Goal: Task Accomplishment & Management: Use online tool/utility

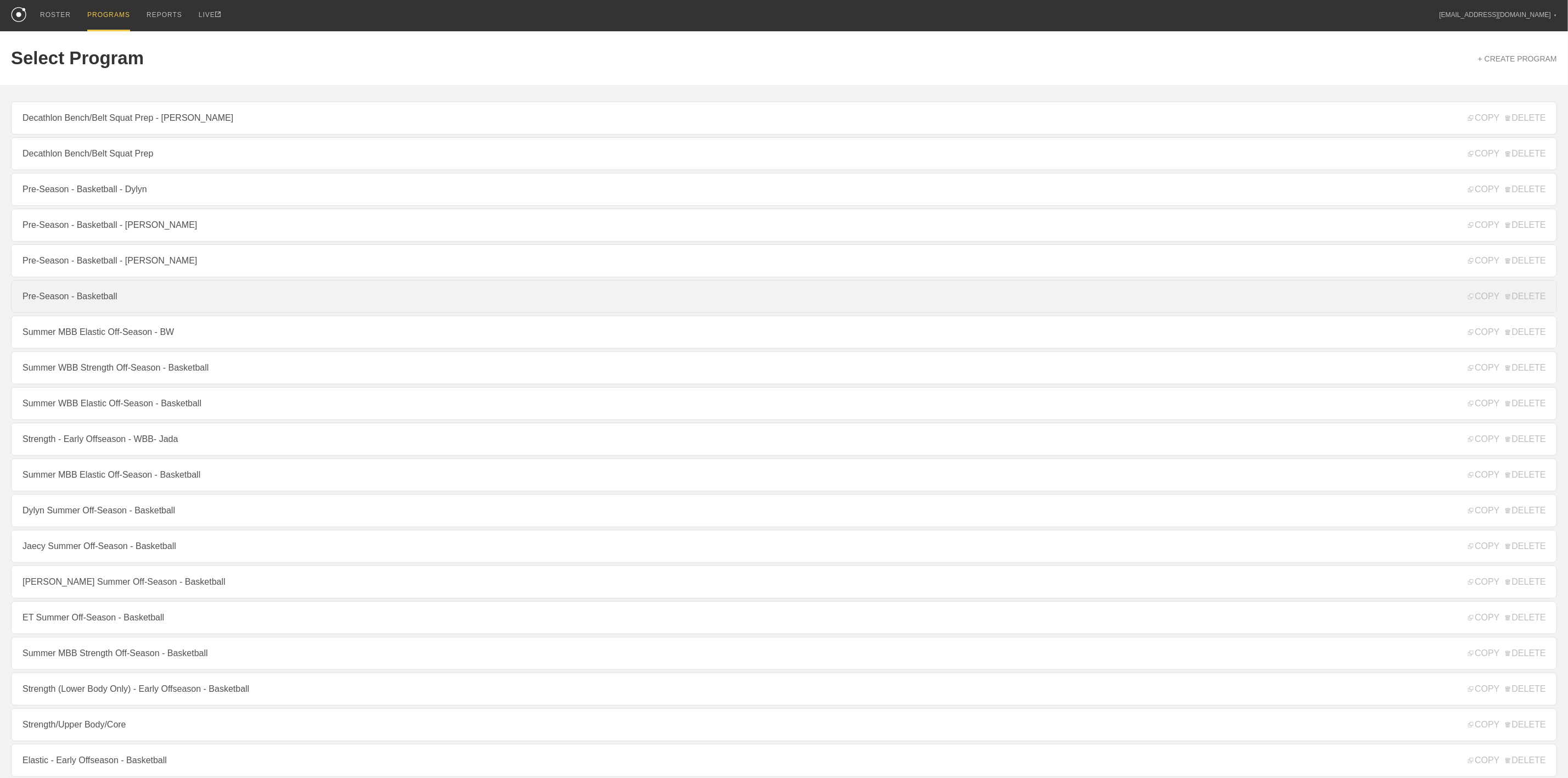
click at [81, 307] on link "Pre-Season - Basketball" at bounding box center [784, 297] width 1547 height 33
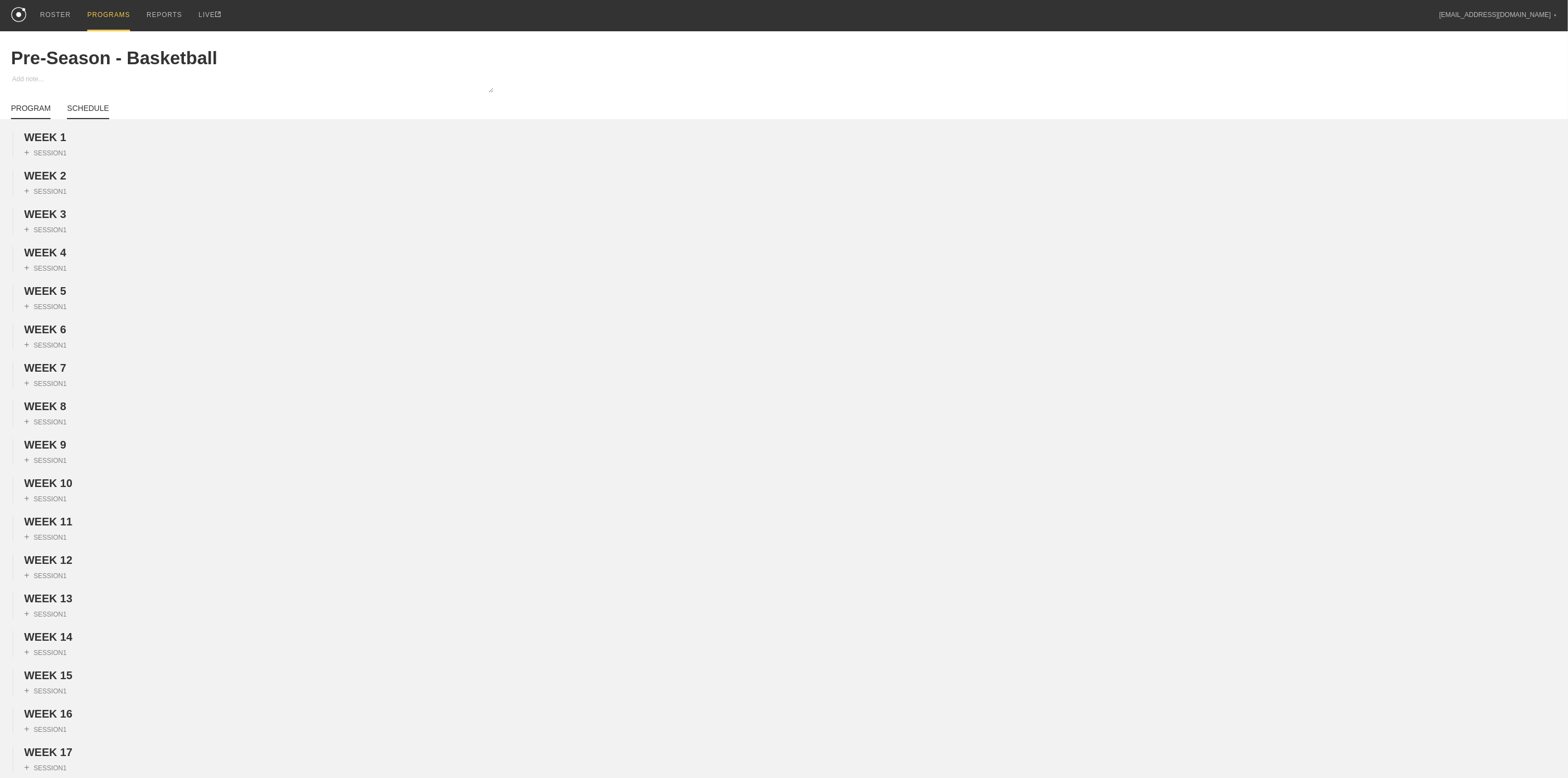
click at [84, 109] on link "SCHEDULE" at bounding box center [88, 111] width 42 height 15
type textarea "x"
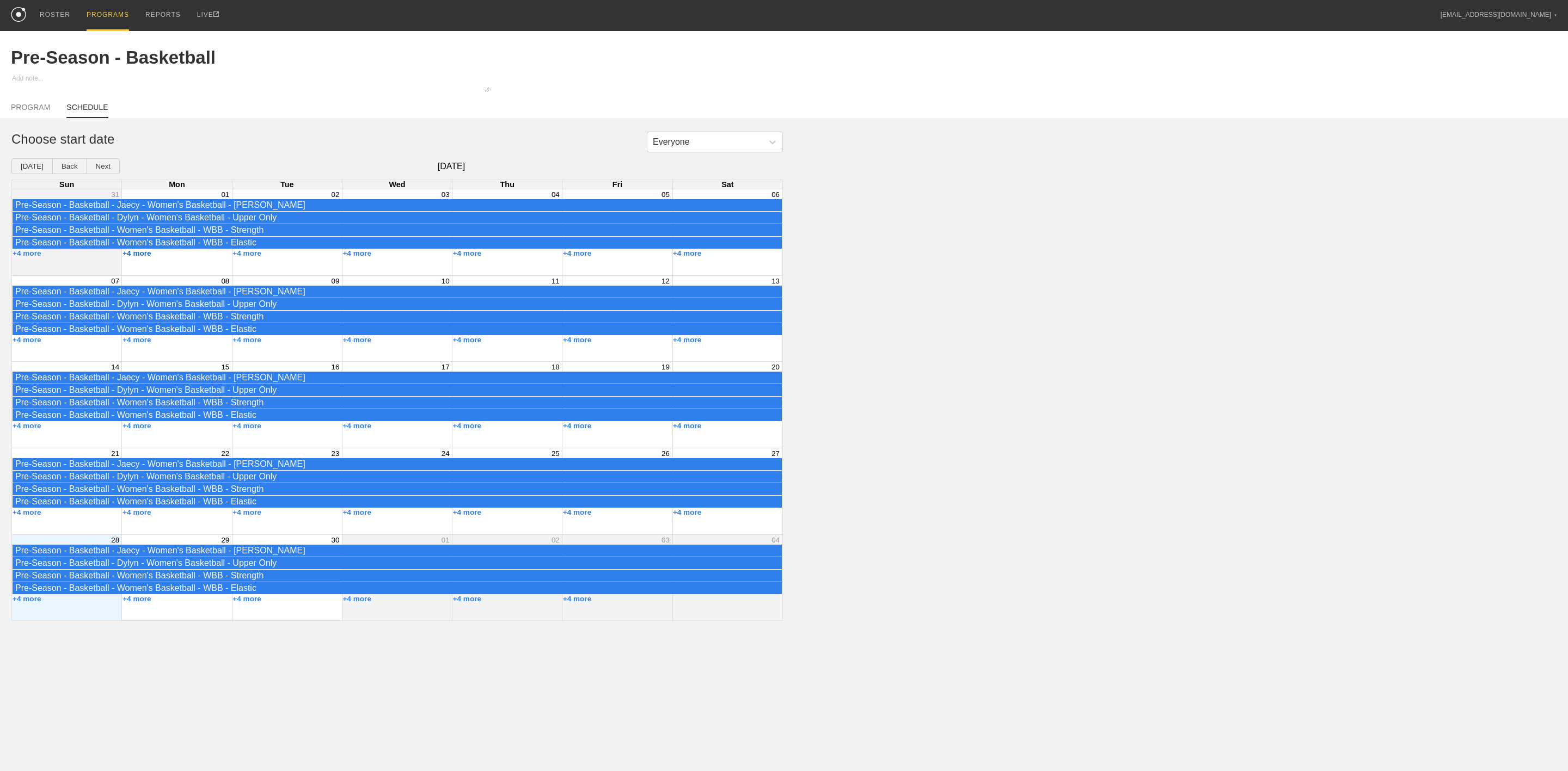
click at [133, 257] on button "+4 more" at bounding box center [136, 253] width 29 height 8
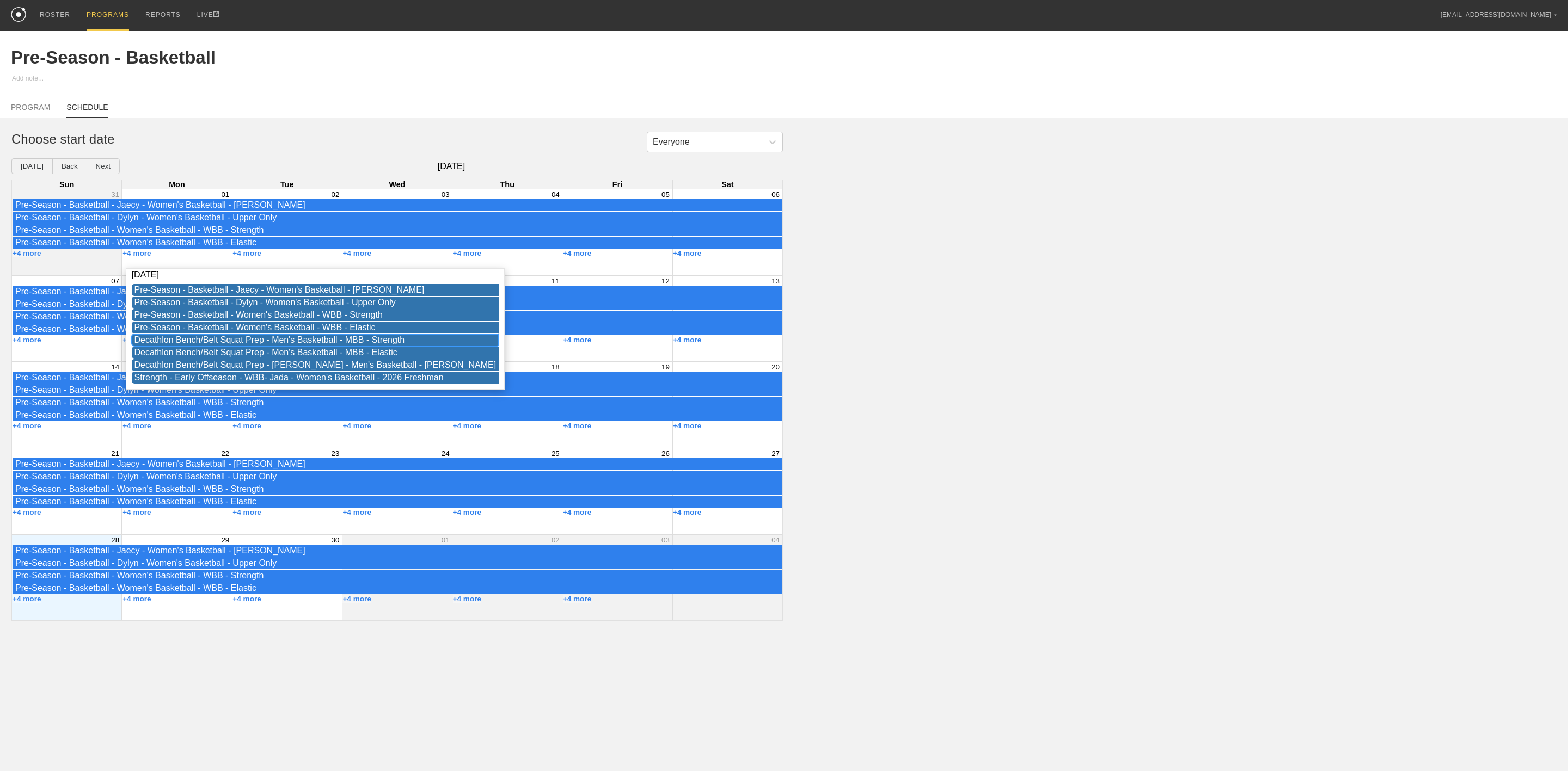
click at [228, 343] on div "Decathlon Bench/Belt Squat Prep - Men's Basketball - MBB - Strength" at bounding box center [315, 340] width 362 height 10
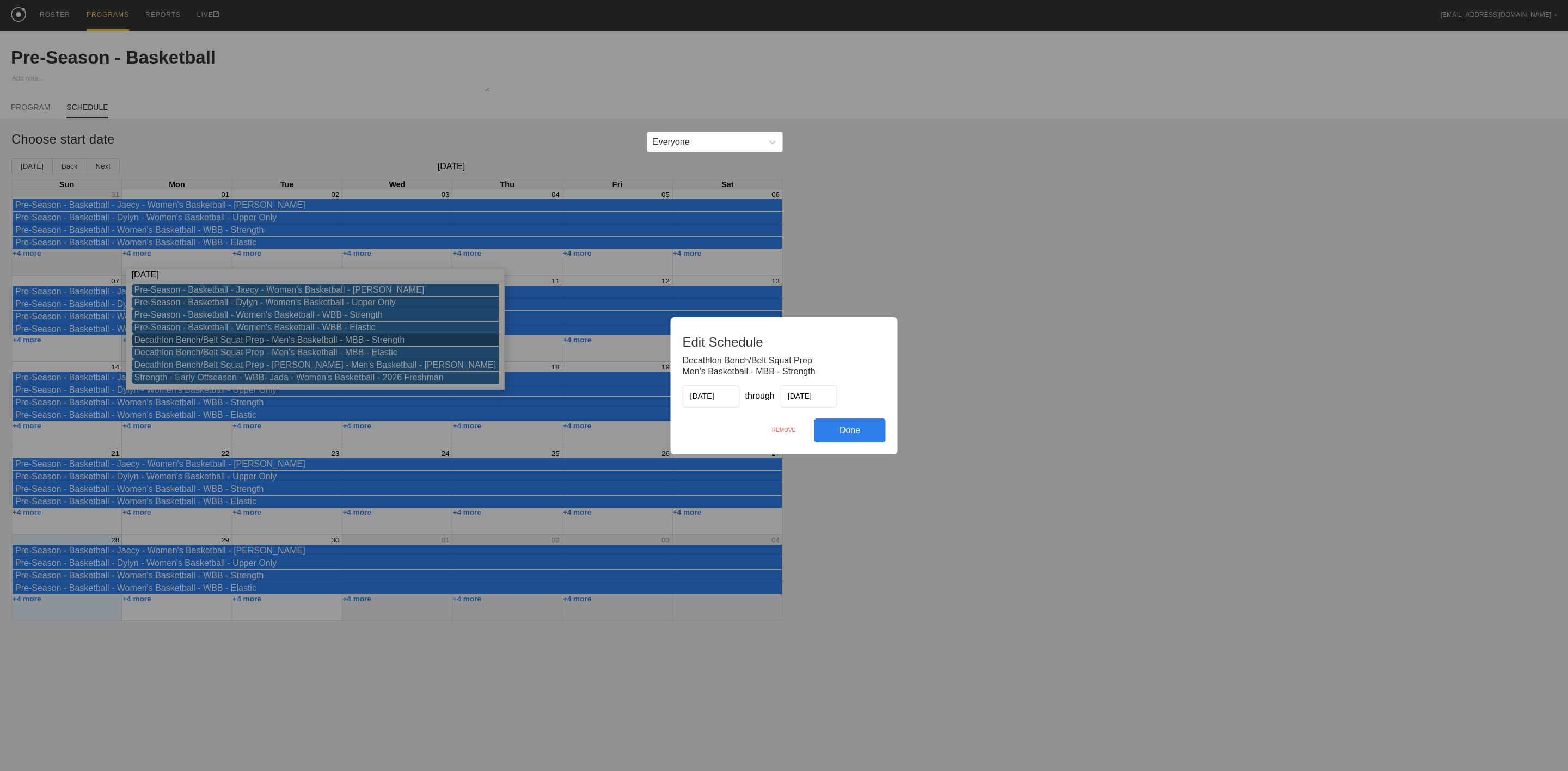
click at [783, 428] on div "REMOVE" at bounding box center [784, 430] width 61 height 23
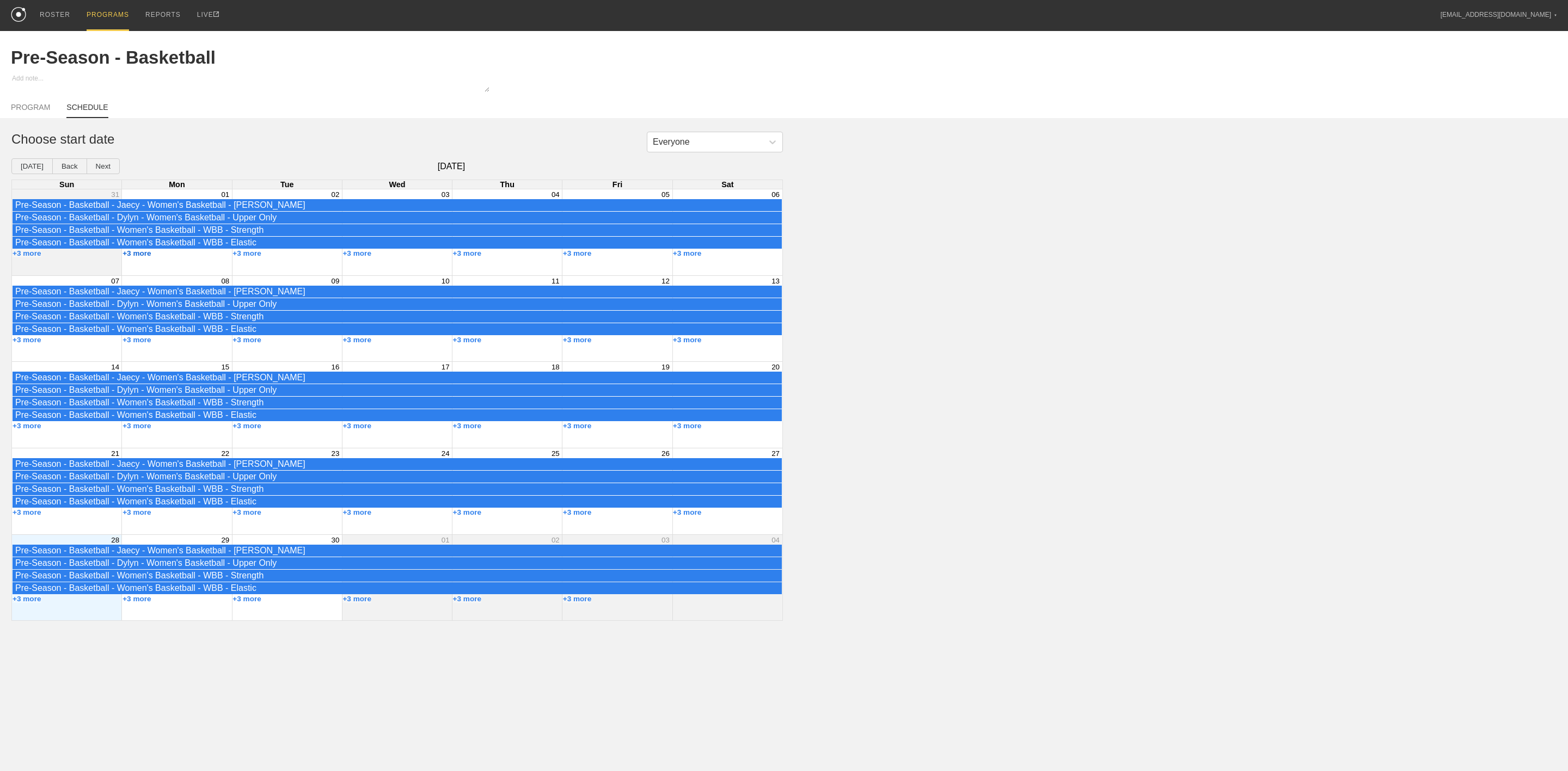
click at [138, 257] on button "+3 more" at bounding box center [136, 253] width 29 height 8
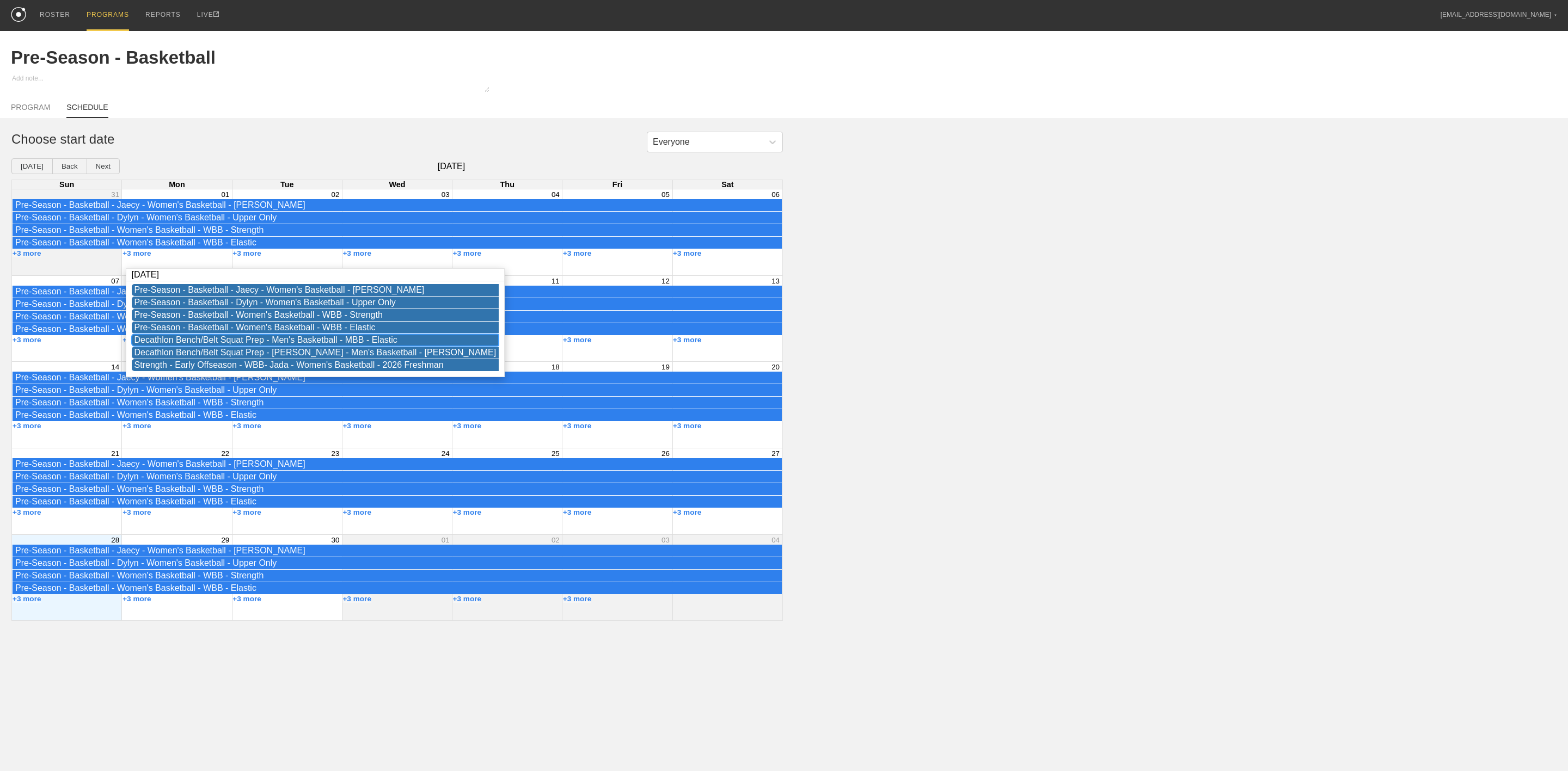
click at [175, 345] on div "Decathlon Bench/Belt Squat Prep - Men's Basketball - MBB - Elastic" at bounding box center [315, 340] width 362 height 10
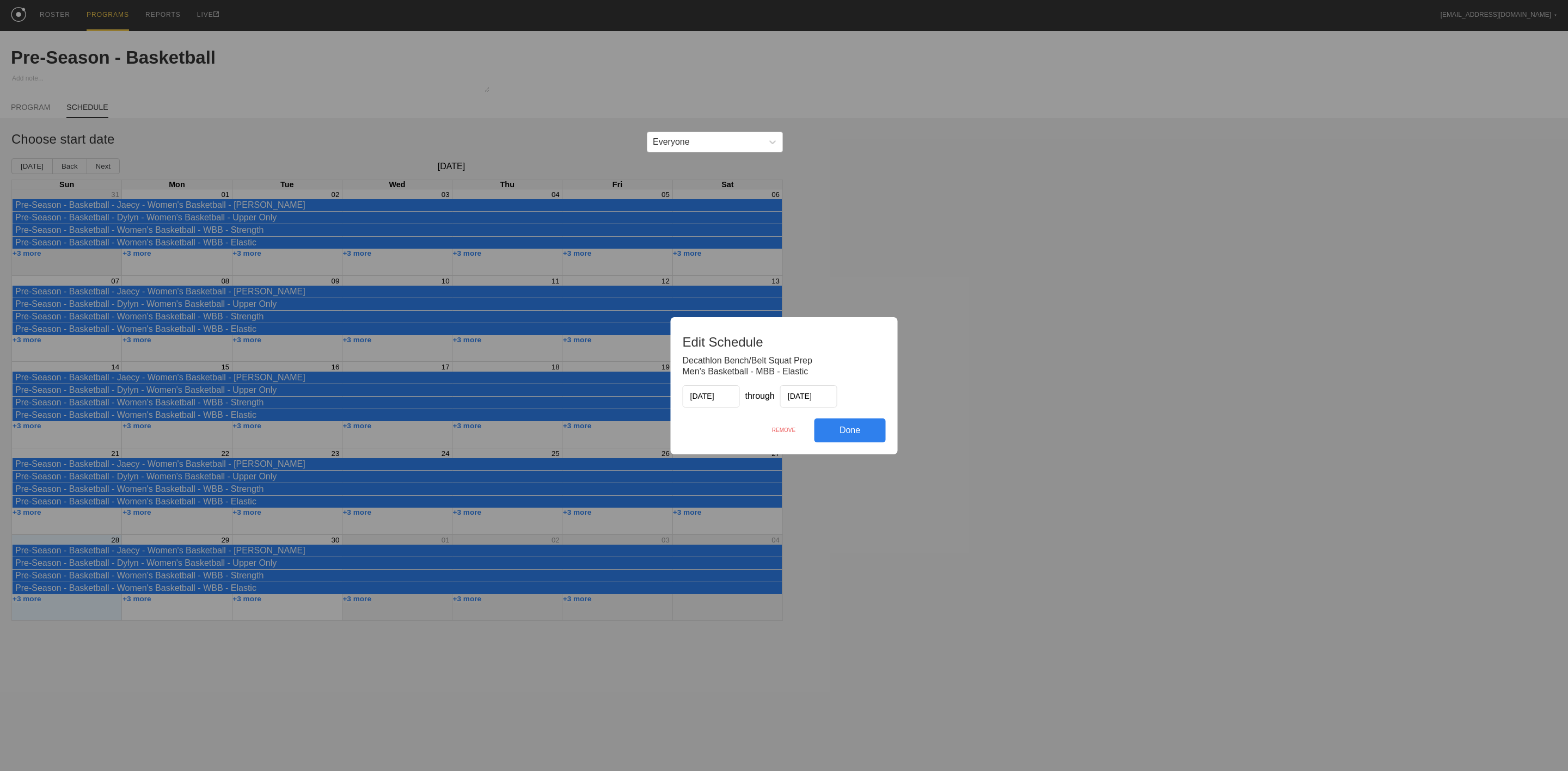
click at [780, 431] on div "REMOVE" at bounding box center [784, 430] width 61 height 23
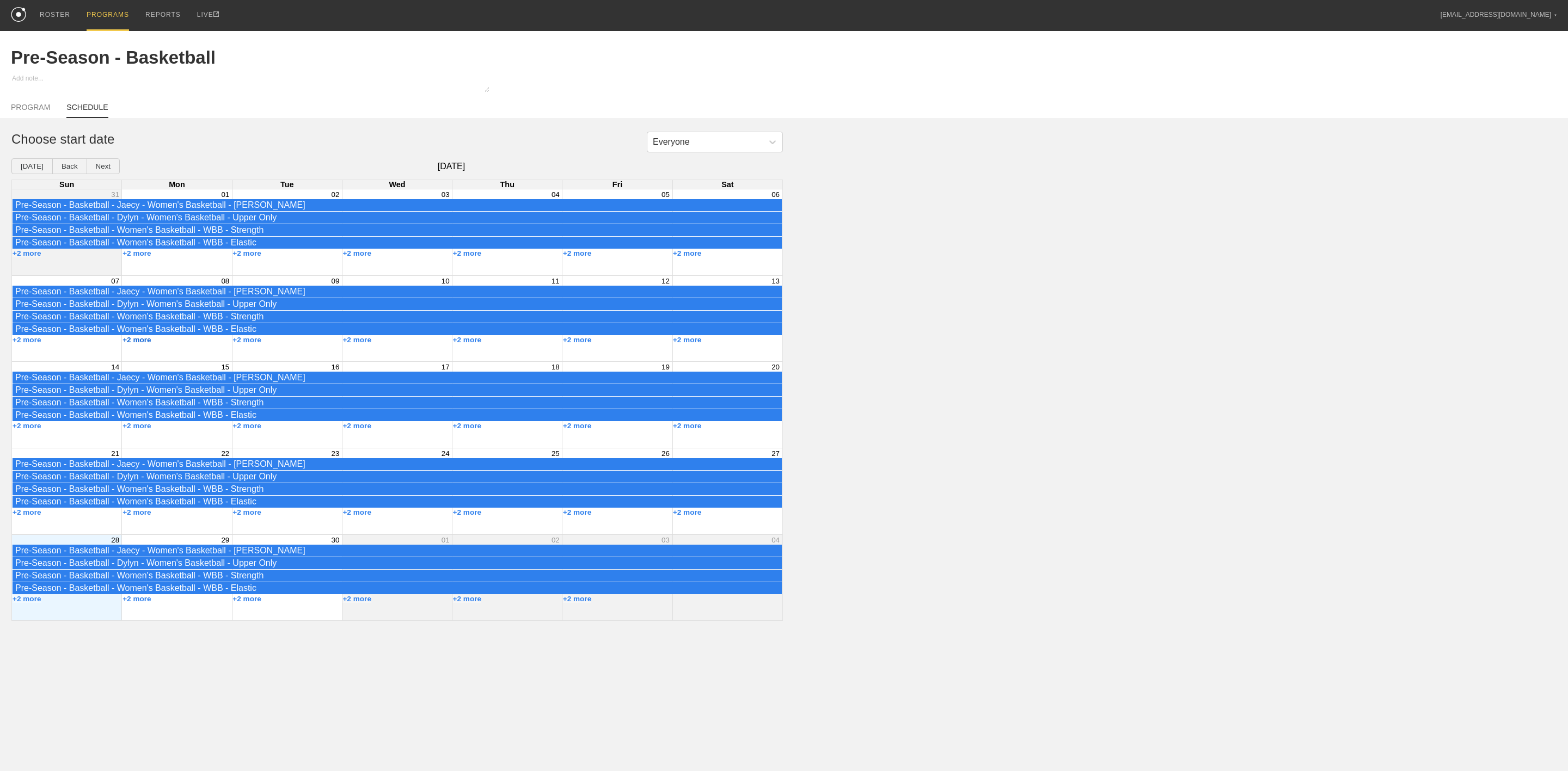
click at [132, 344] on button "+2 more" at bounding box center [136, 340] width 29 height 8
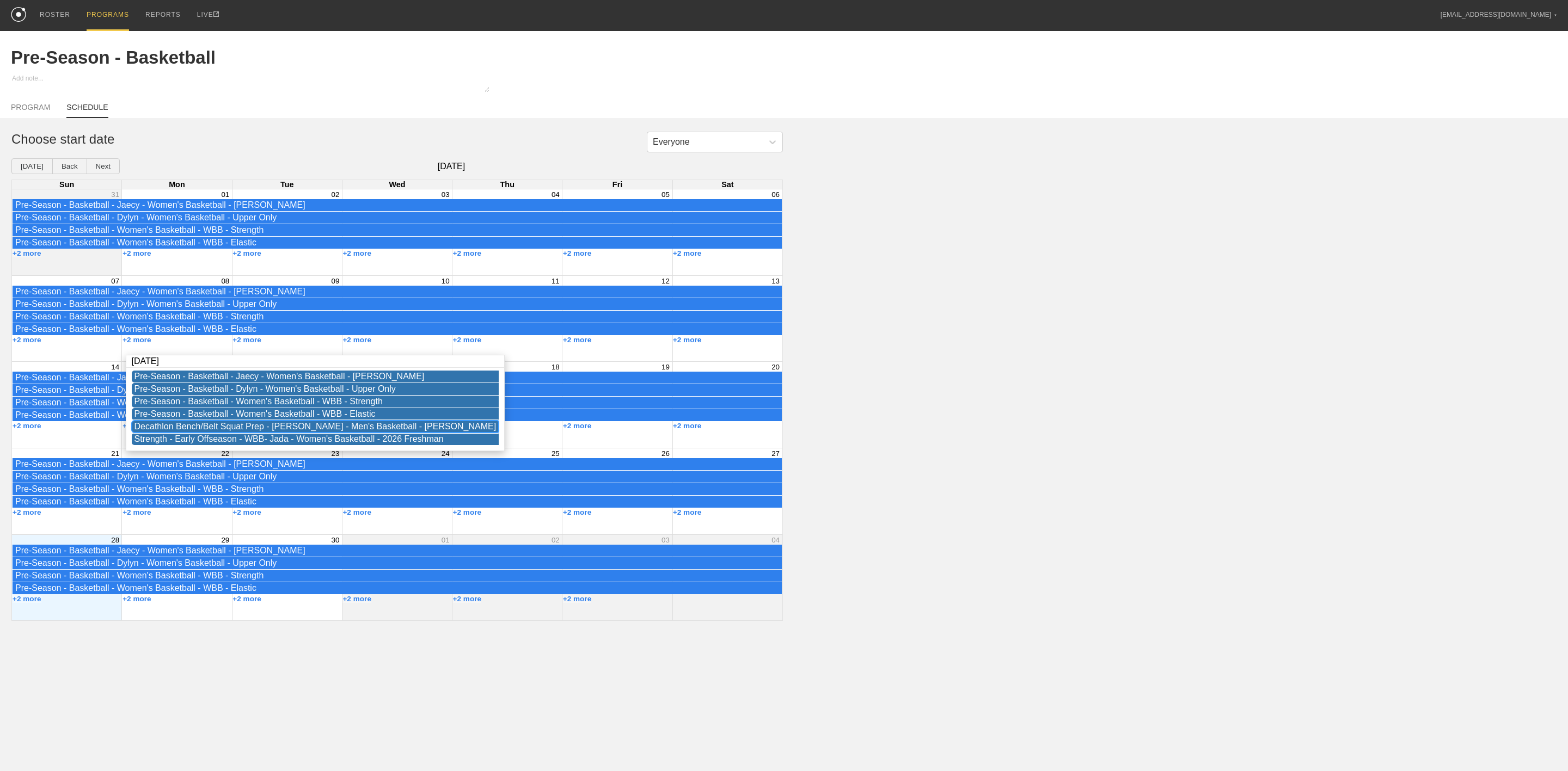
click at [200, 431] on div "Decathlon Bench/Belt Squat Prep - [PERSON_NAME] - Men's Basketball - [PERSON_NA…" at bounding box center [315, 427] width 362 height 10
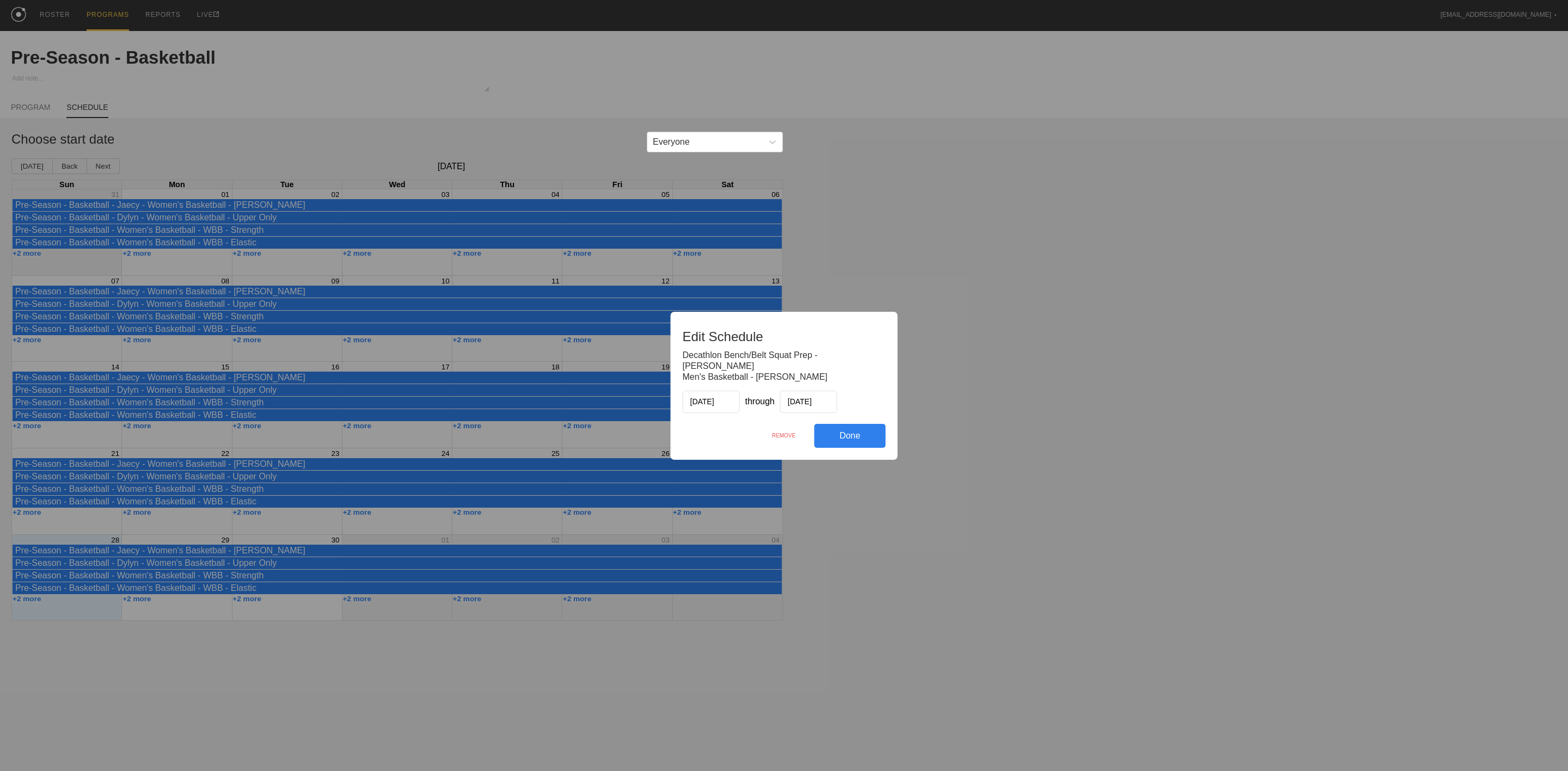
click at [776, 431] on div "REMOVE" at bounding box center [784, 436] width 61 height 23
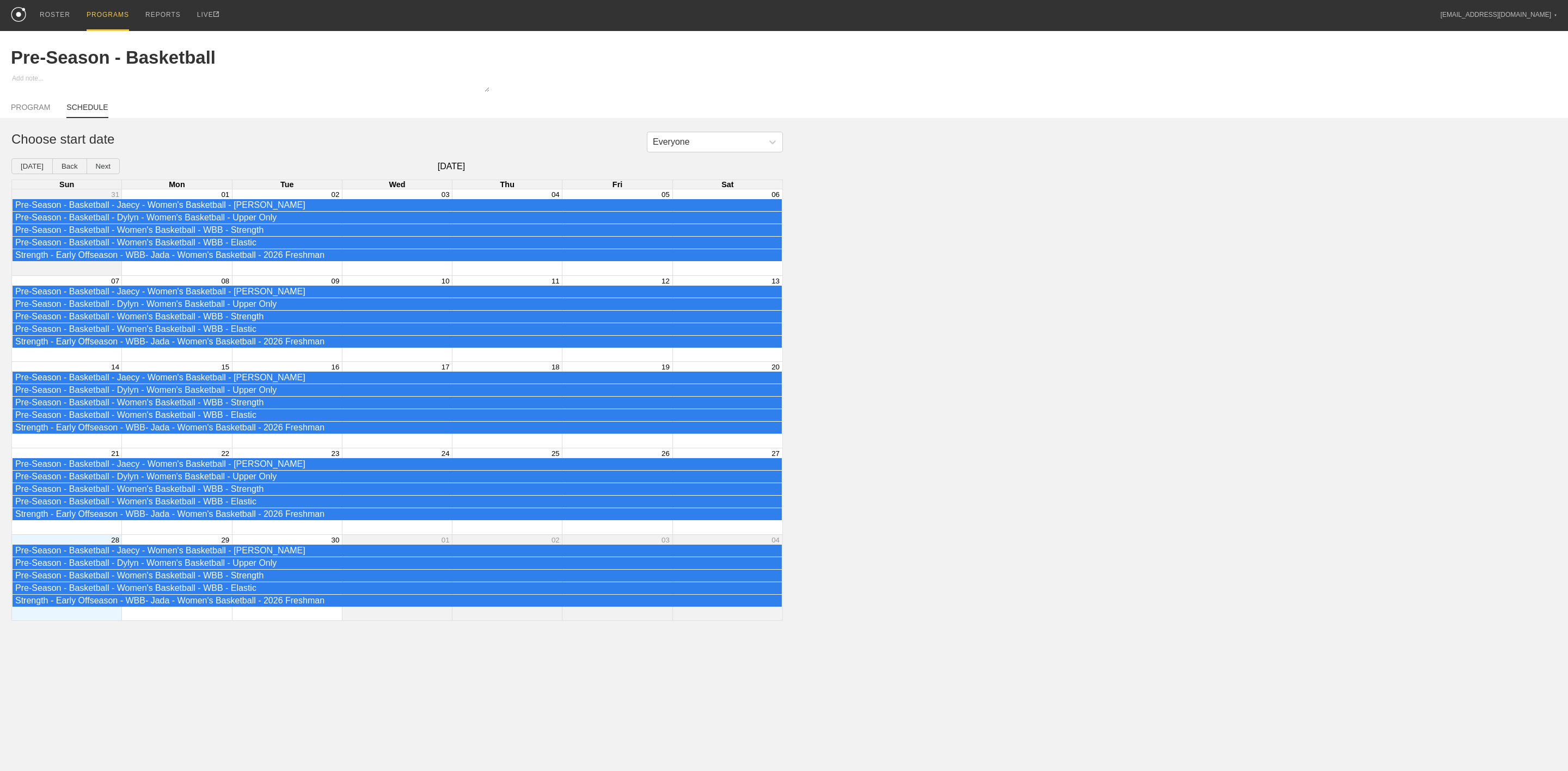
click at [152, 361] on div "Month View" at bounding box center [176, 318] width 110 height 86
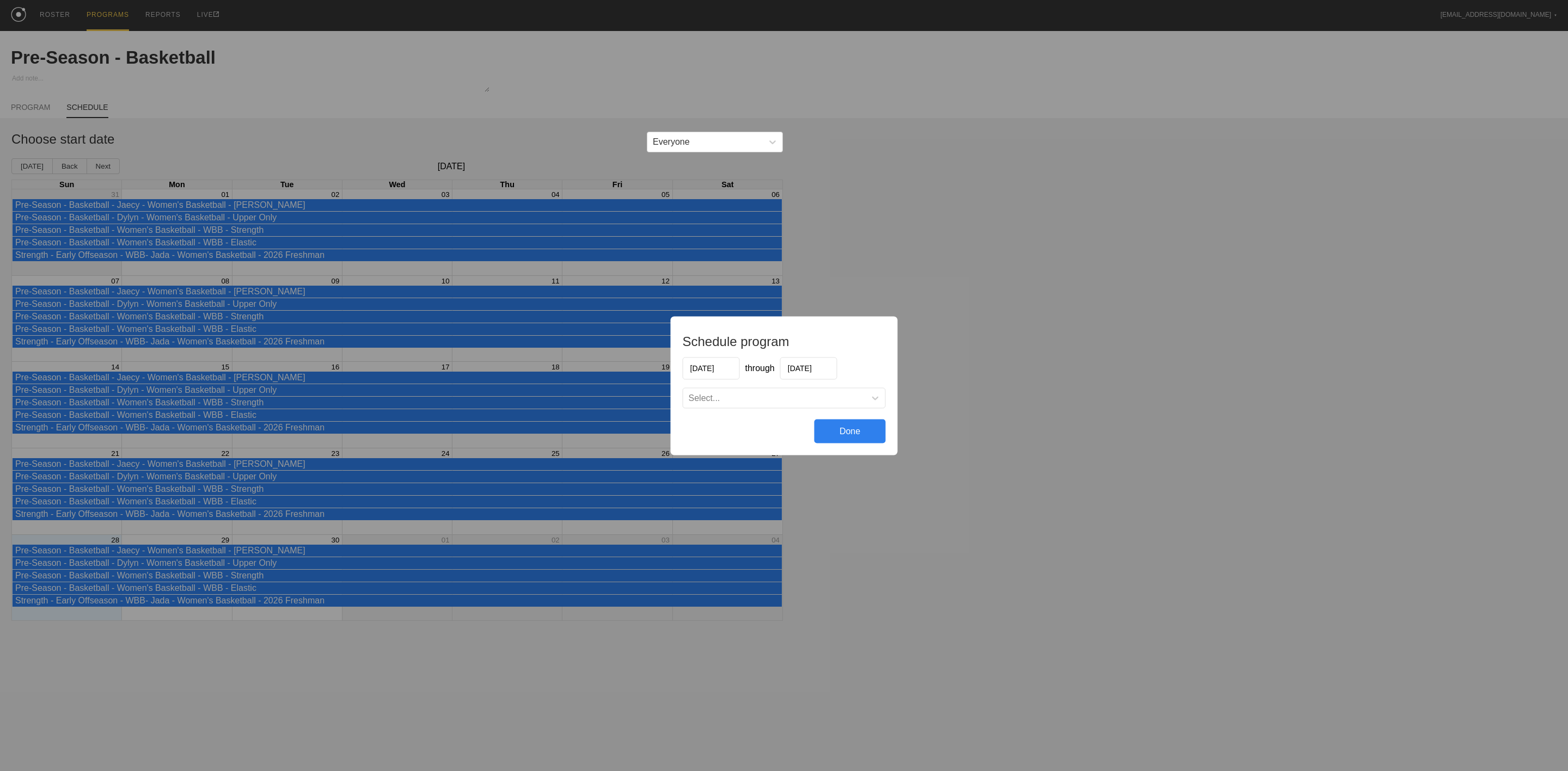
click at [752, 397] on div "Select..." at bounding box center [775, 398] width 183 height 11
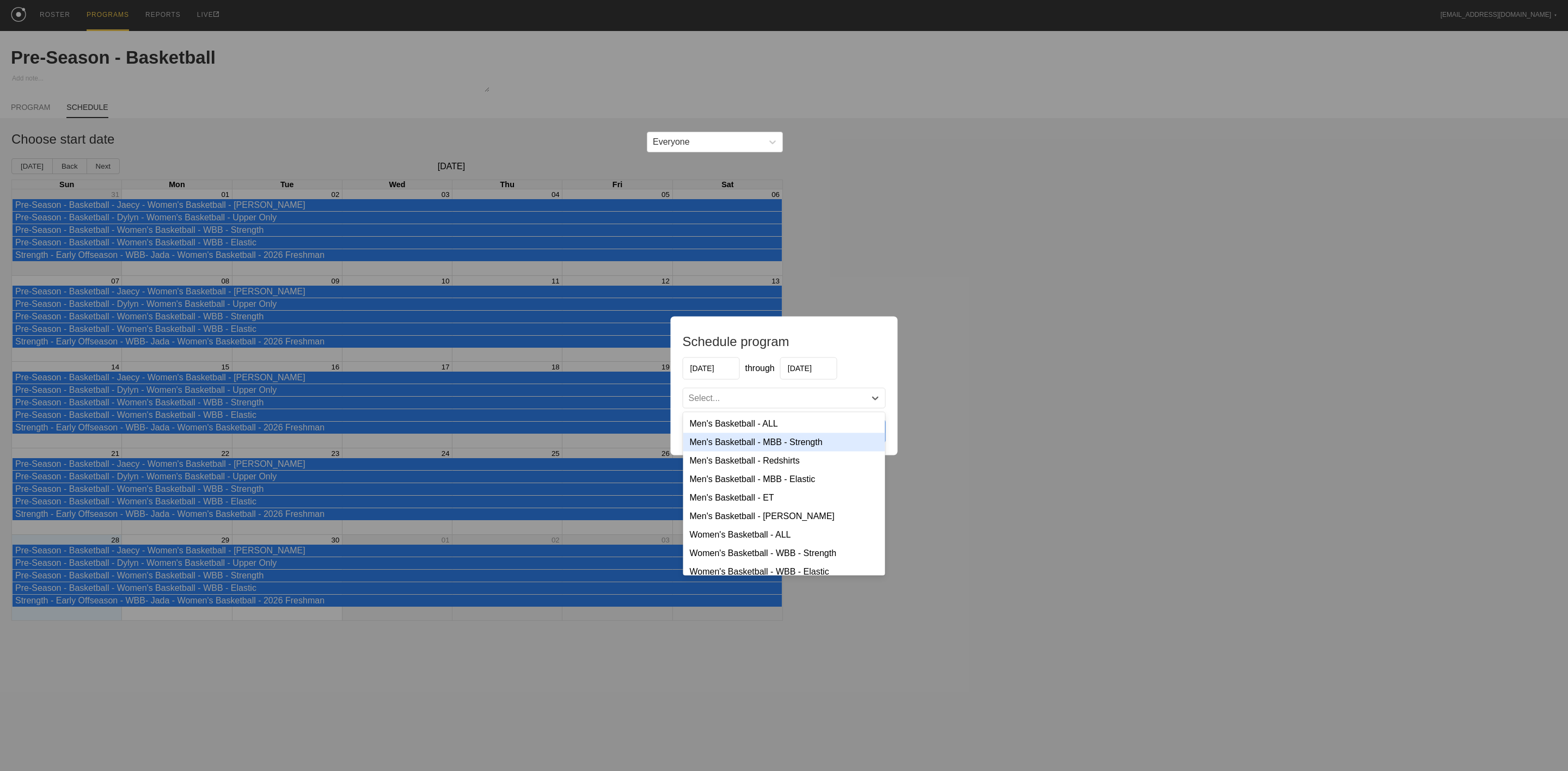
click at [751, 441] on div "Men's Basketball - MBB - Strength" at bounding box center [785, 442] width 202 height 18
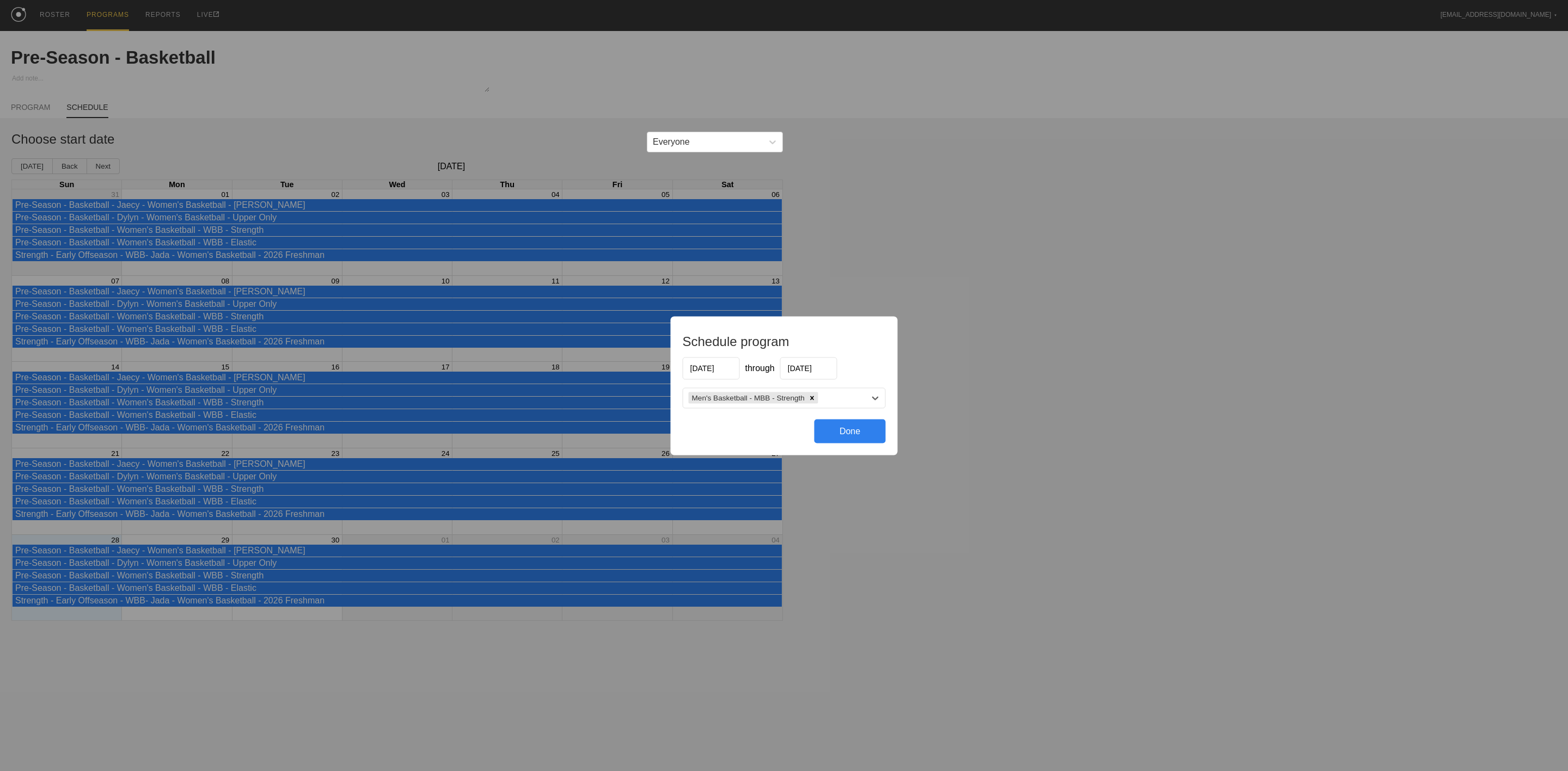
click at [716, 372] on input "[DATE]" at bounding box center [712, 368] width 57 height 23
click at [693, 397] on button "Previous Month" at bounding box center [692, 394] width 8 height 8
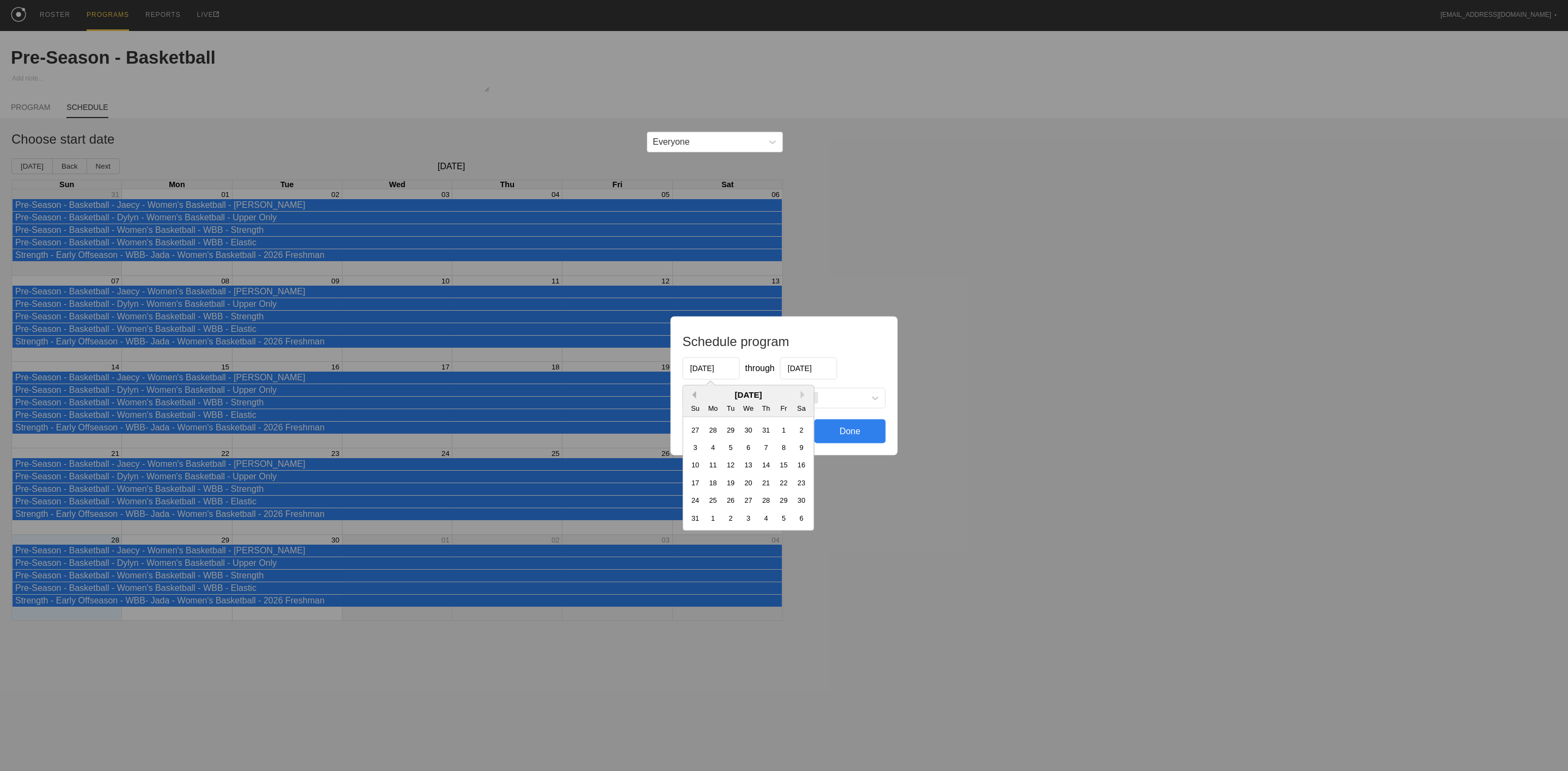
click at [693, 397] on button "Previous Month" at bounding box center [692, 394] width 8 height 8
click at [715, 450] on div "7" at bounding box center [713, 447] width 15 height 15
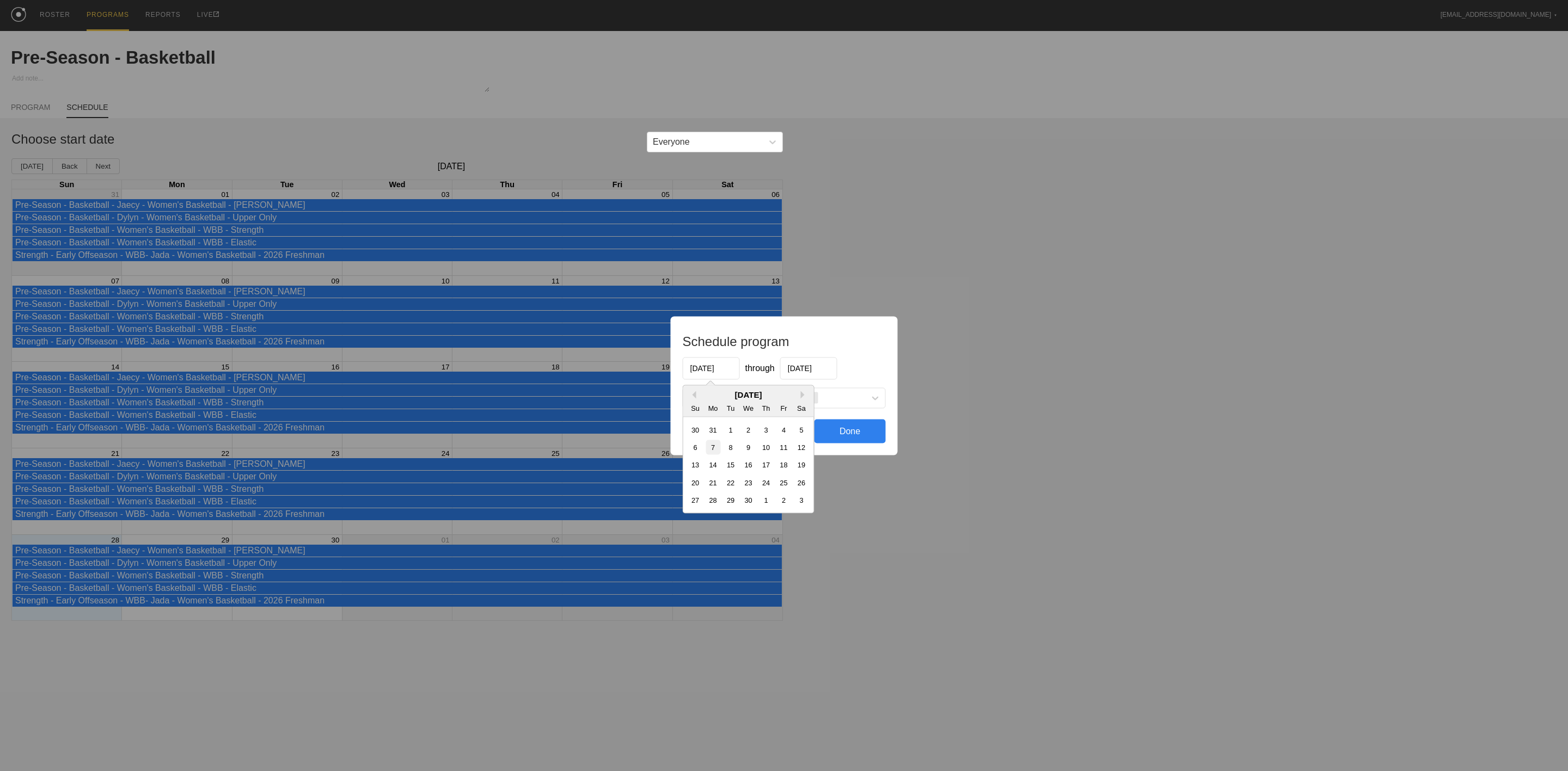
type input "[DATE]"
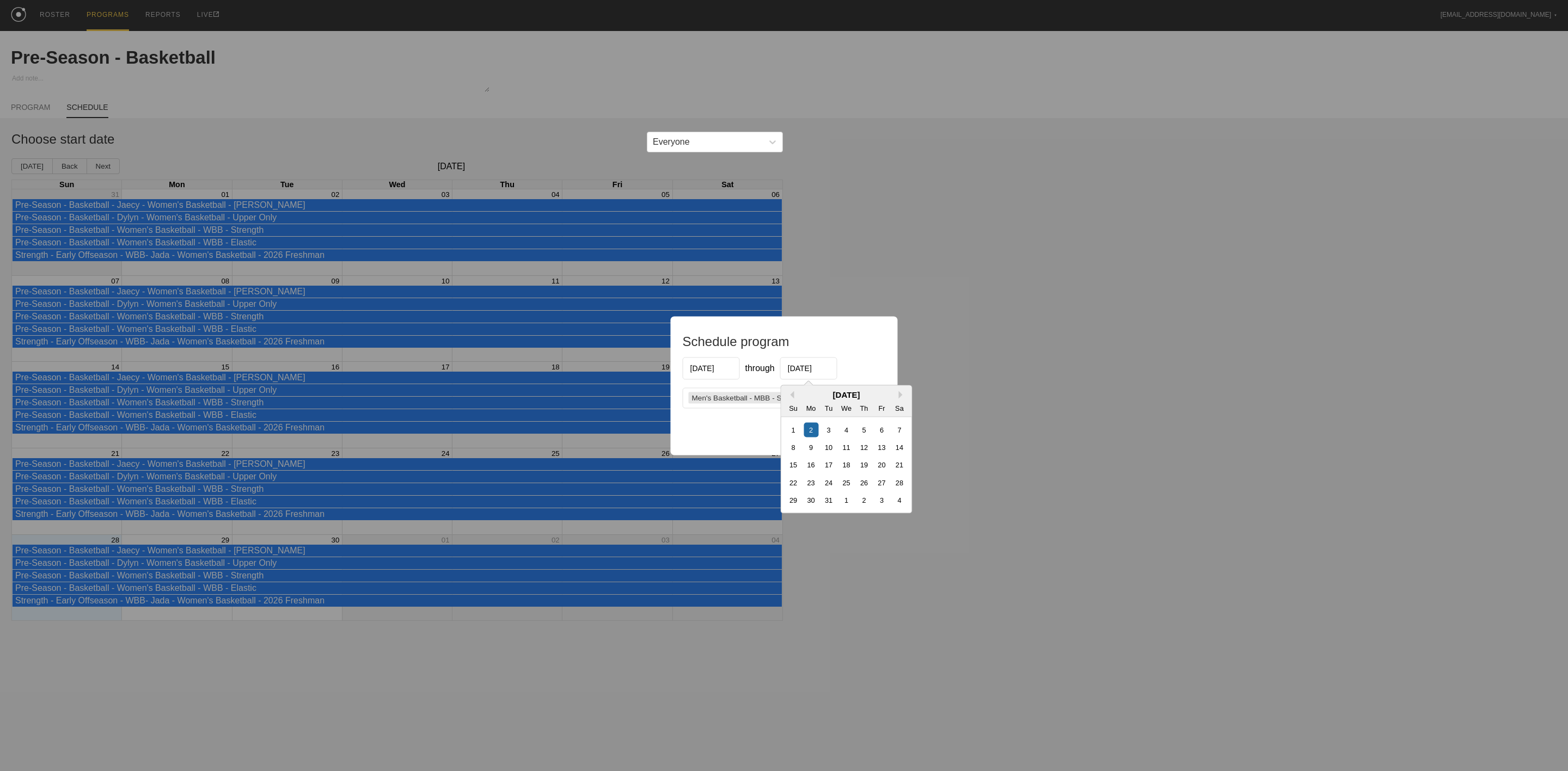
click at [825, 368] on input "[DATE]" at bounding box center [809, 368] width 57 height 23
click at [794, 394] on div "[DATE]" at bounding box center [847, 394] width 131 height 9
click at [789, 394] on button "Previous Month" at bounding box center [790, 394] width 8 height 8
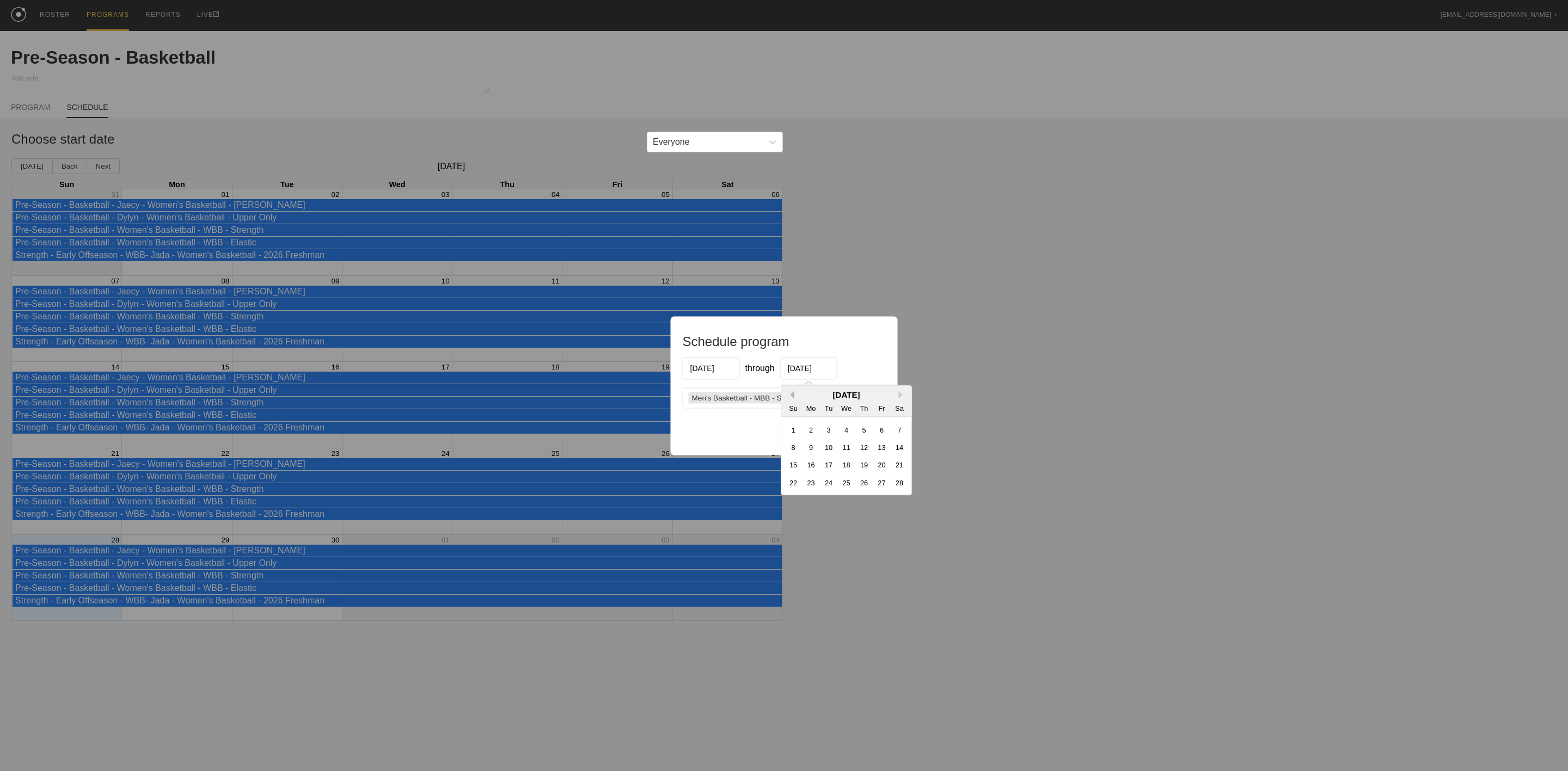
click at [789, 394] on button "Previous Month" at bounding box center [790, 394] width 8 height 8
click at [789, 394] on button "Previous Month" at bounding box center [790, 394] width 8 height 8
click at [880, 503] on div "31" at bounding box center [881, 500] width 15 height 15
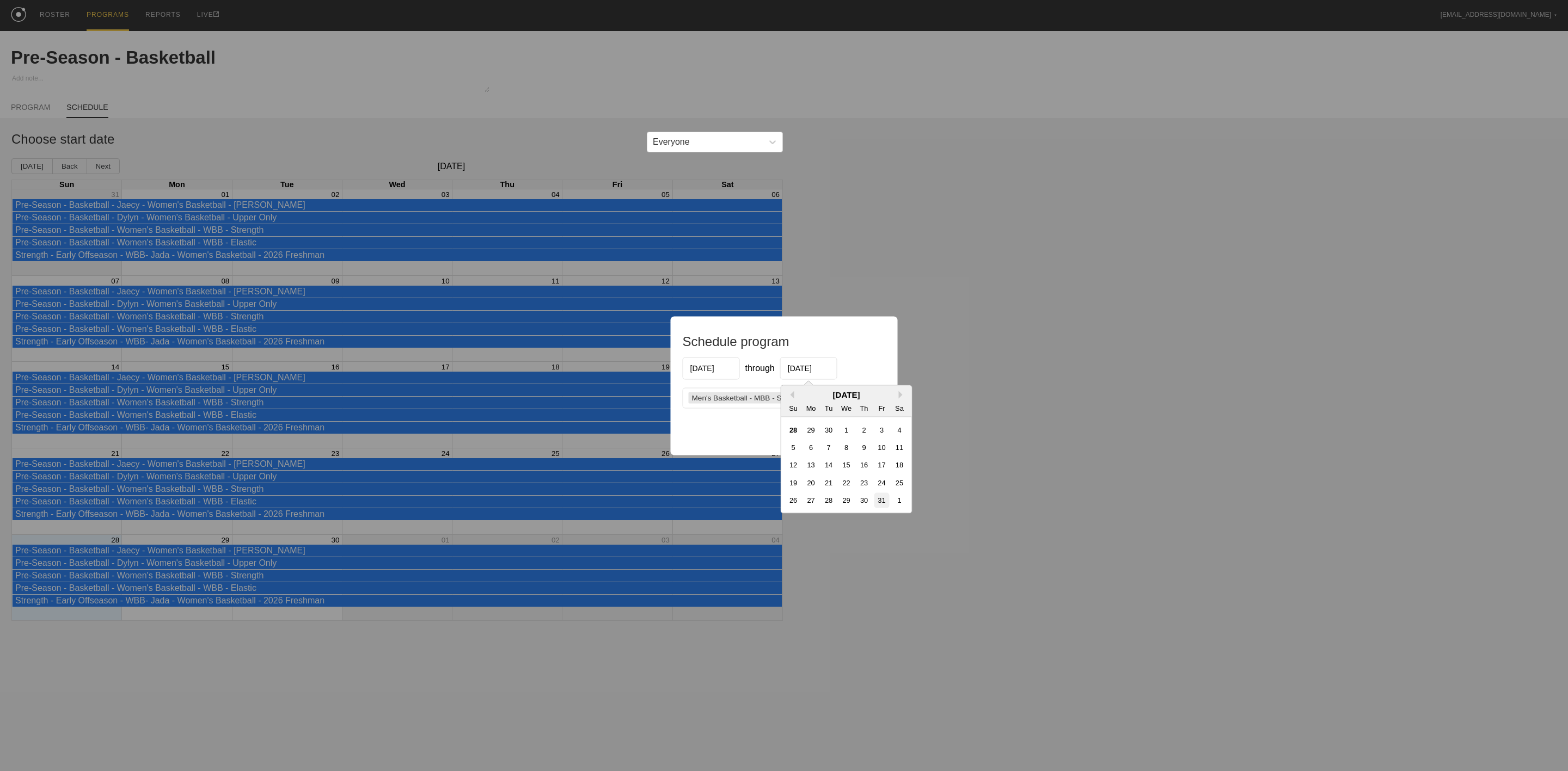
type input "[DATE]"
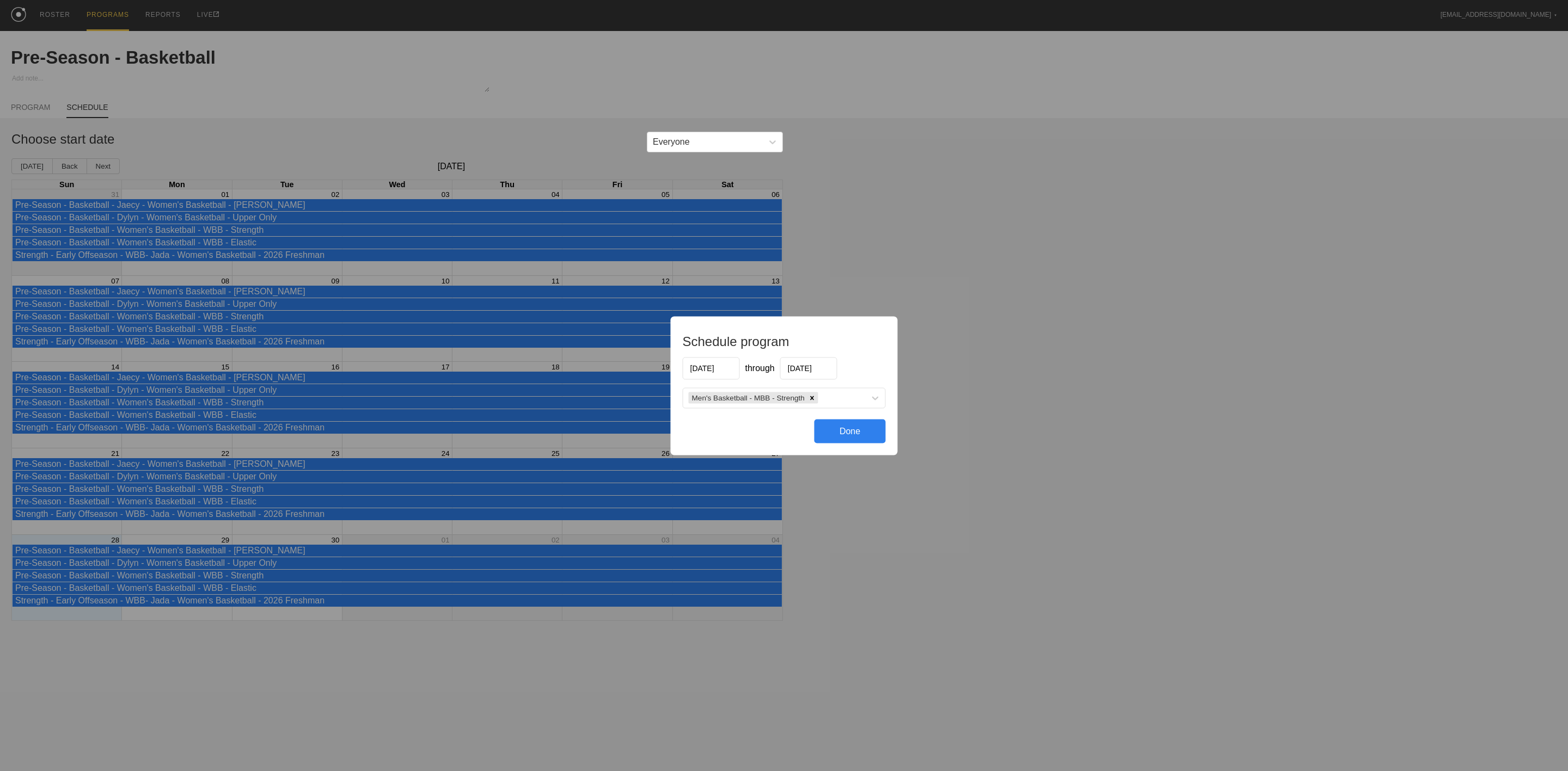
click at [855, 434] on div "Done" at bounding box center [850, 431] width 71 height 24
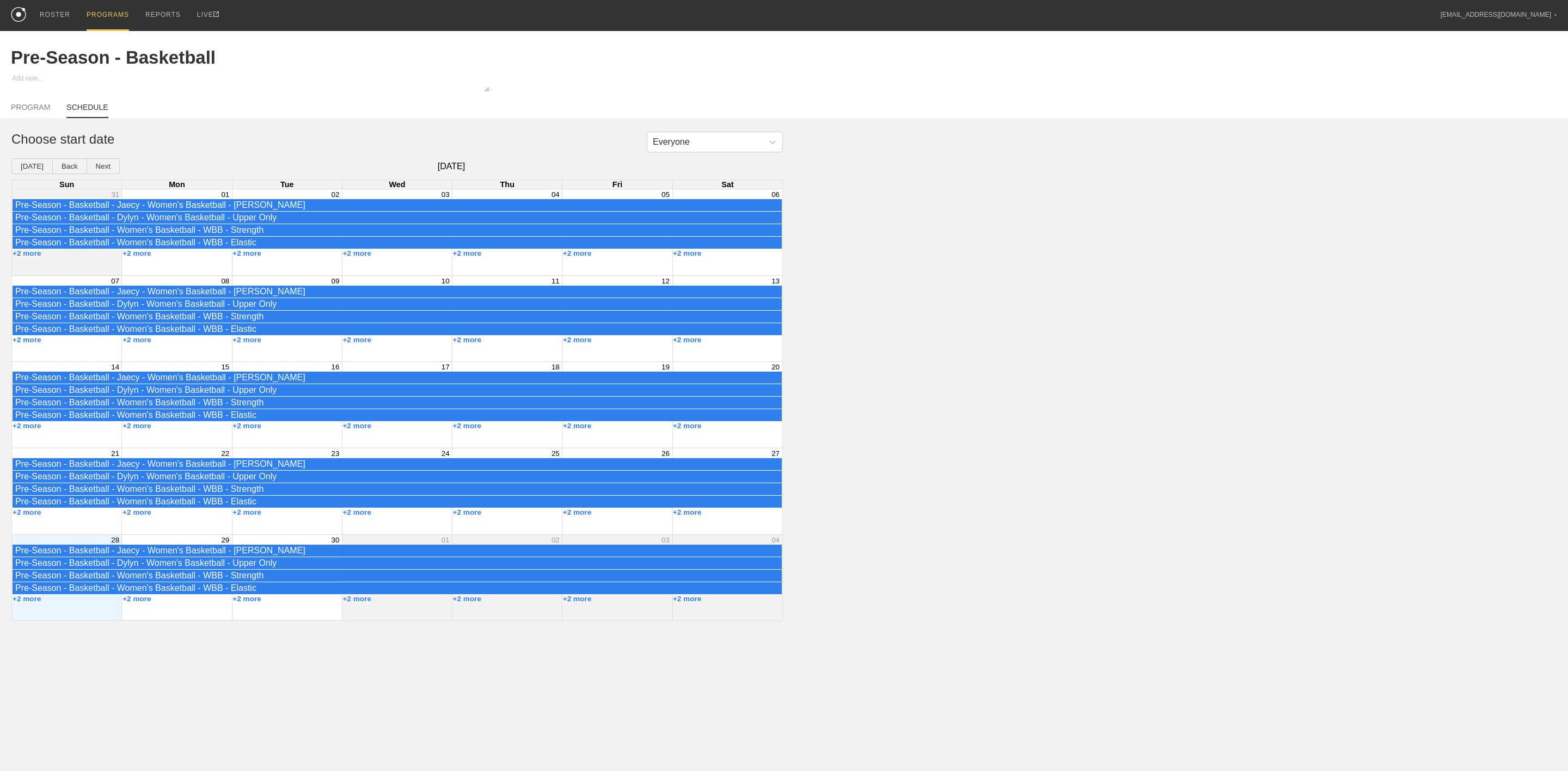
click at [170, 357] on div "Month View" at bounding box center [176, 318] width 110 height 86
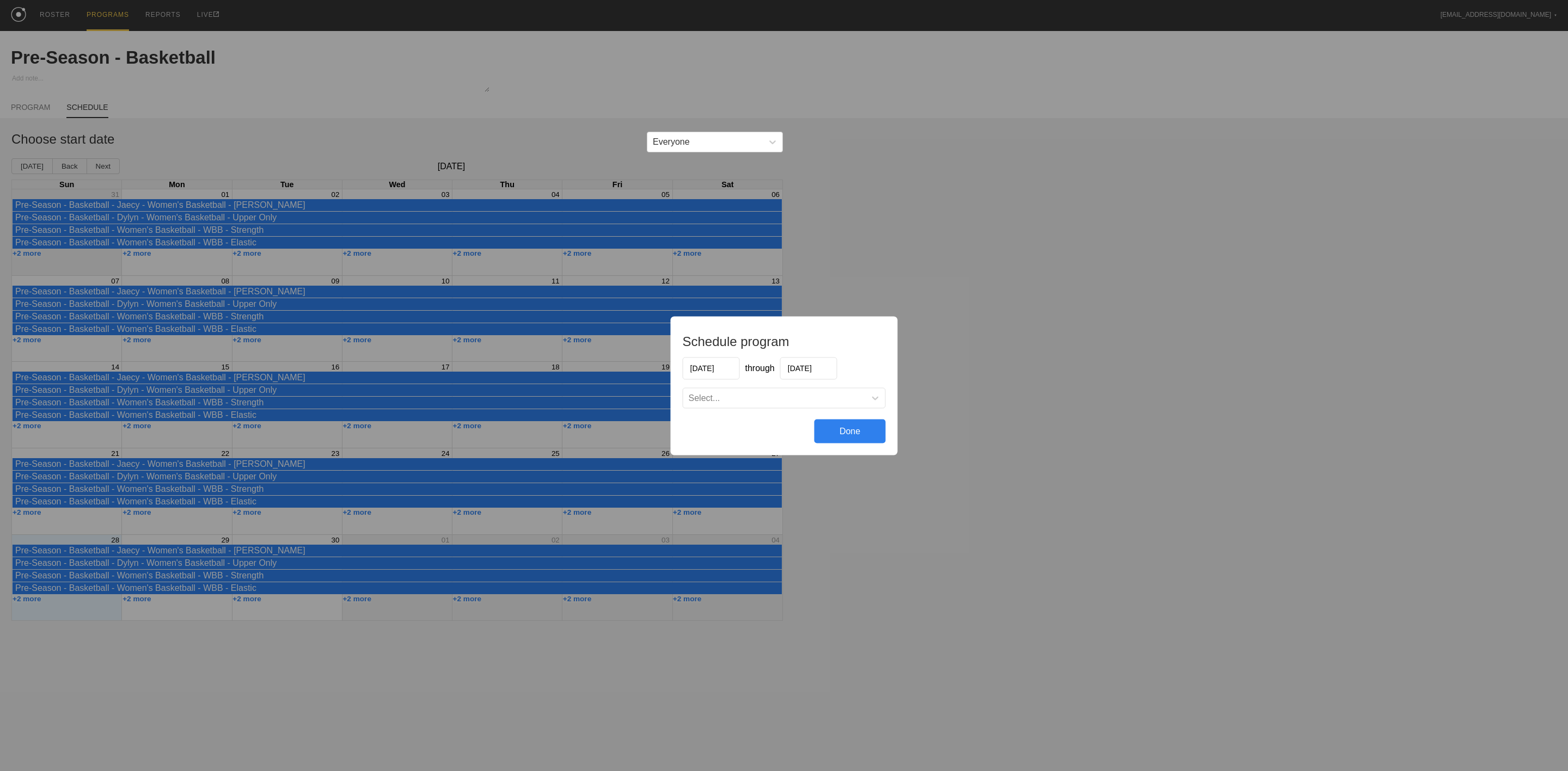
click at [1054, 397] on div "Schedule program [DATE] through [DATE] Select... Done" at bounding box center [784, 385] width 1568 height 771
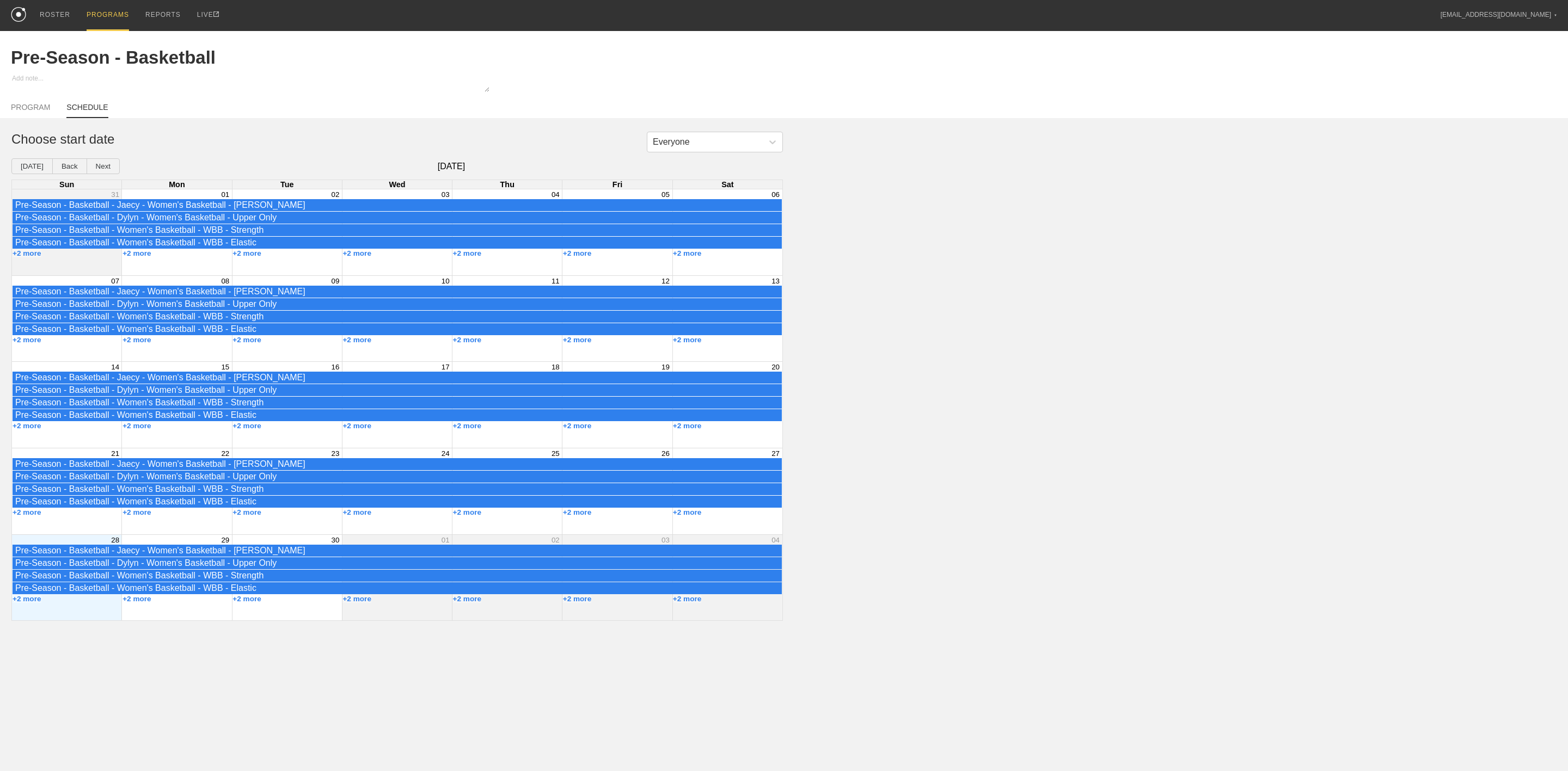
click at [90, 16] on div "PROGRAMS" at bounding box center [108, 15] width 43 height 31
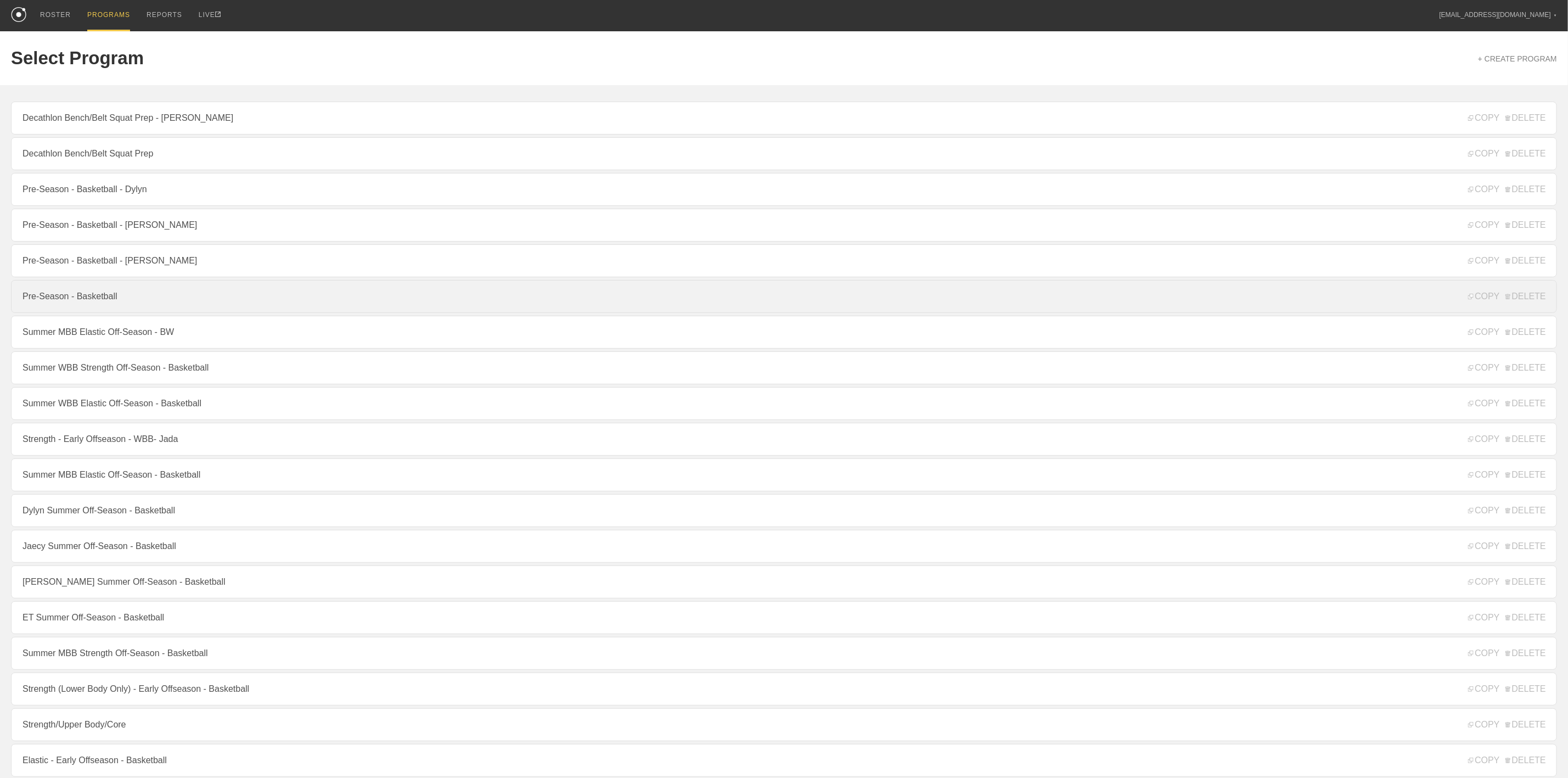
click at [104, 313] on link "Pre-Season - Basketball" at bounding box center [784, 297] width 1547 height 33
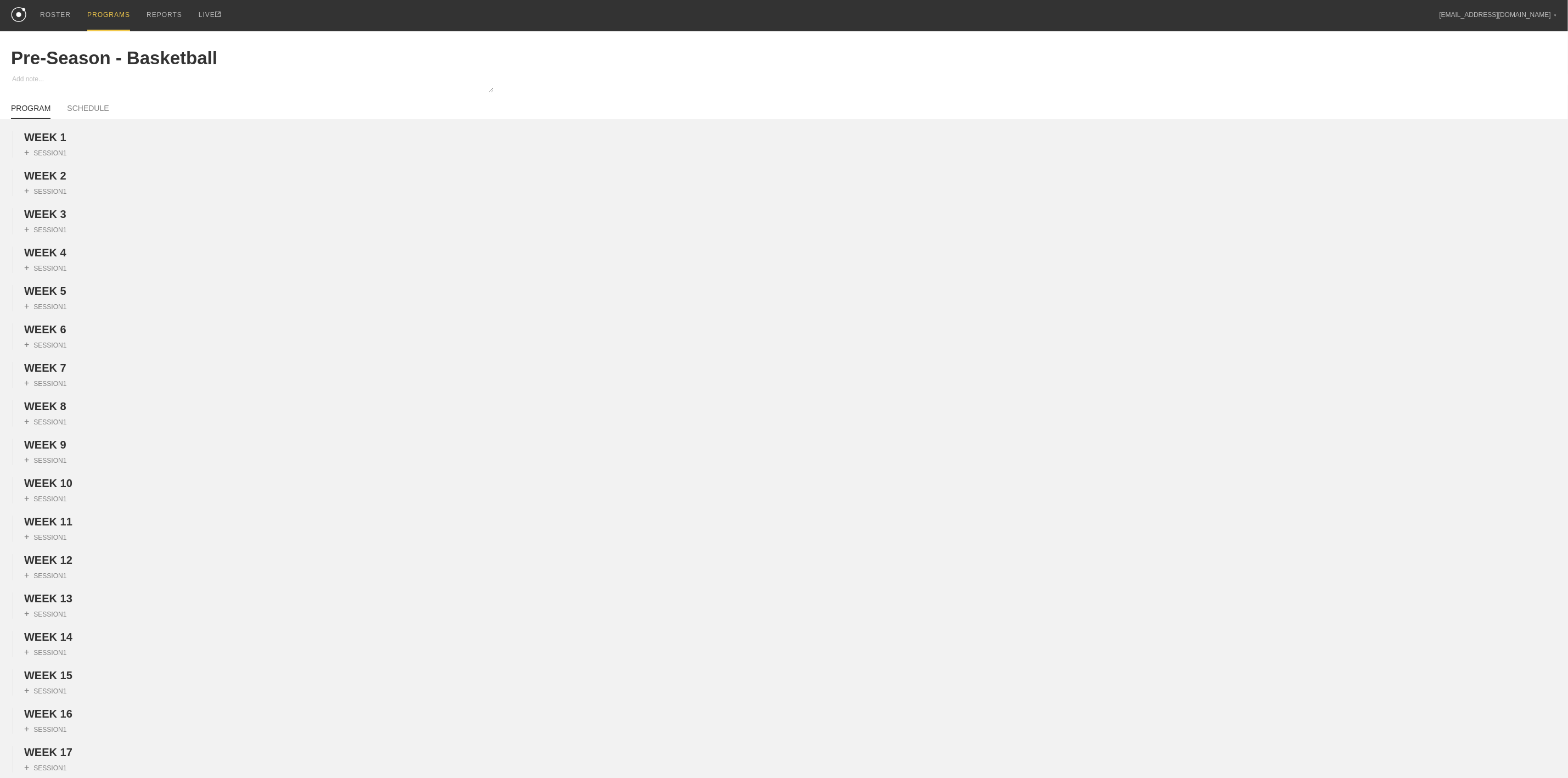
click at [65, 98] on div "PROGRAM SCHEDULE" at bounding box center [784, 107] width 1547 height 24
click at [81, 109] on link "SCHEDULE" at bounding box center [88, 111] width 42 height 15
type textarea "x"
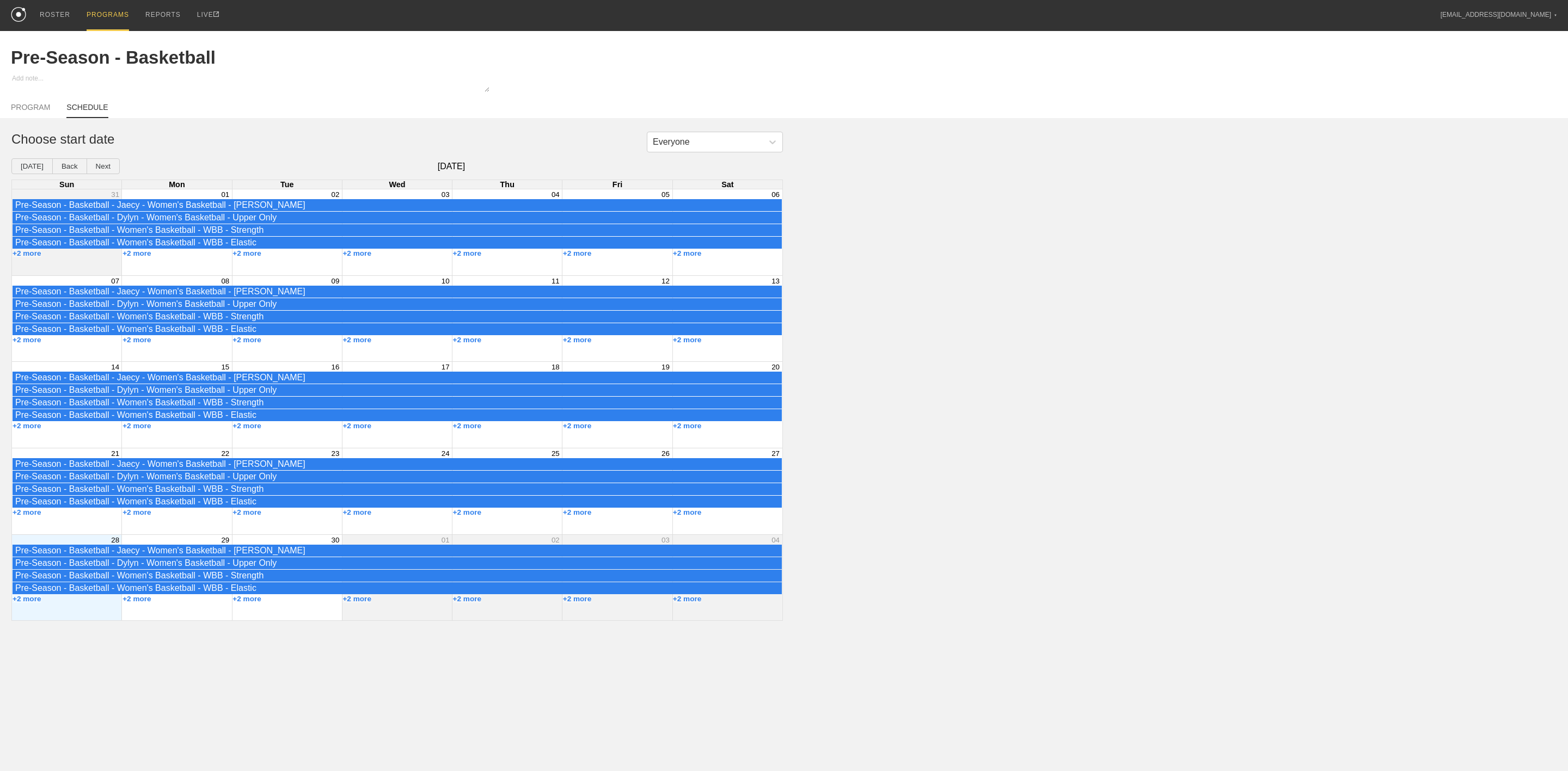
click at [167, 268] on div "Month View" at bounding box center [176, 232] width 110 height 86
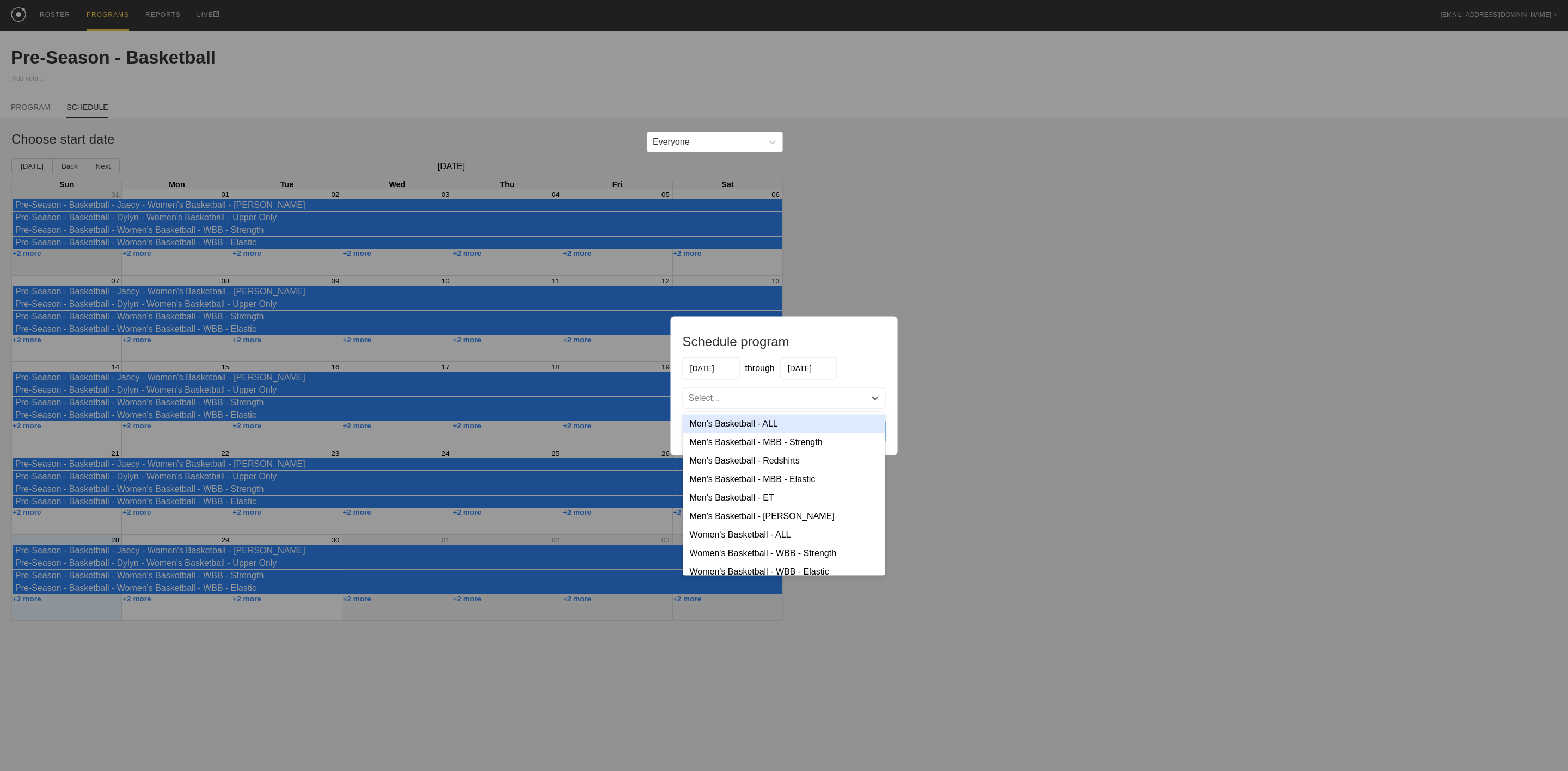
click at [713, 397] on div "Select..." at bounding box center [704, 398] width 32 height 10
click at [763, 484] on div "Men's Basketball - MBB - Elastic" at bounding box center [785, 479] width 202 height 18
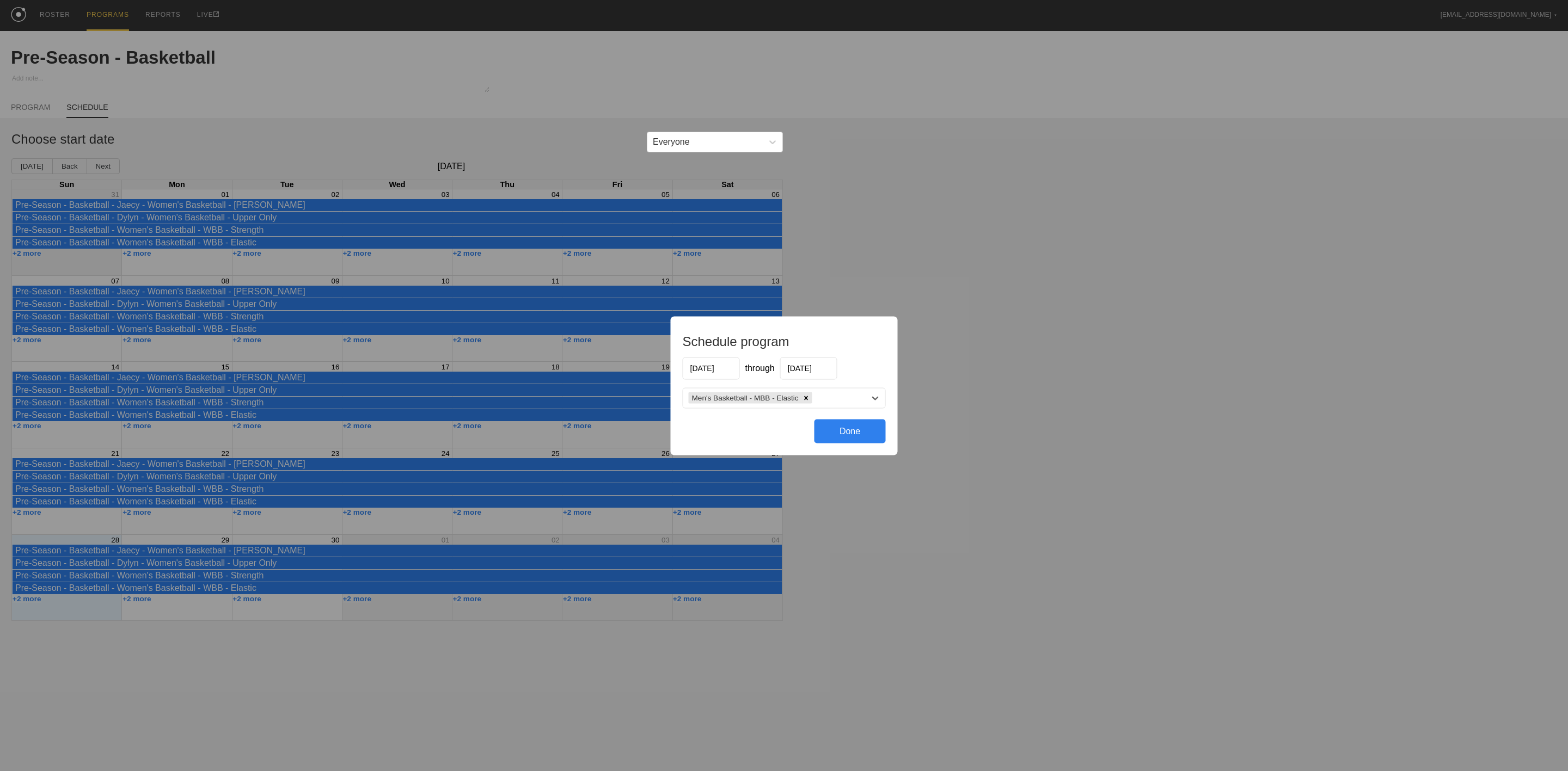
click at [702, 368] on input "[DATE]" at bounding box center [712, 368] width 57 height 23
click at [691, 396] on button "Previous Month" at bounding box center [692, 394] width 8 height 8
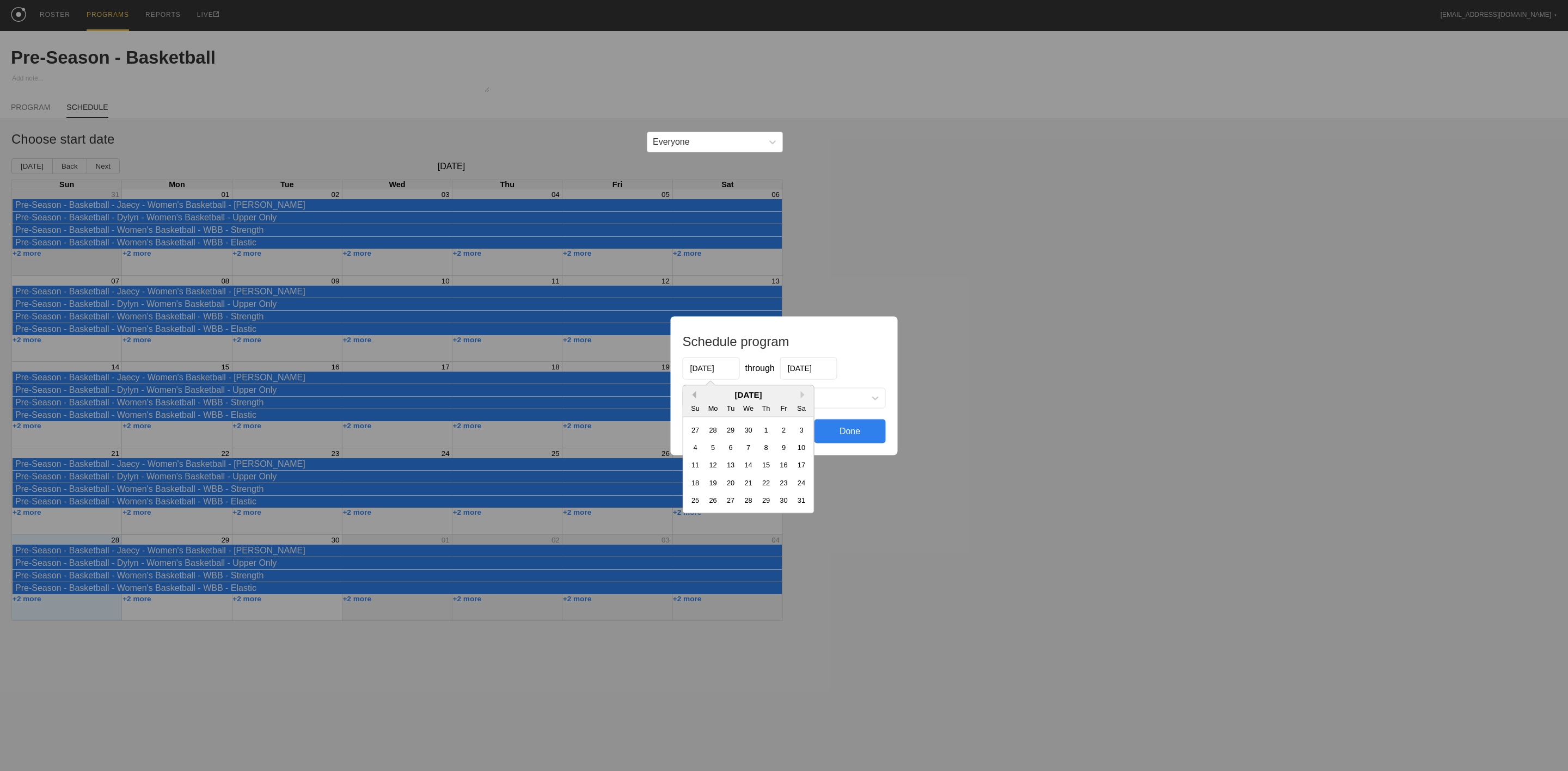
click at [691, 396] on button "Previous Month" at bounding box center [692, 394] width 8 height 8
click at [716, 450] on div "7" at bounding box center [713, 447] width 15 height 15
type input "[DATE]"
click at [819, 369] on input "[DATE]" at bounding box center [809, 368] width 57 height 23
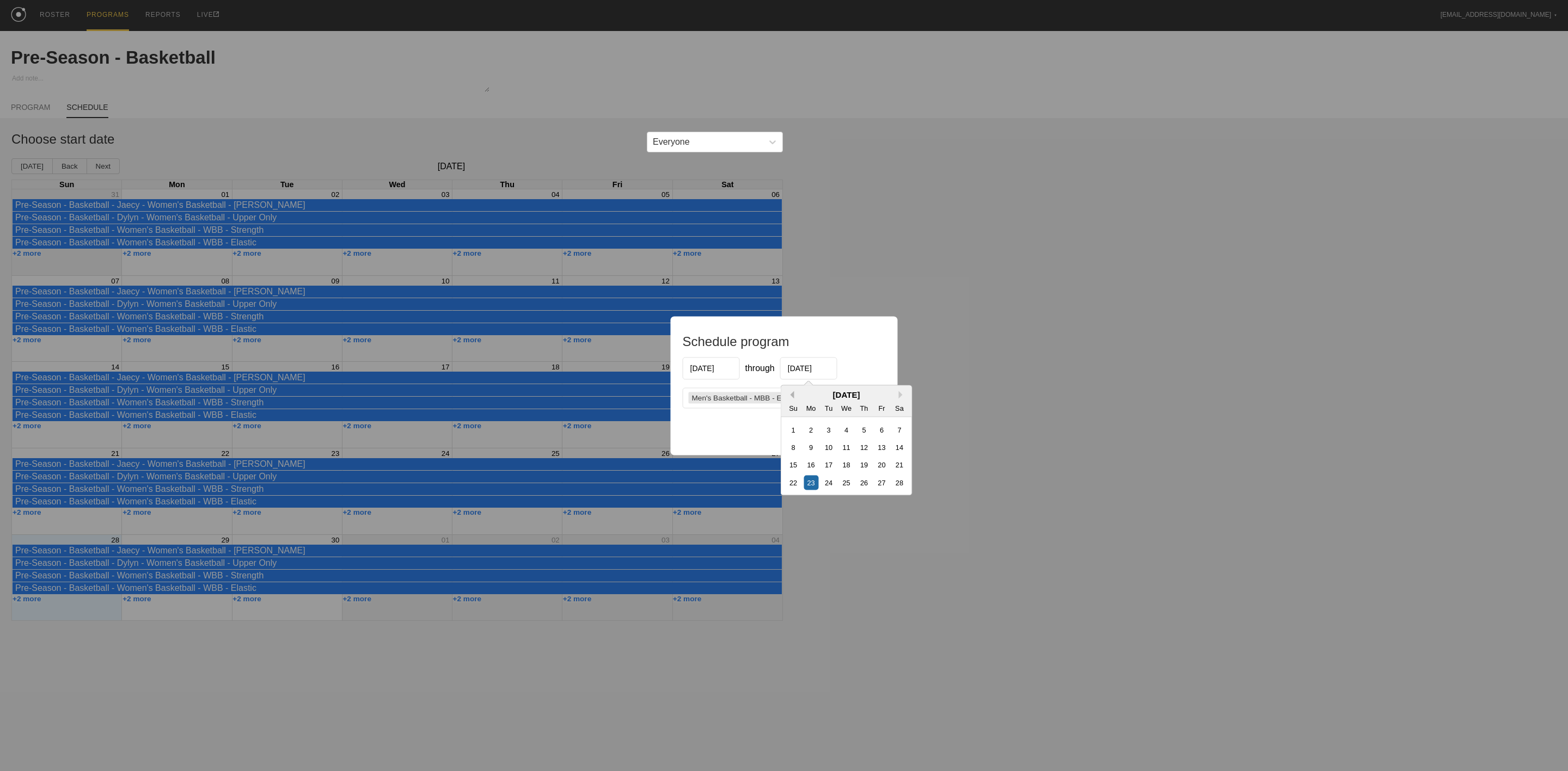
click at [792, 392] on button "Previous Month" at bounding box center [790, 394] width 8 height 8
click at [791, 392] on button "Previous Month" at bounding box center [790, 394] width 8 height 8
click at [787, 394] on button "Previous Month" at bounding box center [790, 394] width 8 height 8
click at [880, 503] on div "31" at bounding box center [881, 500] width 15 height 15
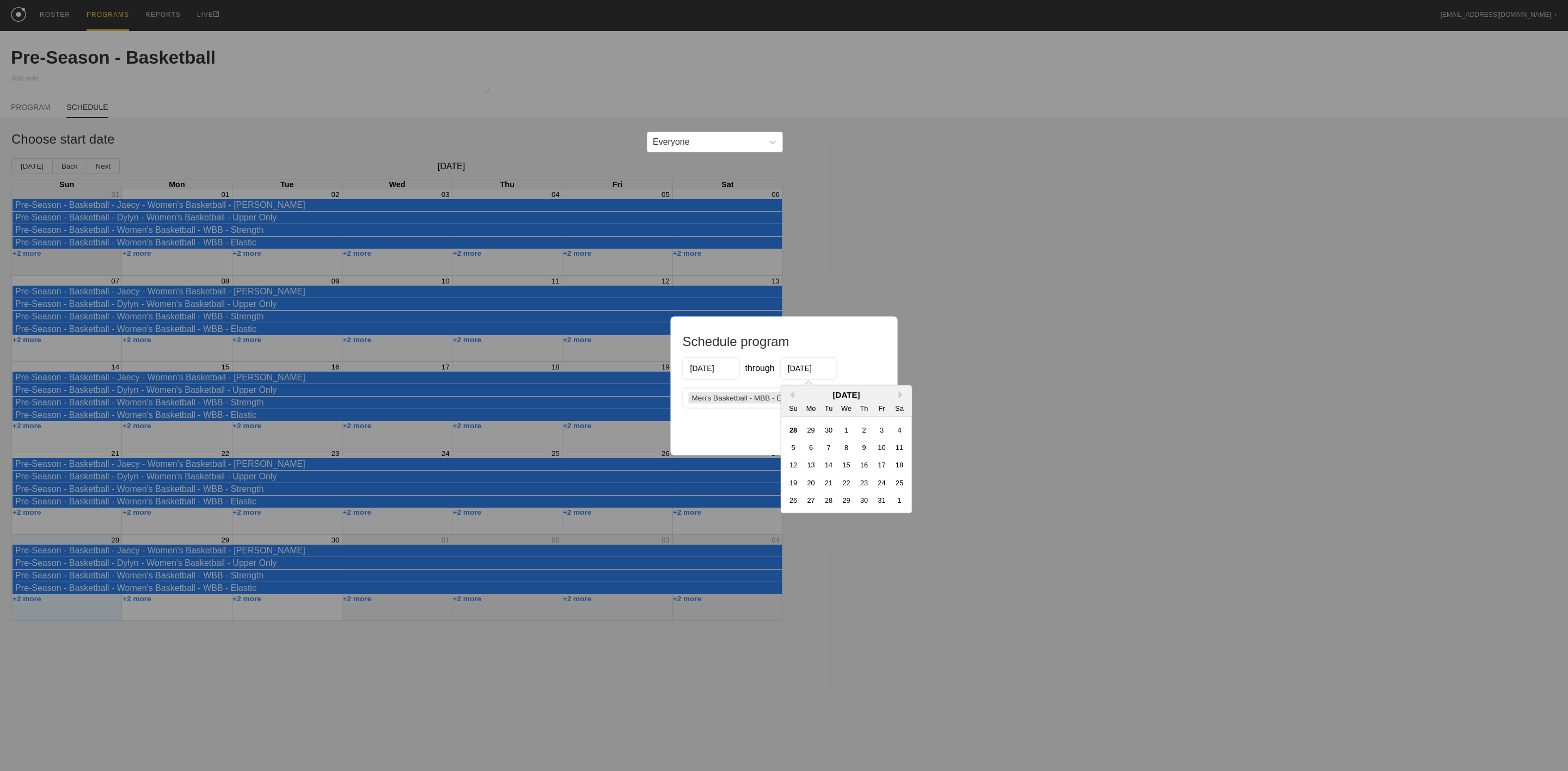
type input "[DATE]"
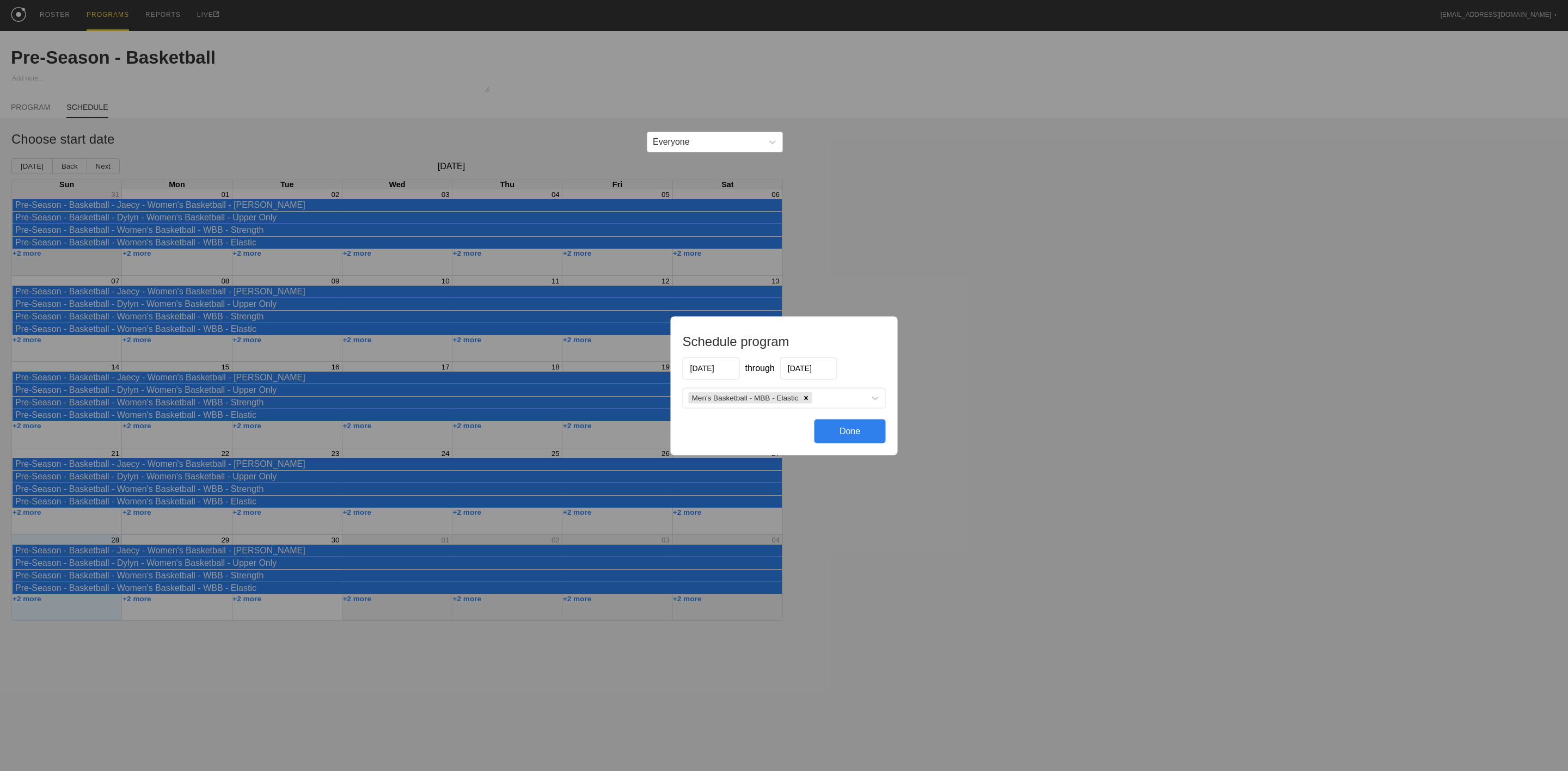
click at [843, 436] on div "Done" at bounding box center [850, 431] width 71 height 24
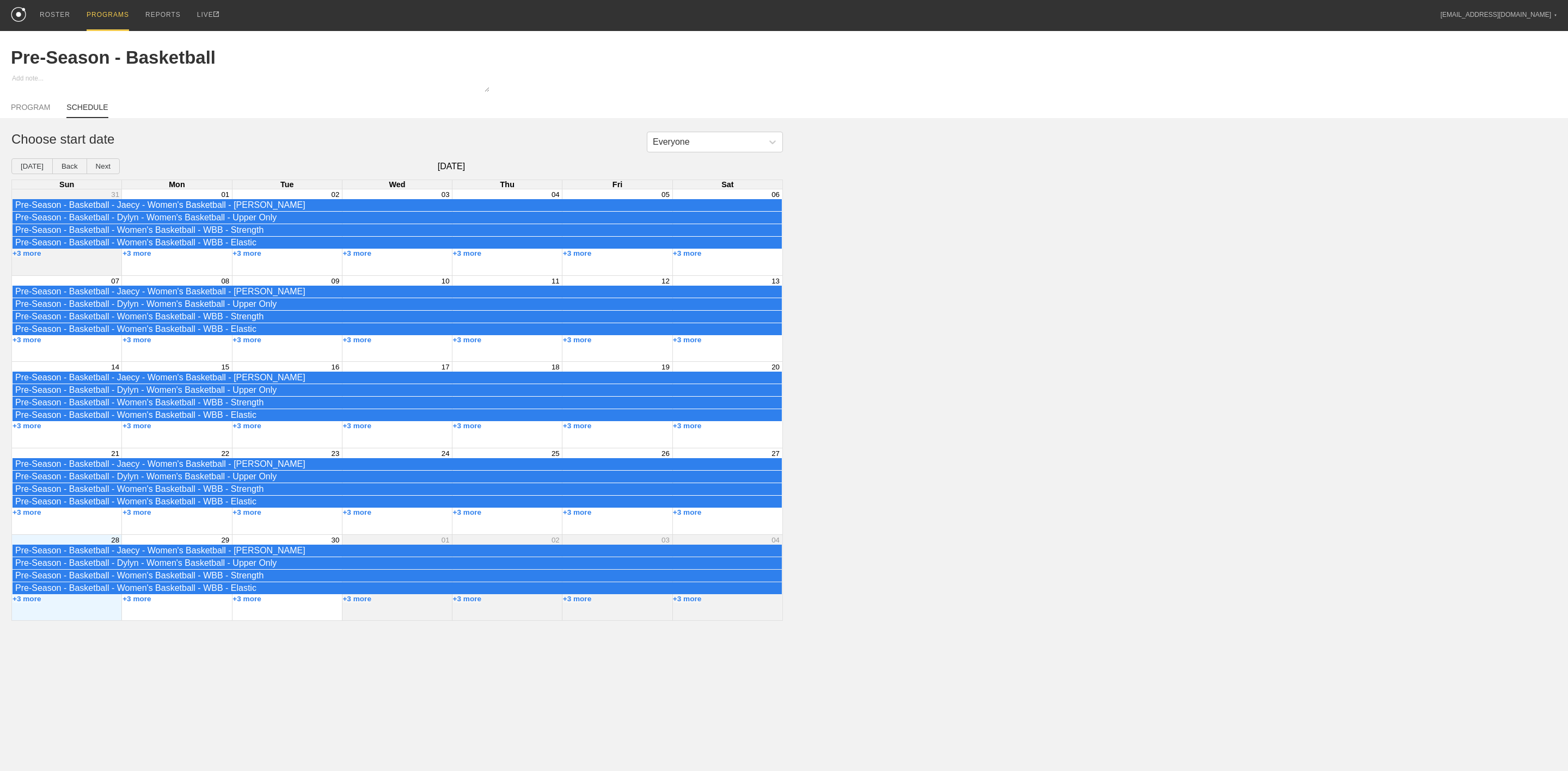
click at [107, 15] on div "PROGRAMS" at bounding box center [108, 15] width 43 height 31
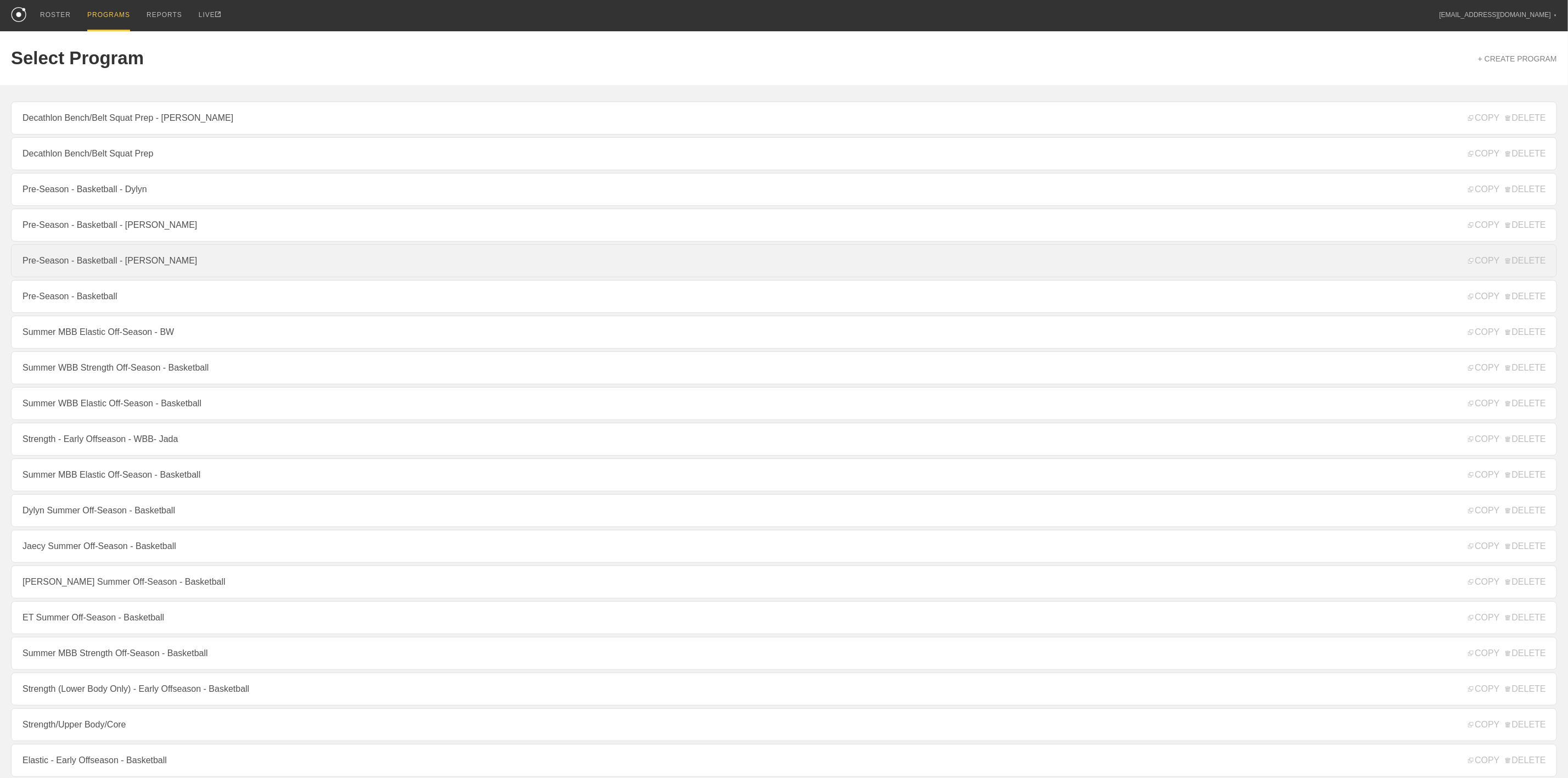
click at [106, 276] on link "Pre-Season - Basketball - [PERSON_NAME]" at bounding box center [784, 261] width 1547 height 33
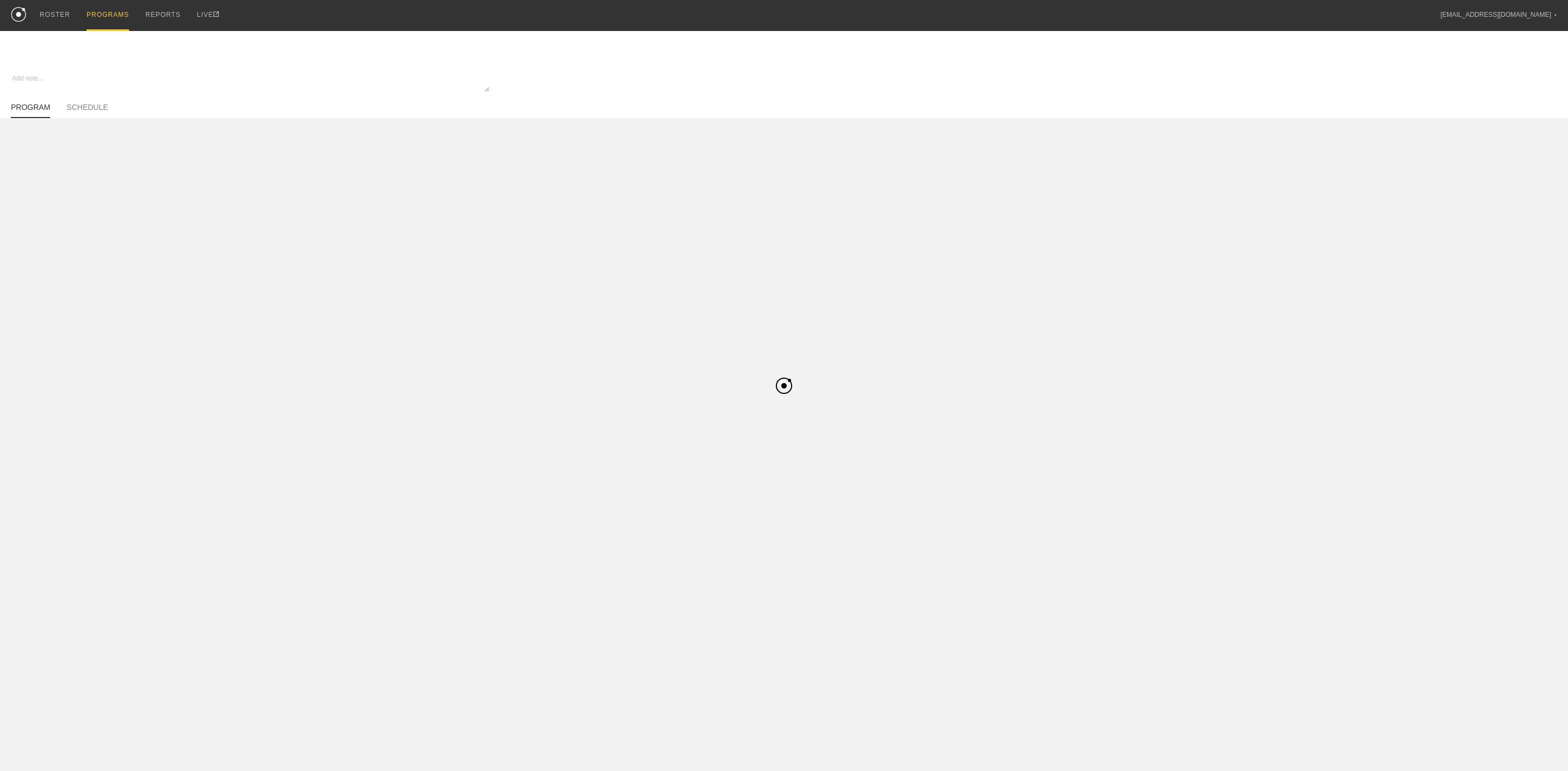
type textarea "x"
type input "Pre-Season - Basketball - [PERSON_NAME]"
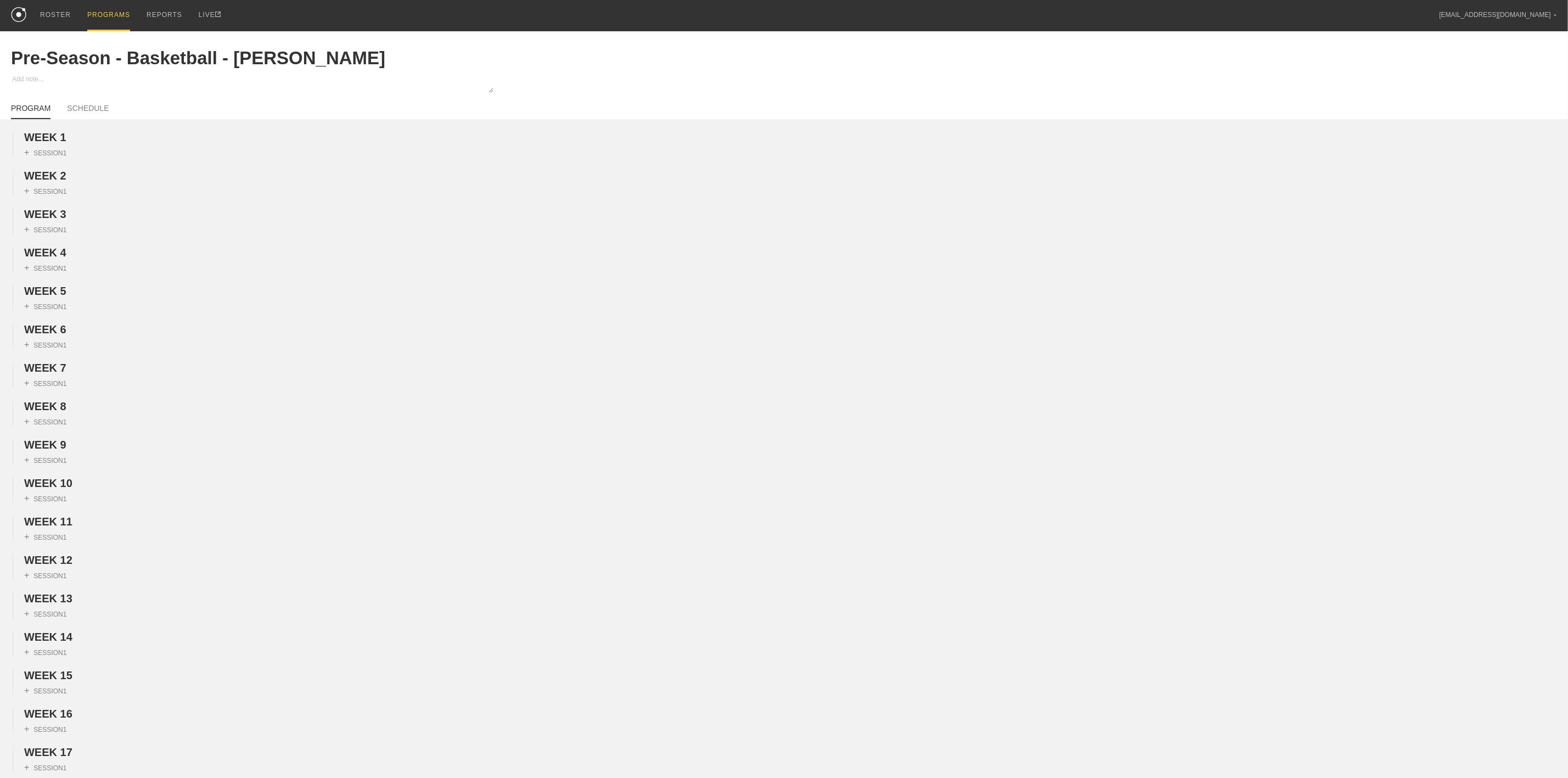
click at [87, 104] on div "PROGRAM SCHEDULE" at bounding box center [784, 107] width 1547 height 24
click at [86, 109] on link "SCHEDULE" at bounding box center [88, 111] width 42 height 15
type textarea "x"
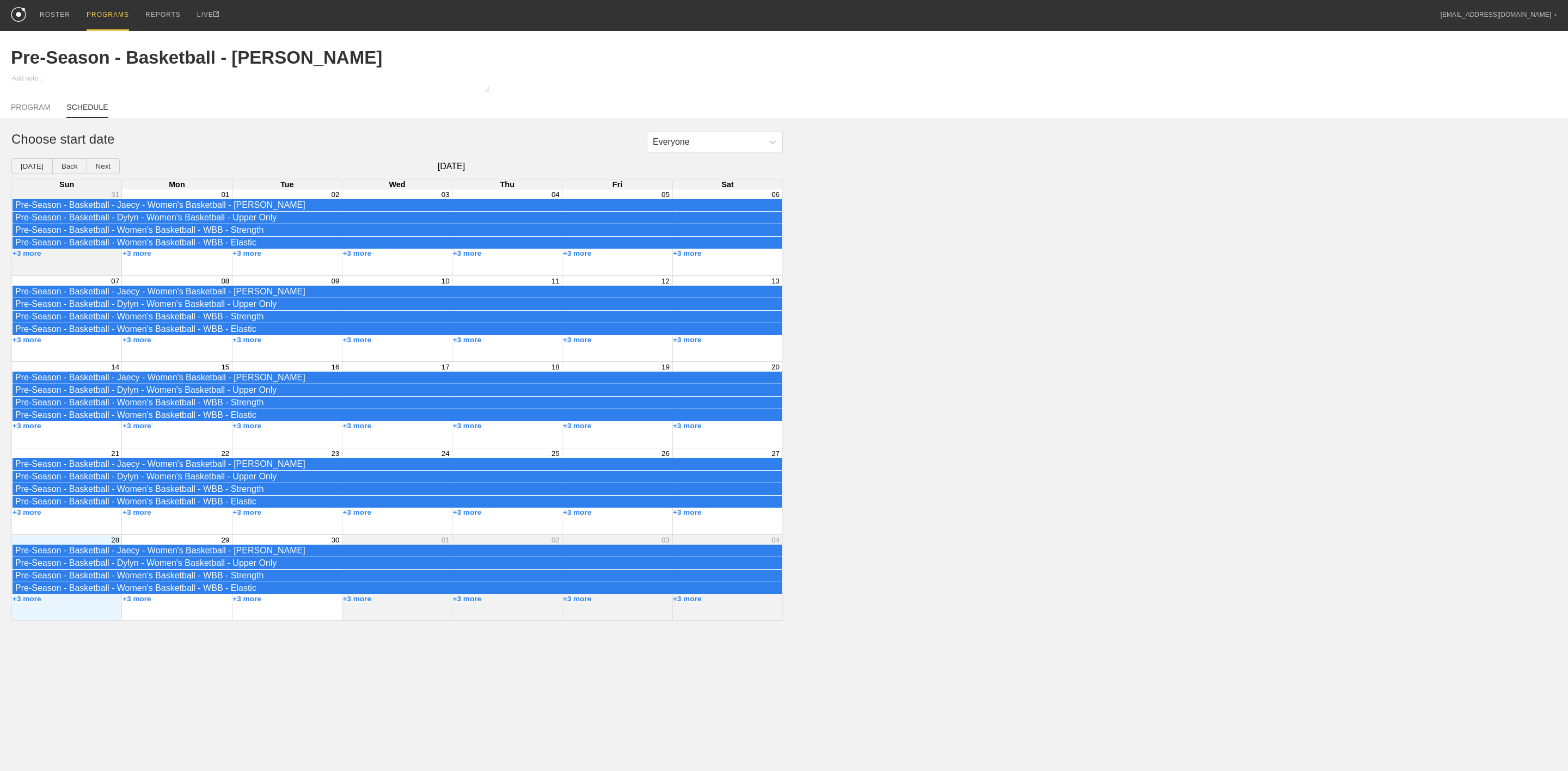
click at [177, 442] on div "Month View" at bounding box center [176, 405] width 110 height 86
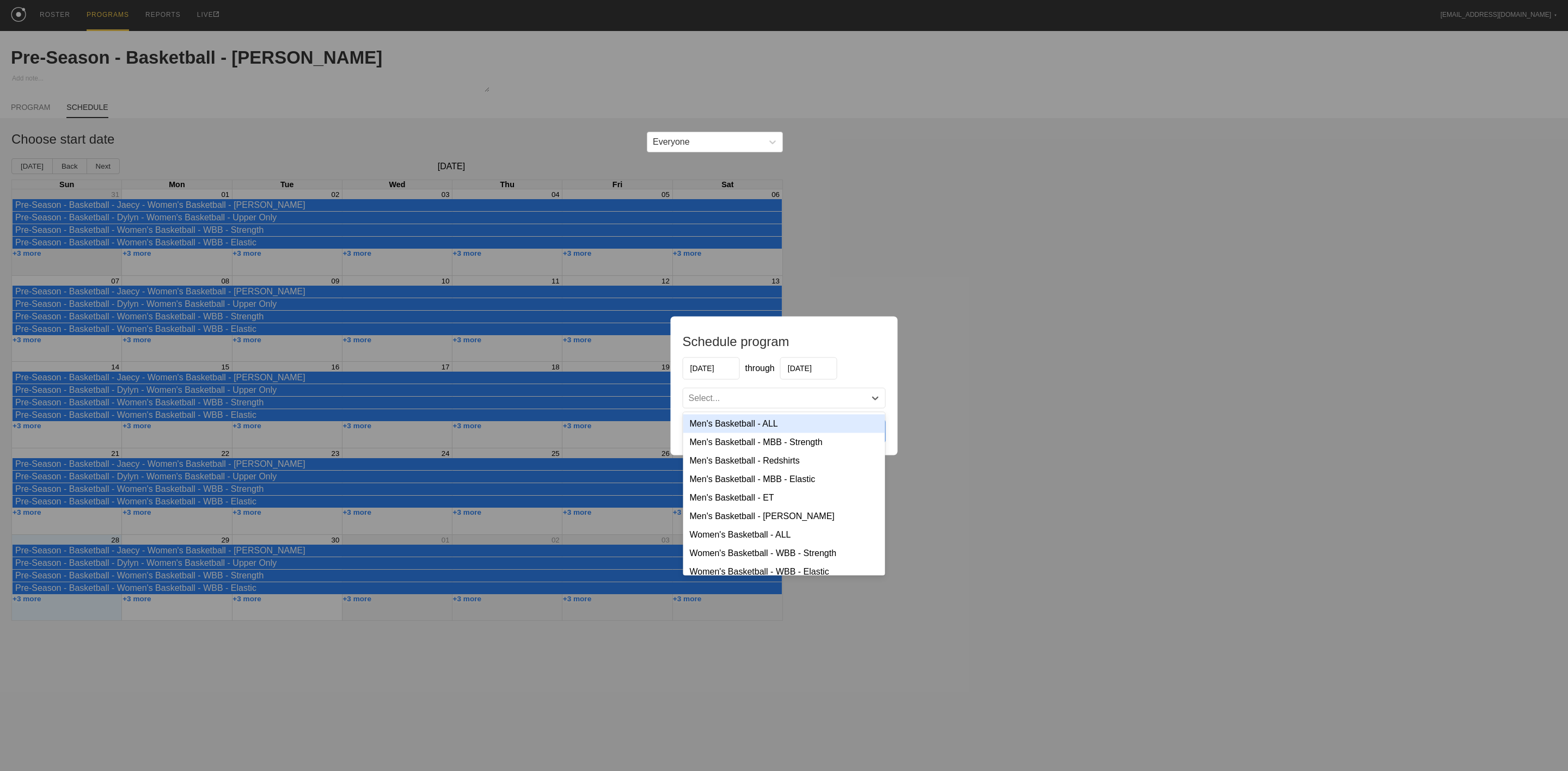
click at [744, 400] on div "Select..." at bounding box center [775, 398] width 183 height 11
click at [748, 524] on div "Men's Basketball - [PERSON_NAME]" at bounding box center [785, 516] width 202 height 18
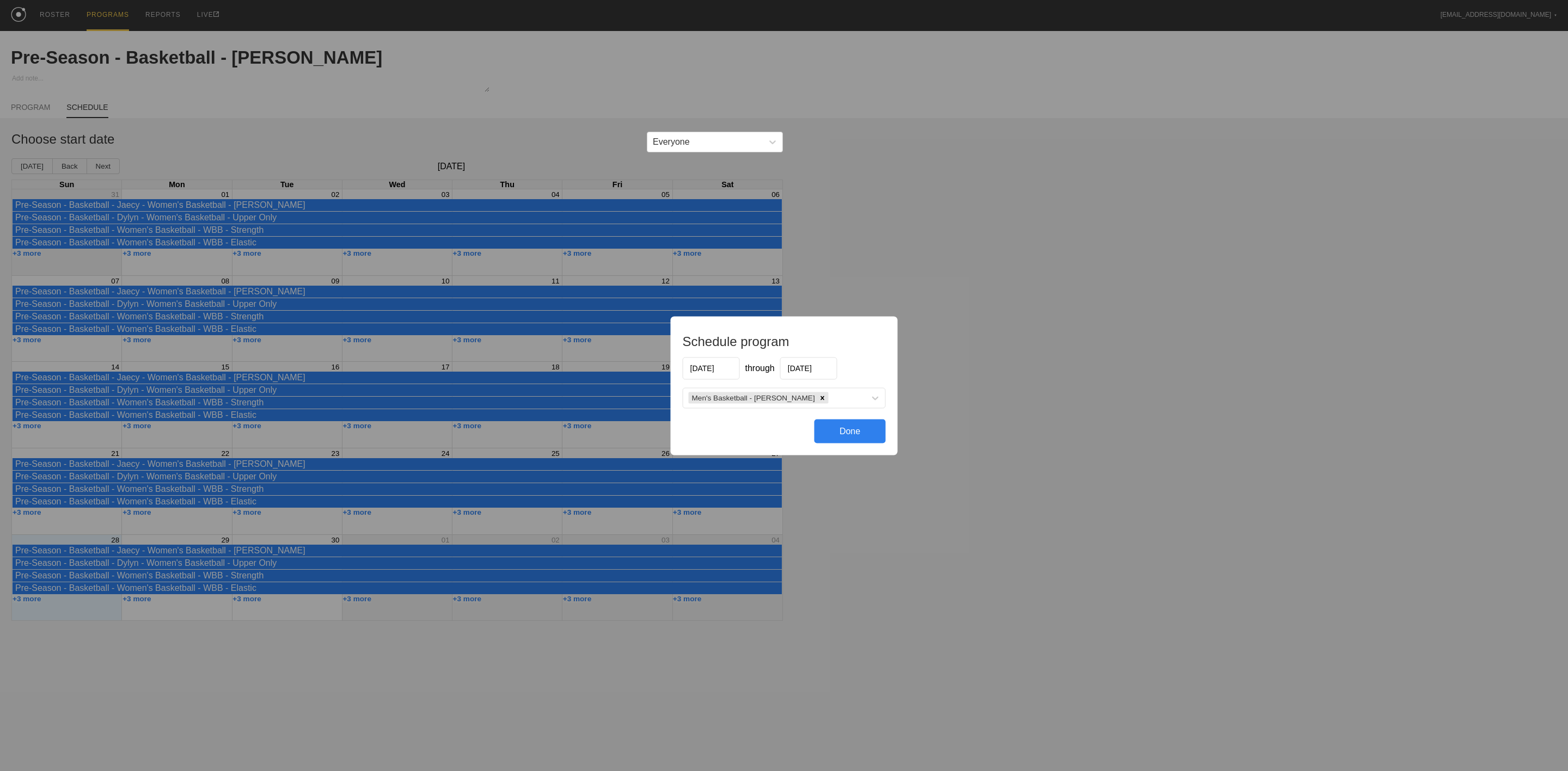
click at [702, 381] on div "Schedule program [DATE] through [DATE] Men's Basketball - [PERSON_NAME] Done" at bounding box center [784, 386] width 227 height 139
click at [704, 371] on input "[DATE]" at bounding box center [712, 368] width 57 height 23
click at [698, 392] on div "[DATE]" at bounding box center [749, 394] width 131 height 9
click at [693, 394] on button "Previous Month" at bounding box center [692, 394] width 8 height 8
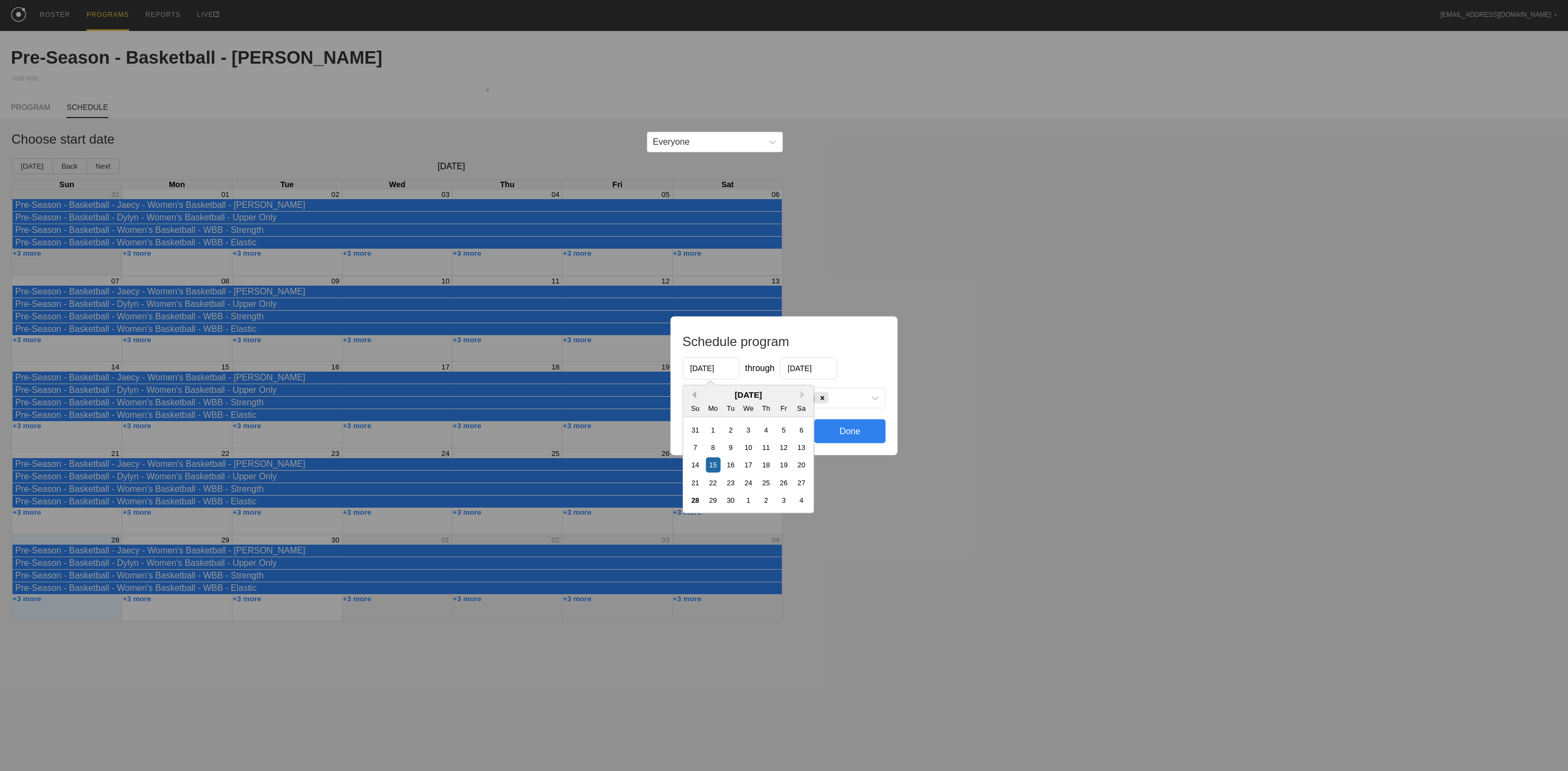
click at [693, 394] on button "Previous Month" at bounding box center [692, 394] width 8 height 8
click at [693, 395] on button "Previous Month" at bounding box center [692, 394] width 8 height 8
click at [711, 451] on div "7" at bounding box center [713, 447] width 15 height 15
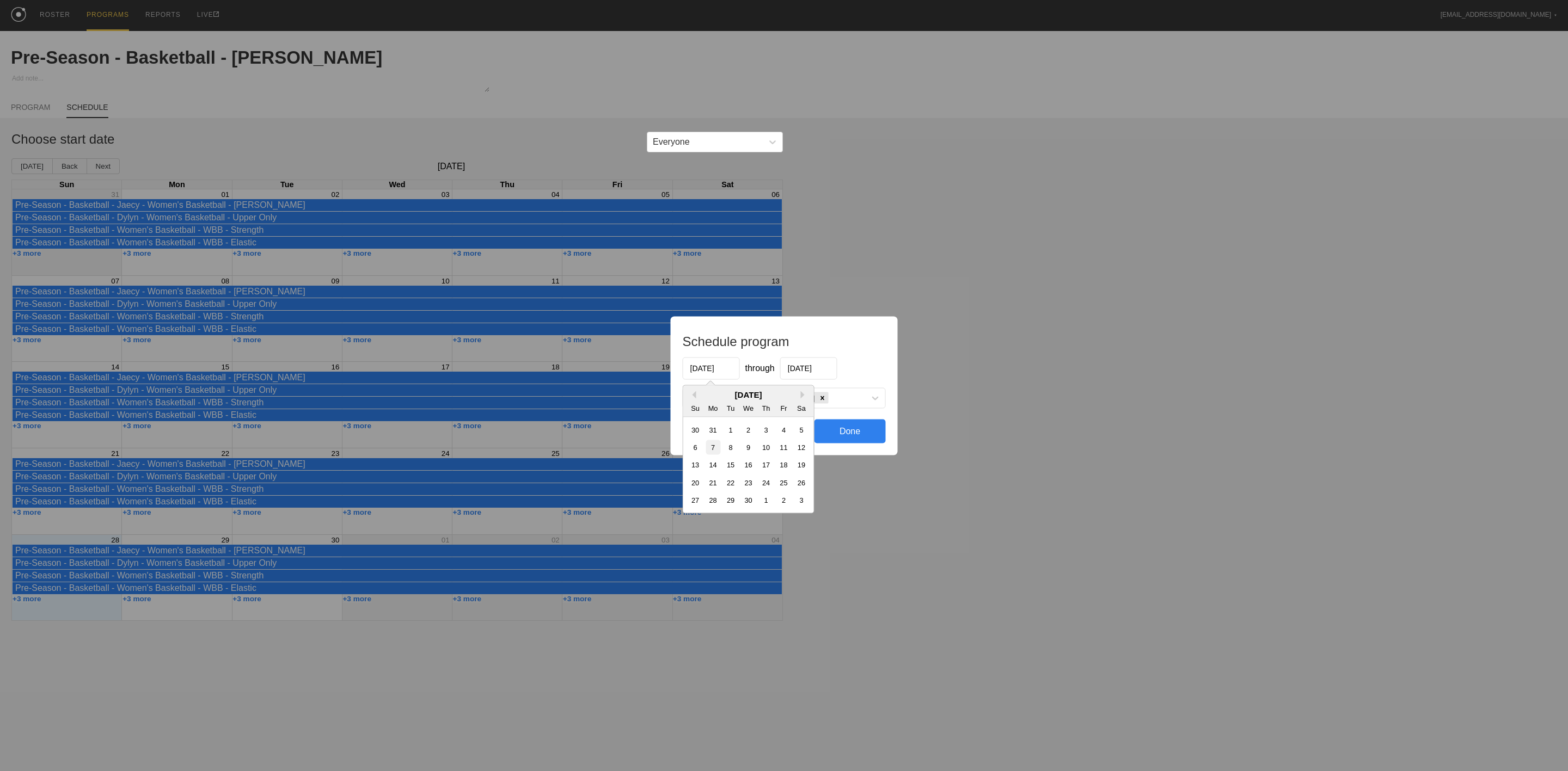
type input "[DATE]"
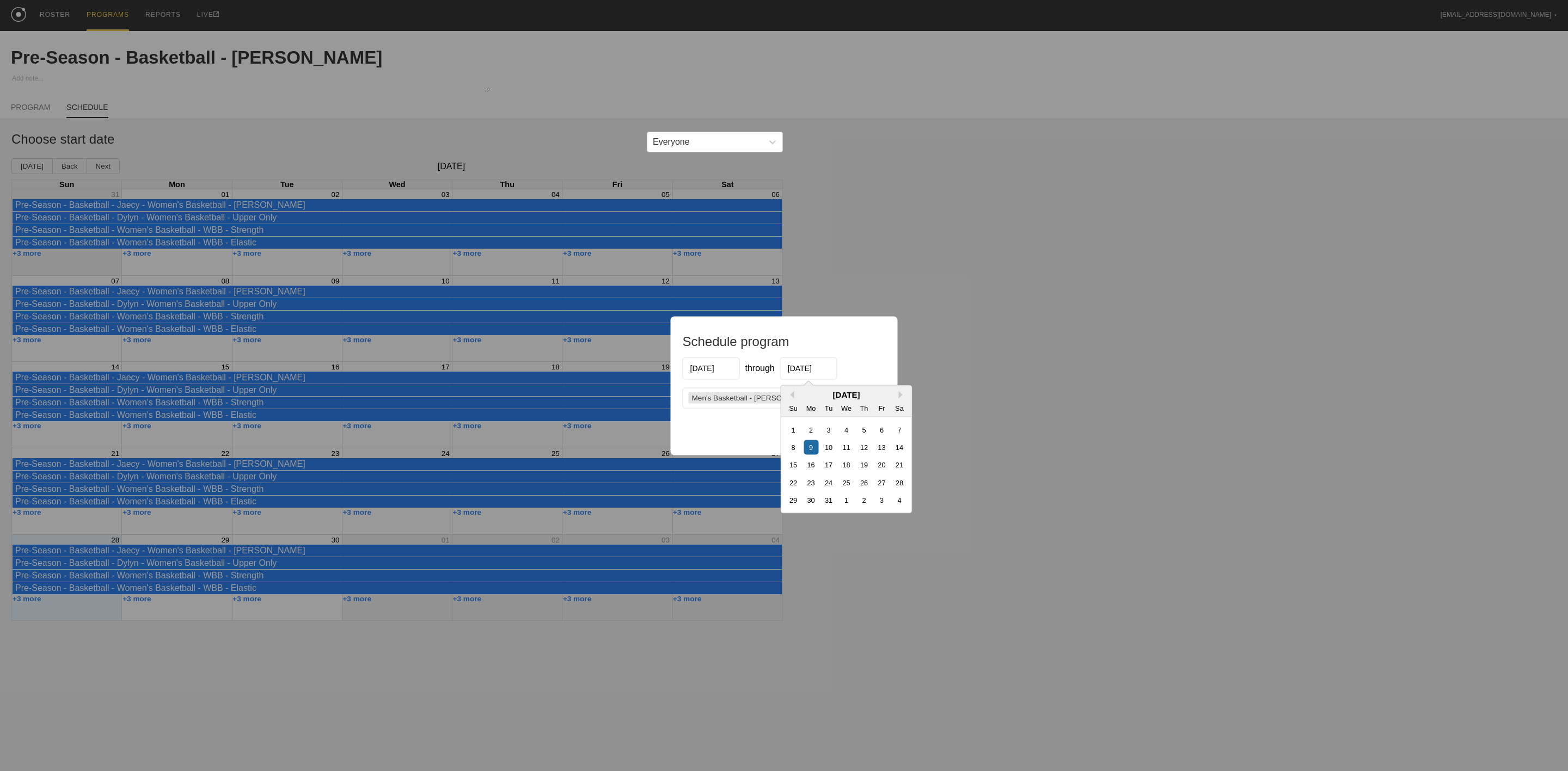
click at [809, 378] on input "[DATE]" at bounding box center [809, 368] width 57 height 23
click at [789, 394] on button "Previous Month" at bounding box center [790, 394] width 8 height 8
click at [789, 392] on button "Previous Month" at bounding box center [790, 394] width 8 height 8
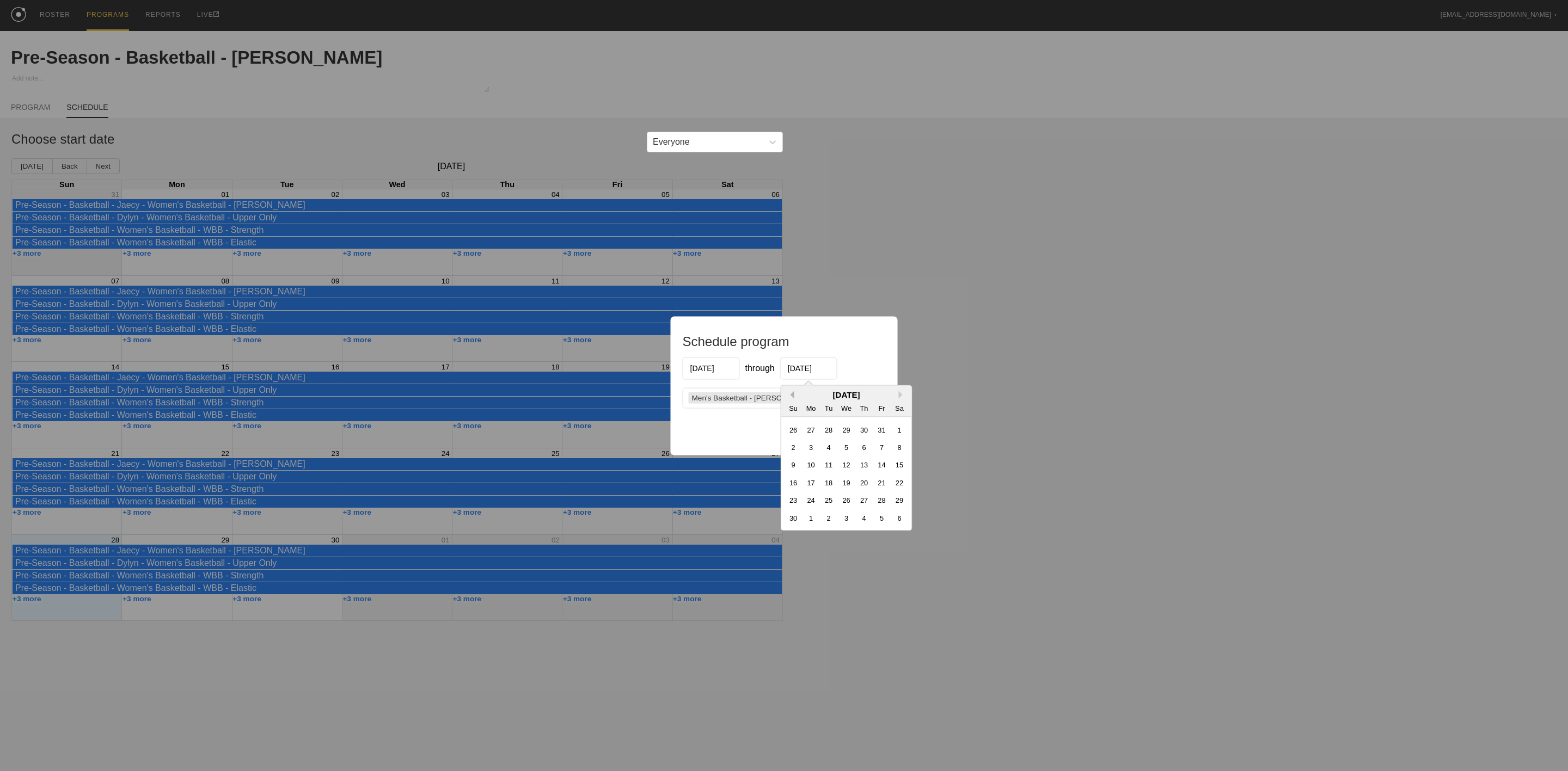
click at [789, 392] on button "Previous Month" at bounding box center [790, 394] width 8 height 8
click at [879, 501] on div "31" at bounding box center [881, 500] width 15 height 15
type input "[DATE]"
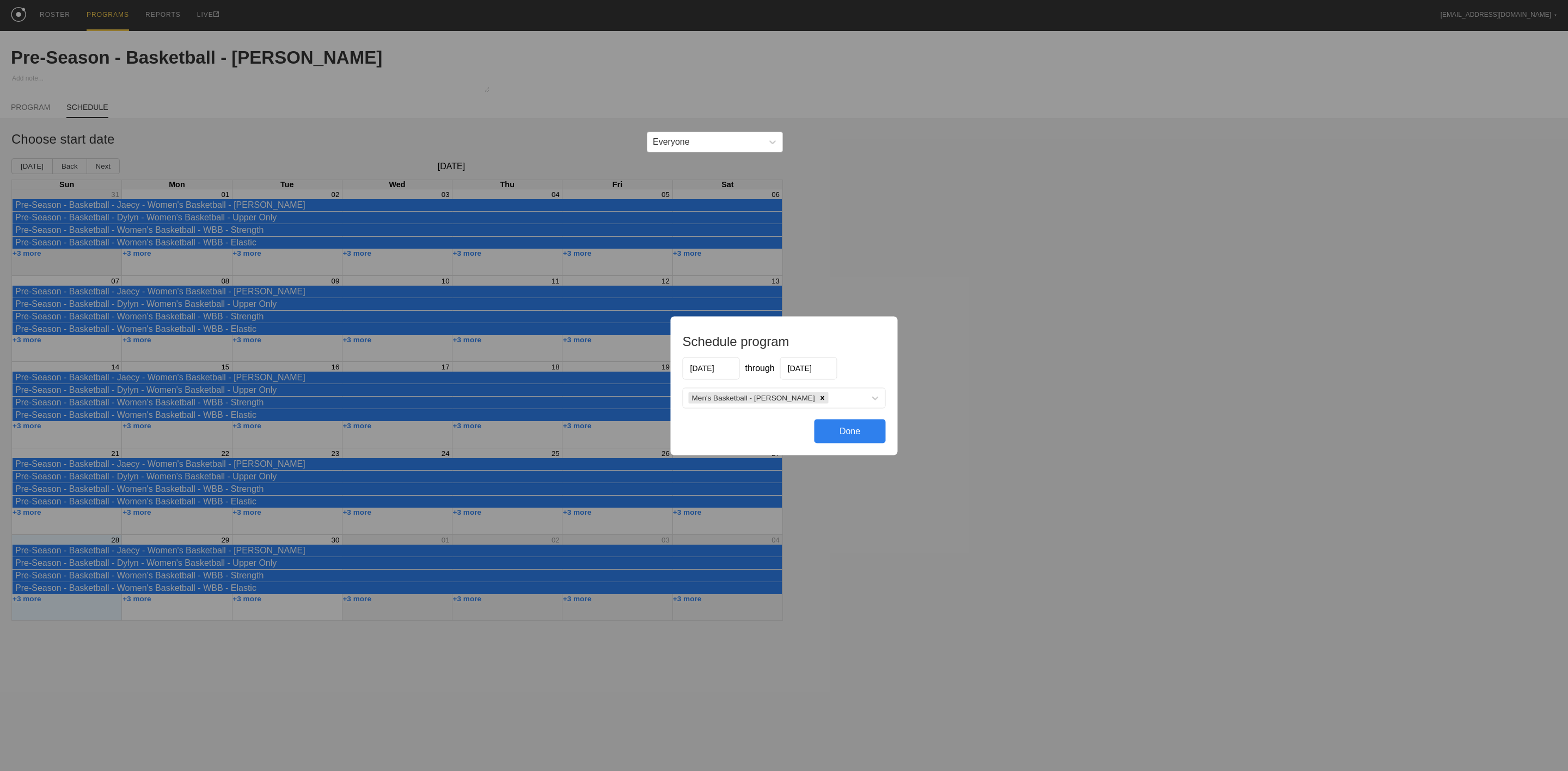
click at [866, 442] on div "Done" at bounding box center [850, 431] width 71 height 24
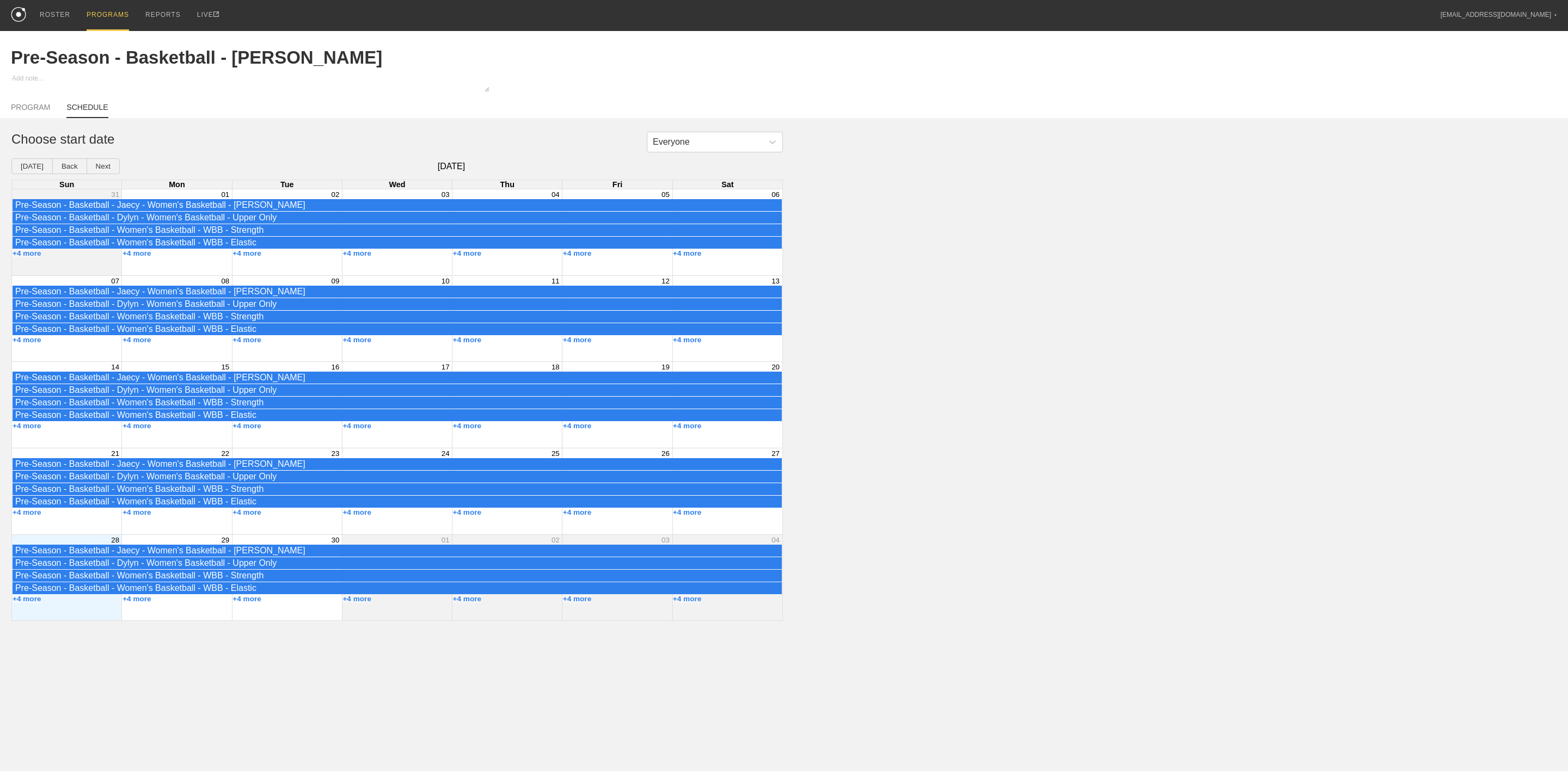
click at [105, 10] on div "PROGRAMS" at bounding box center [108, 15] width 43 height 31
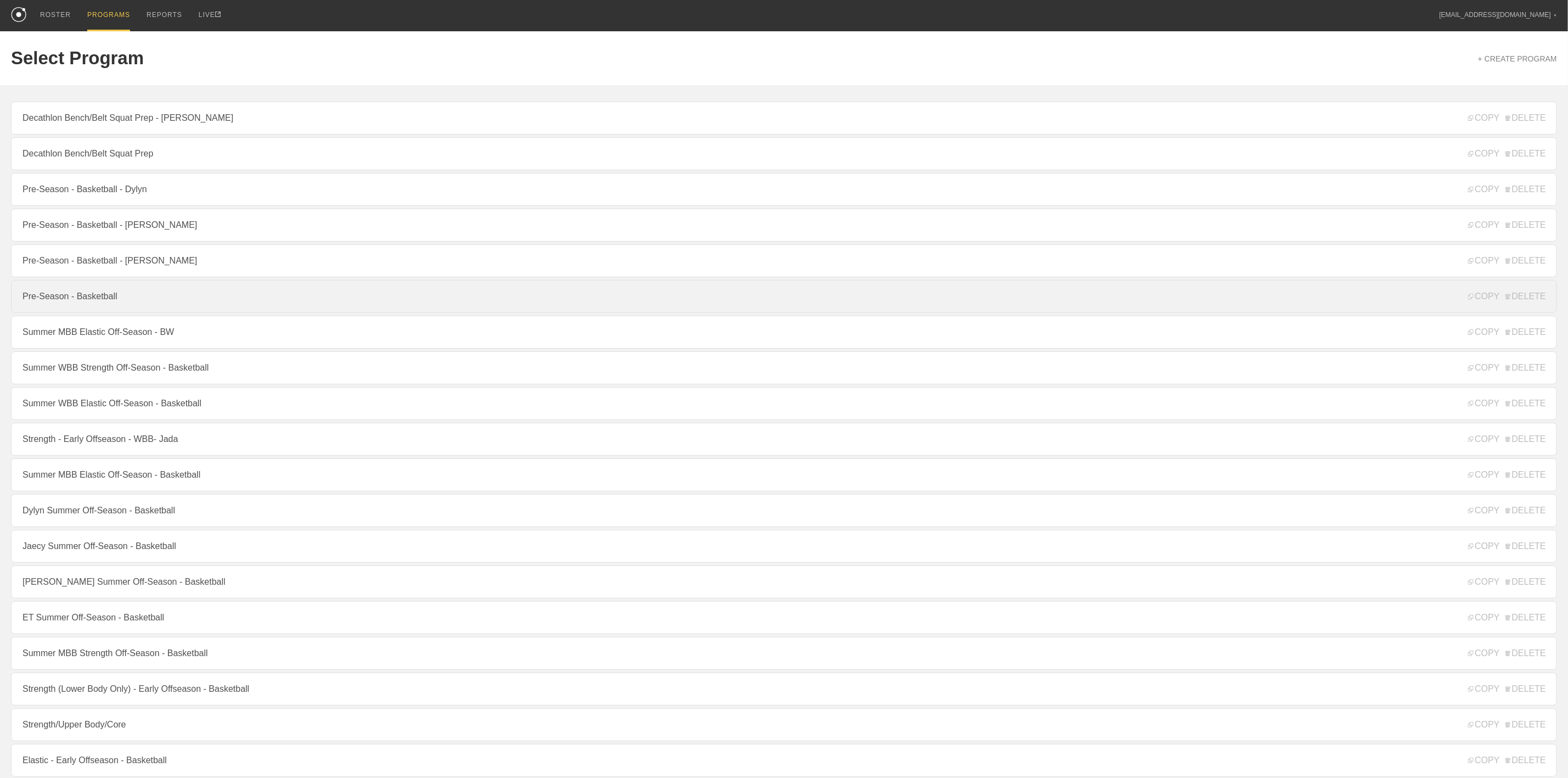
click at [102, 301] on link "Pre-Season - Basketball" at bounding box center [784, 297] width 1547 height 33
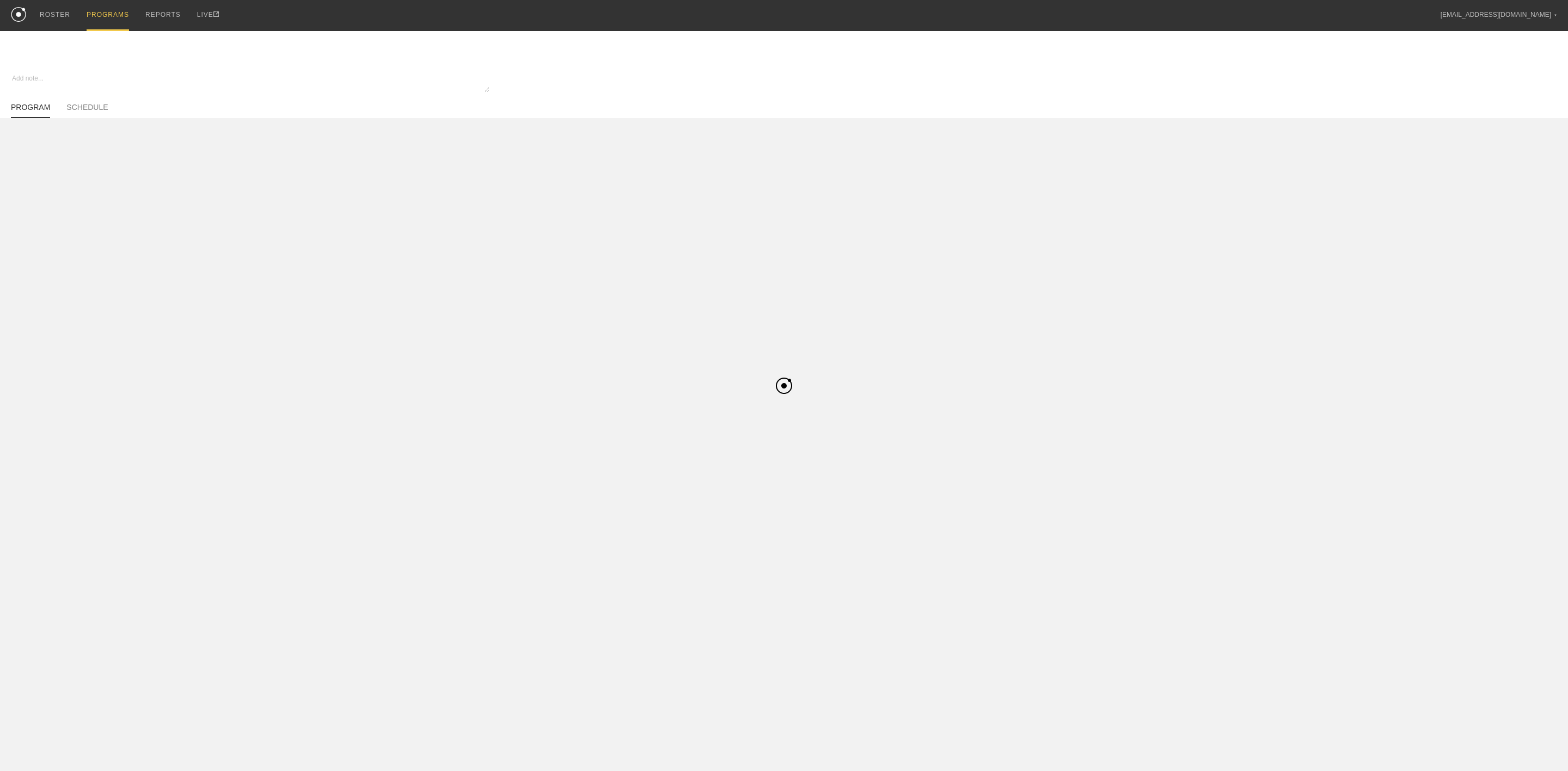
type textarea "x"
type input "Pre-Season - Basketball"
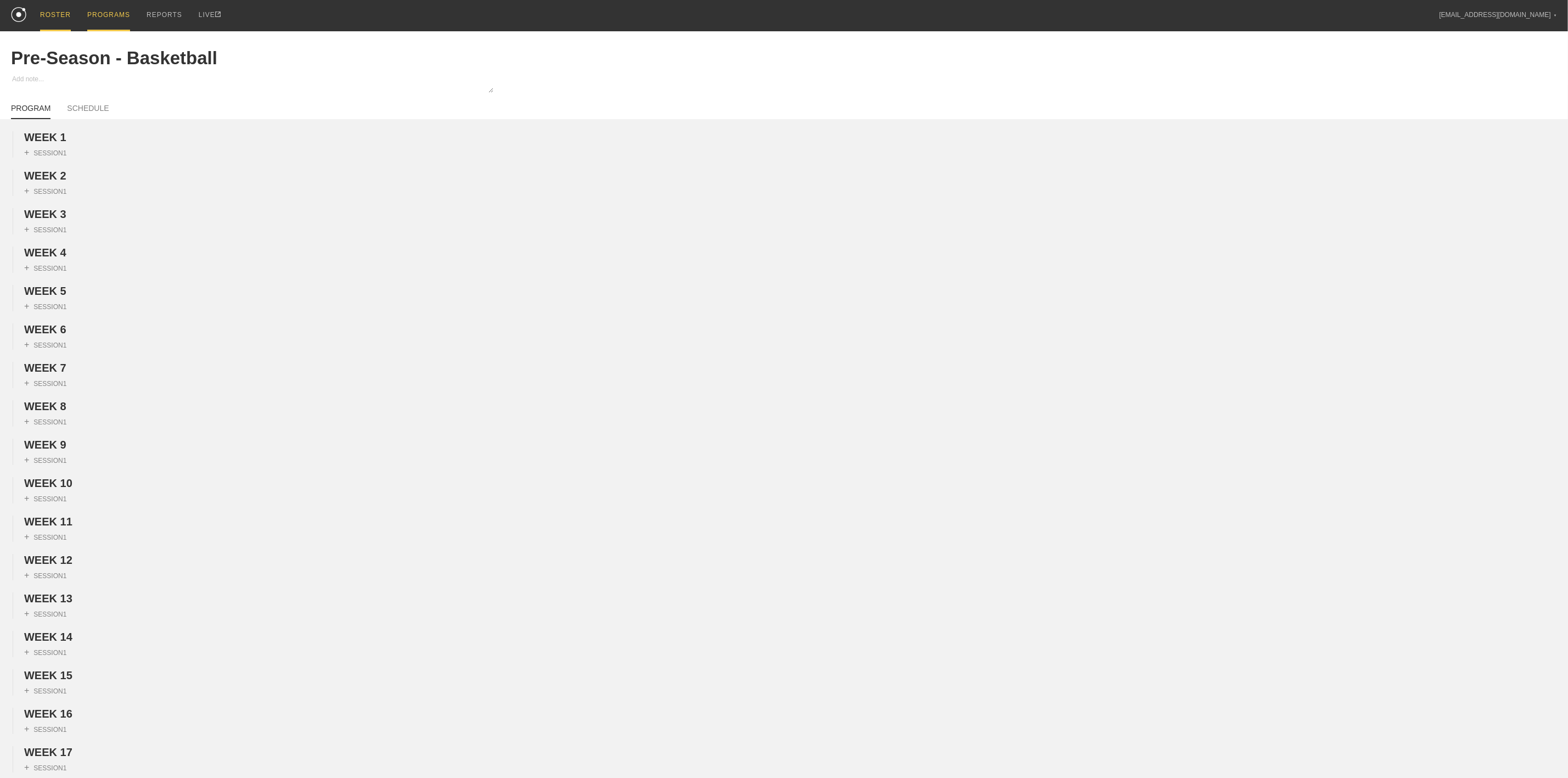
click at [43, 4] on div "ROSTER" at bounding box center [55, 15] width 31 height 31
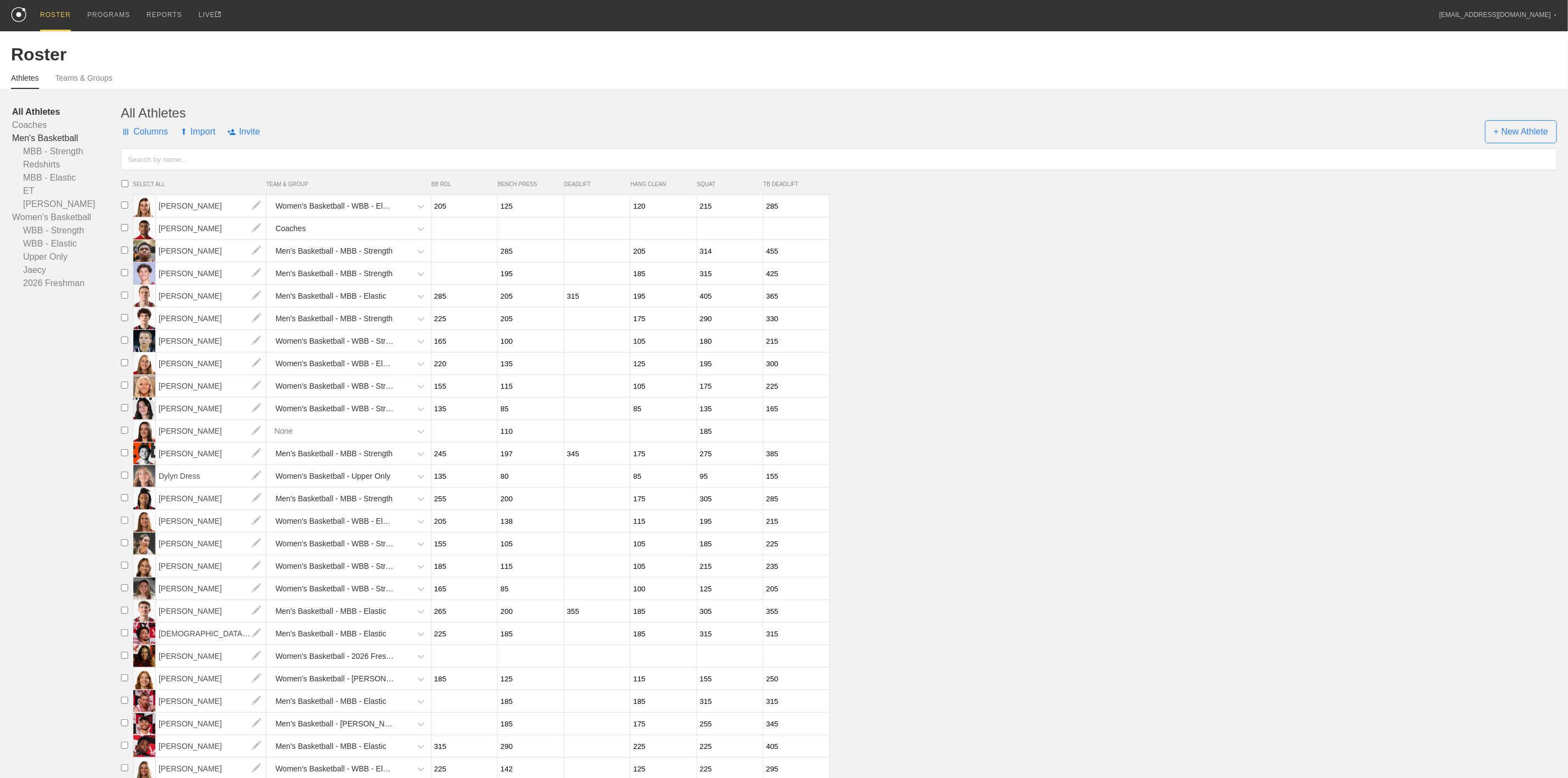
click at [58, 141] on link "Men's Basketball" at bounding box center [66, 138] width 109 height 13
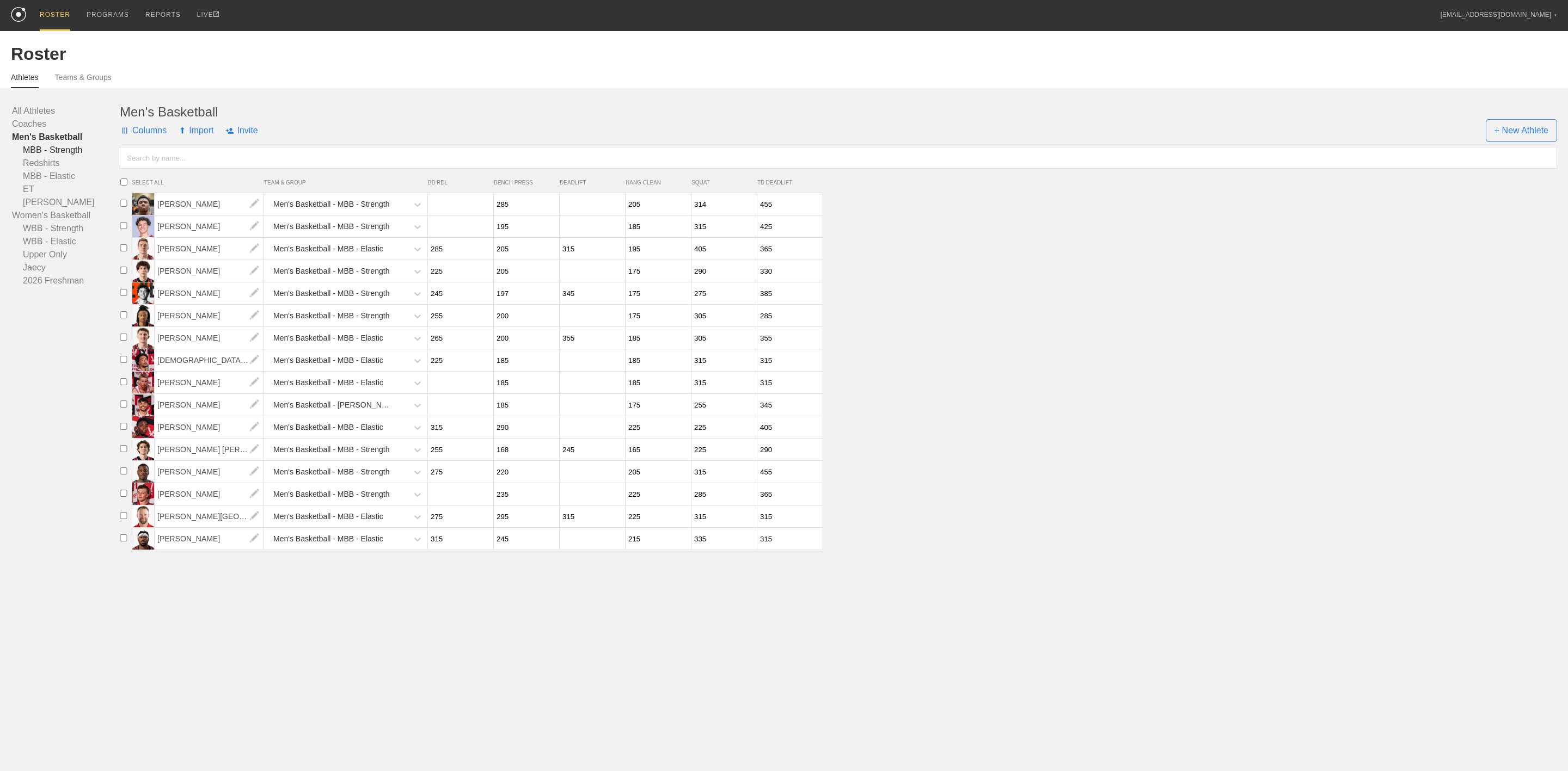
click at [69, 154] on link "MBB - Strength" at bounding box center [66, 150] width 108 height 13
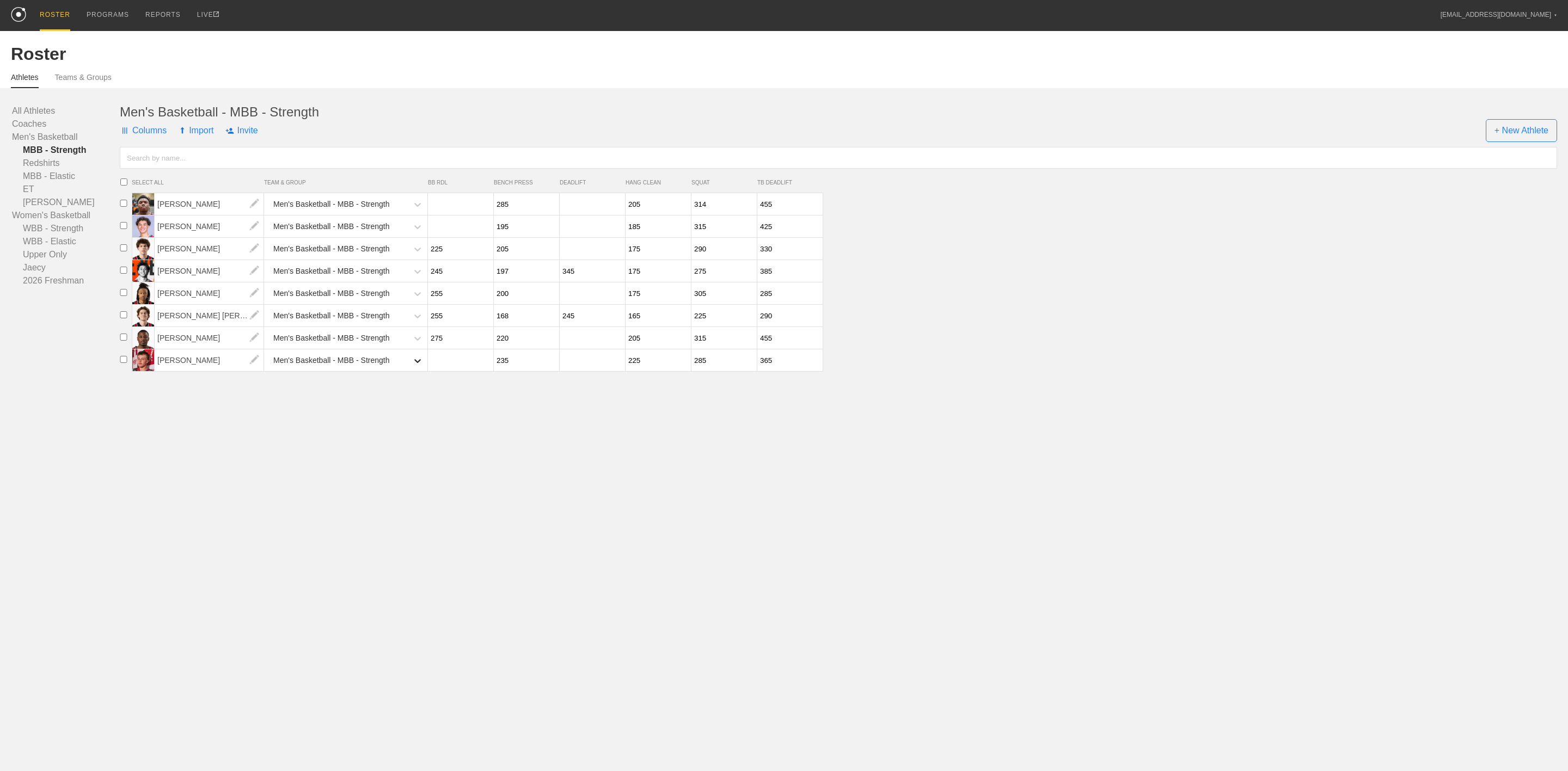
click at [421, 363] on icon at bounding box center [418, 361] width 7 height 4
click at [415, 366] on icon at bounding box center [418, 361] width 11 height 11
click at [415, 363] on icon at bounding box center [418, 361] width 7 height 4
click at [343, 371] on div "Men's Basketball - MBB - Strength" at bounding box center [331, 360] width 116 height 20
click at [414, 366] on icon at bounding box center [418, 361] width 11 height 11
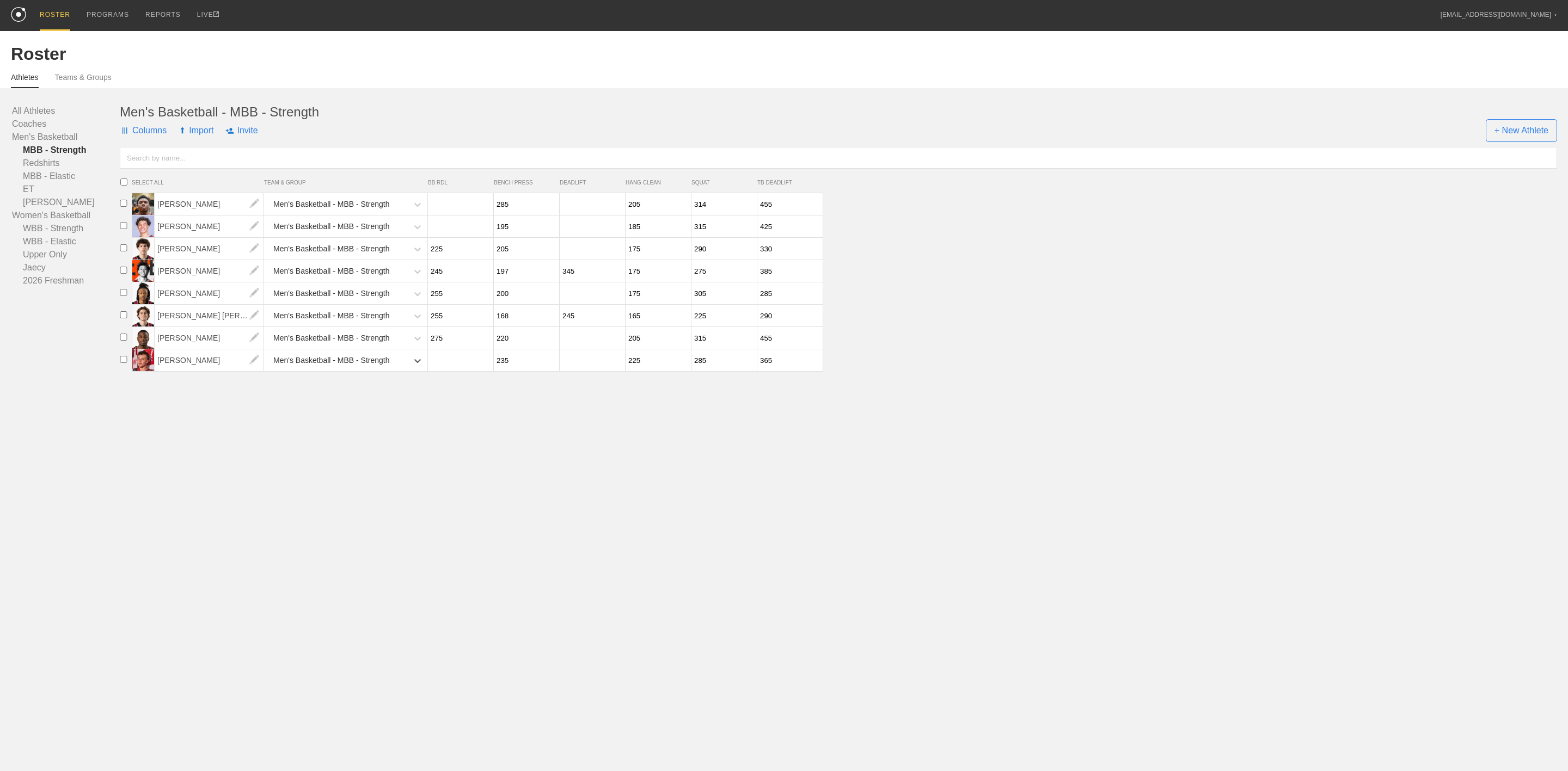
click at [326, 366] on div "Men's Basketball - MBB - Strength" at bounding box center [331, 360] width 116 height 20
click at [422, 366] on icon at bounding box center [418, 361] width 11 height 11
drag, startPoint x: 401, startPoint y: 363, endPoint x: 415, endPoint y: 366, distance: 14.3
click at [402, 363] on div "Men's Basketball - MBB - Strength" at bounding box center [337, 360] width 141 height 23
click at [424, 366] on div at bounding box center [418, 361] width 19 height 19
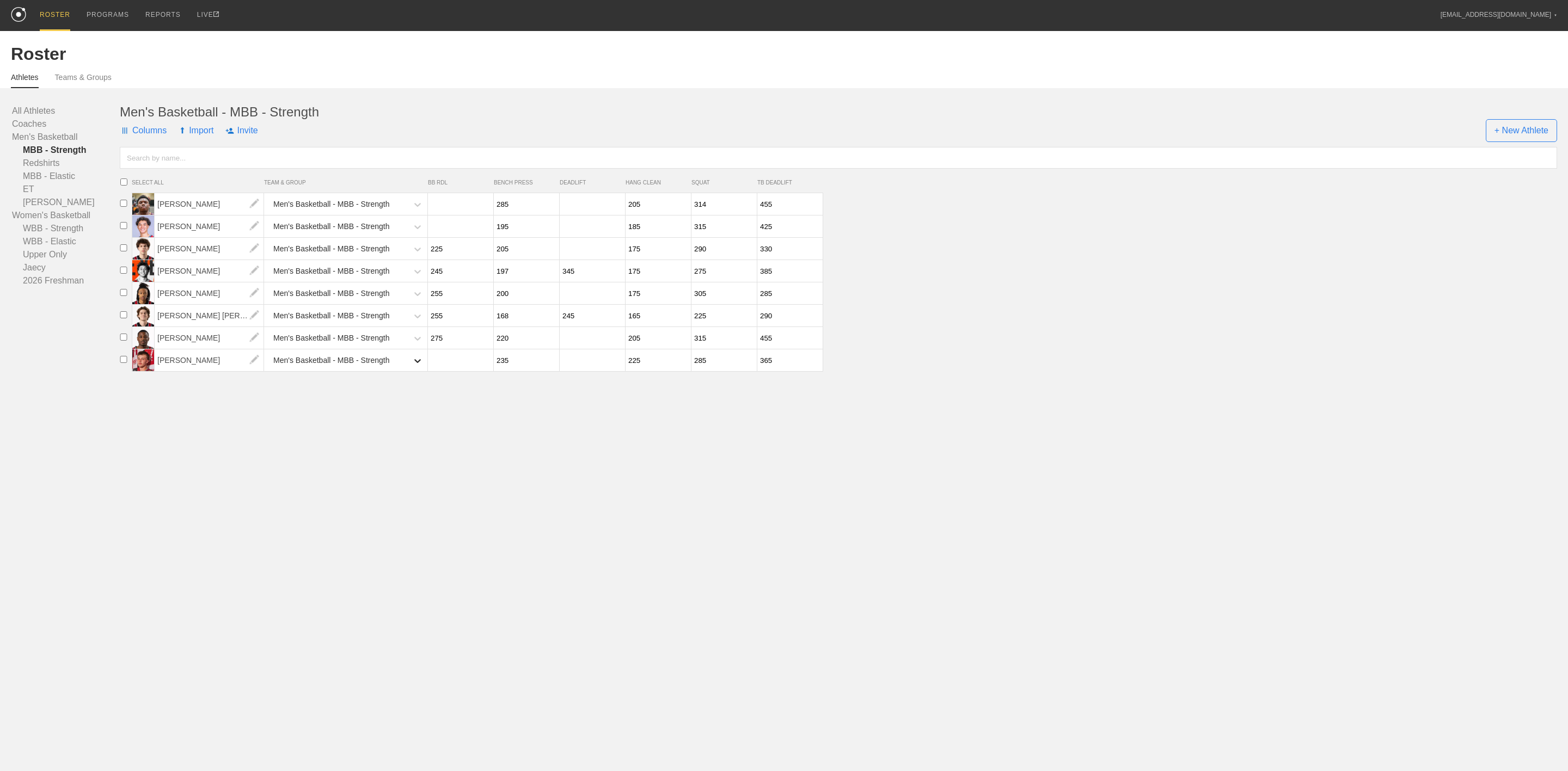
click at [417, 366] on icon at bounding box center [418, 361] width 11 height 11
click at [418, 366] on icon at bounding box center [418, 361] width 11 height 11
click at [518, 342] on html "ROSTER PROGRAMS REPORTS LIVE [EMAIL_ADDRESS][DOMAIN_NAME] ▼ Settings Logout Ros…" at bounding box center [784, 171] width 1568 height 342
click at [178, 364] on span "[PERSON_NAME]" at bounding box center [209, 360] width 110 height 22
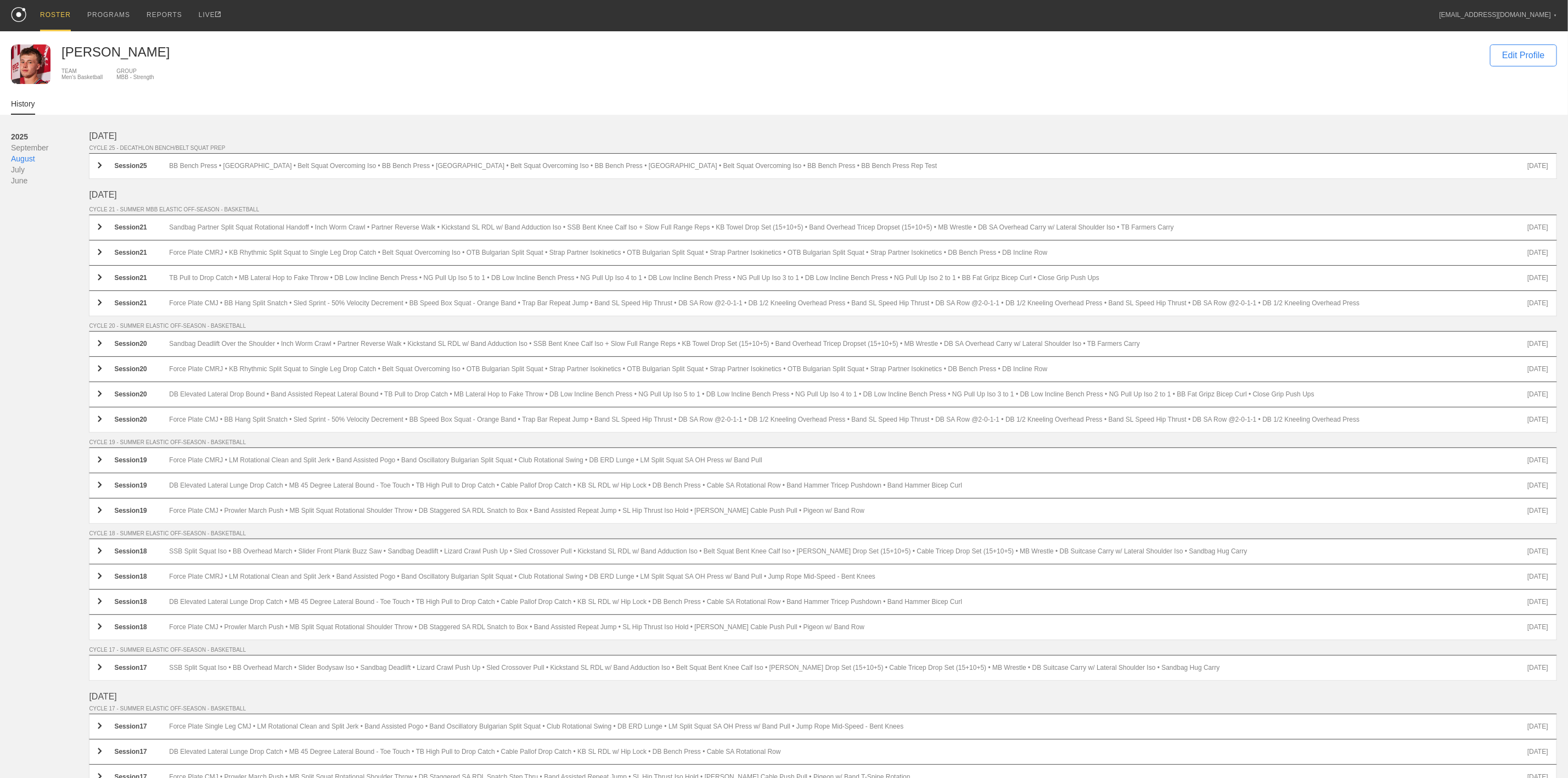
click at [64, 15] on div "ROSTER" at bounding box center [55, 15] width 31 height 31
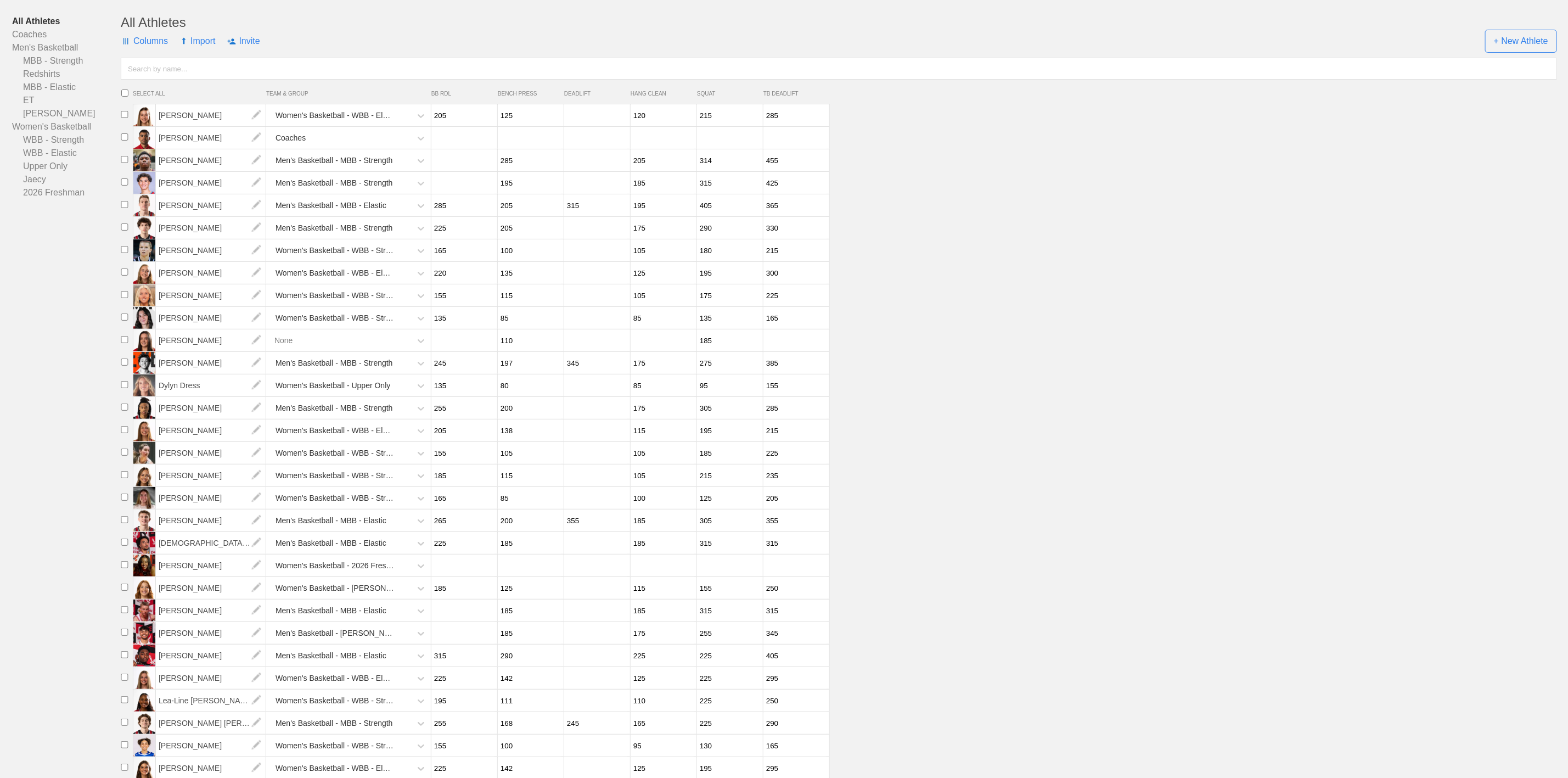
scroll to position [211, 0]
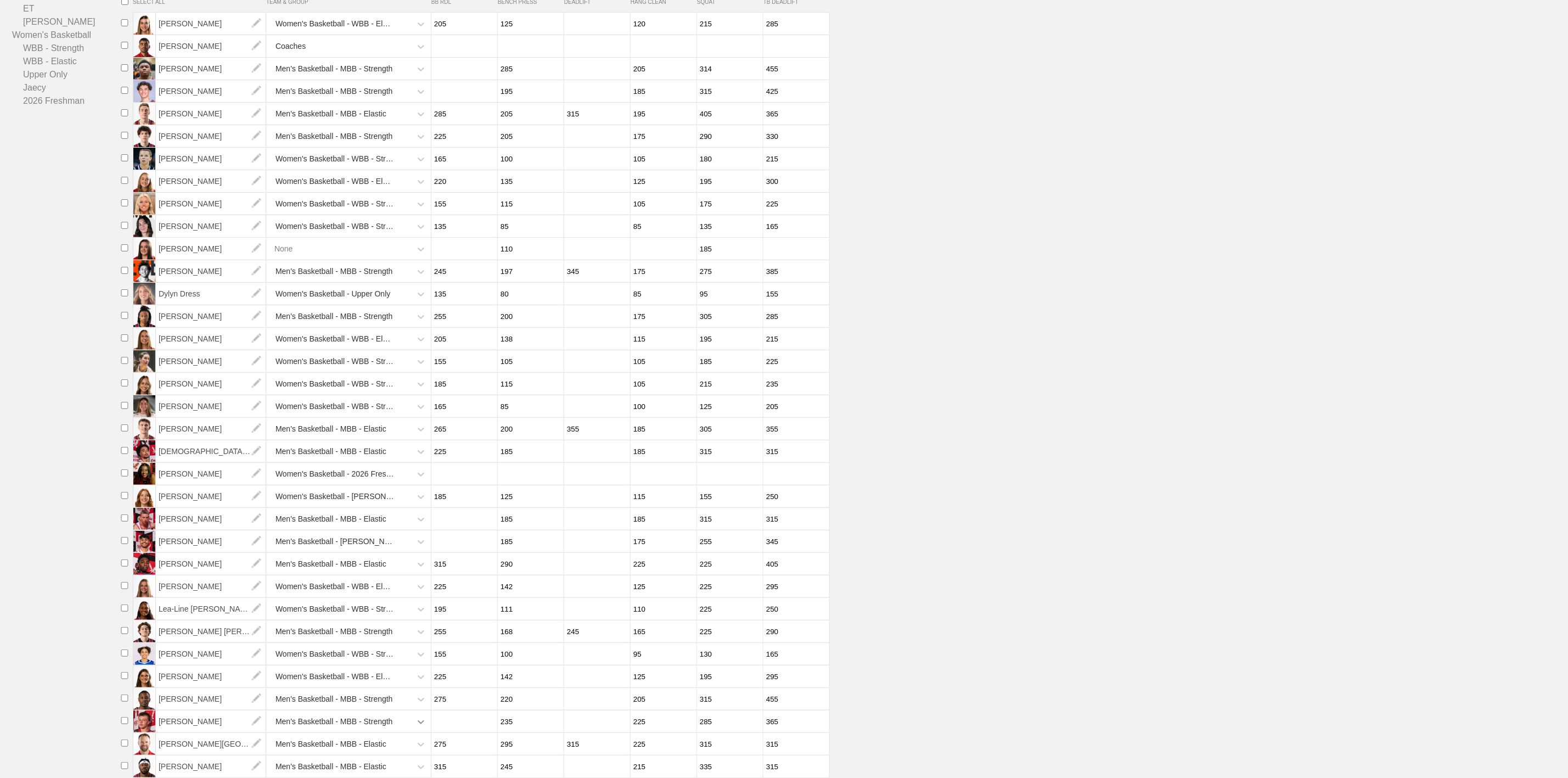
click at [414, 726] on div "Men's Basketball - MBB - Strength" at bounding box center [350, 722] width 162 height 23
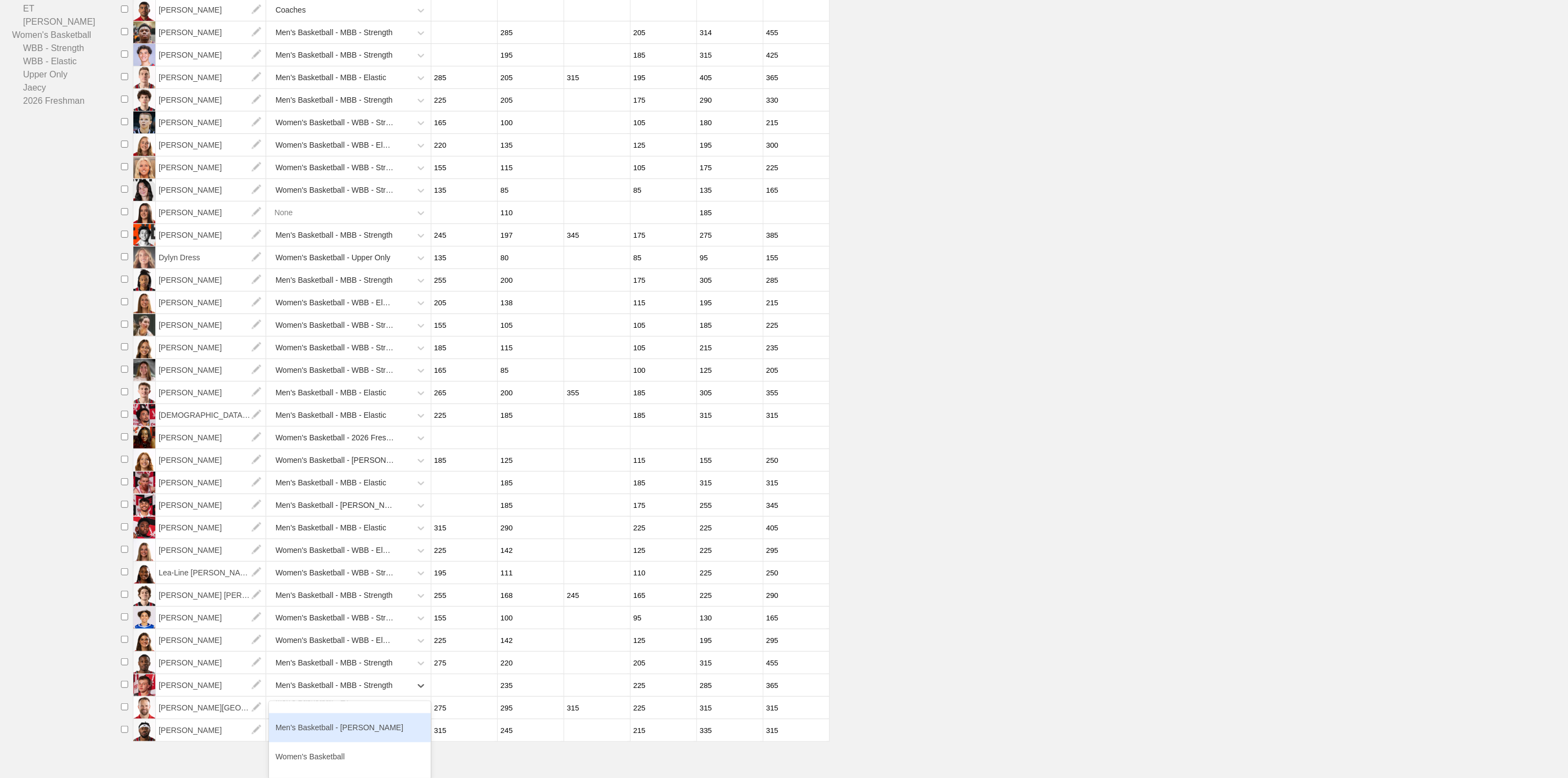
scroll to position [82, 0]
click at [368, 755] on div "Men's Basketball - MBB - Elastic" at bounding box center [350, 752] width 162 height 29
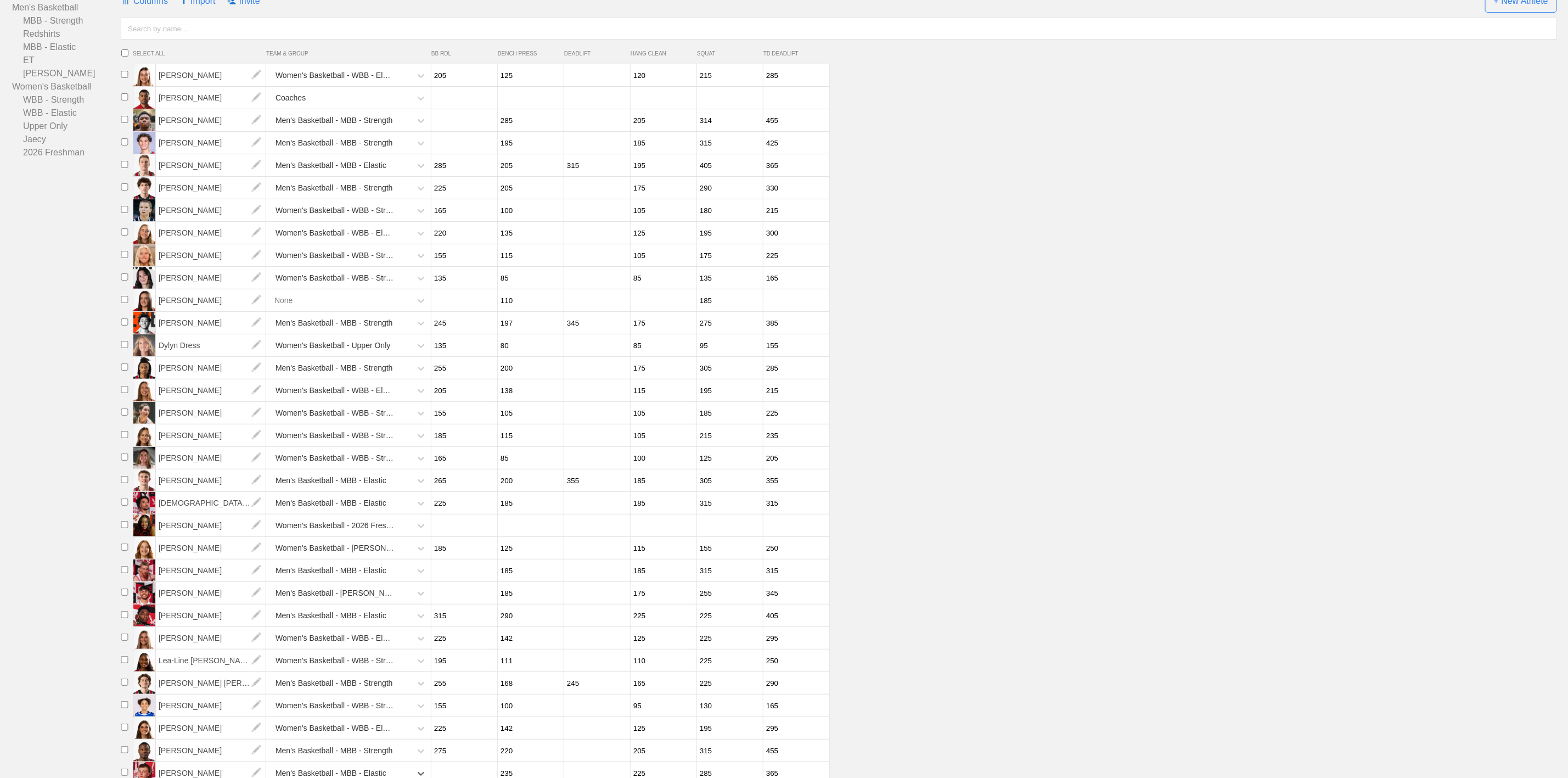
scroll to position [0, 0]
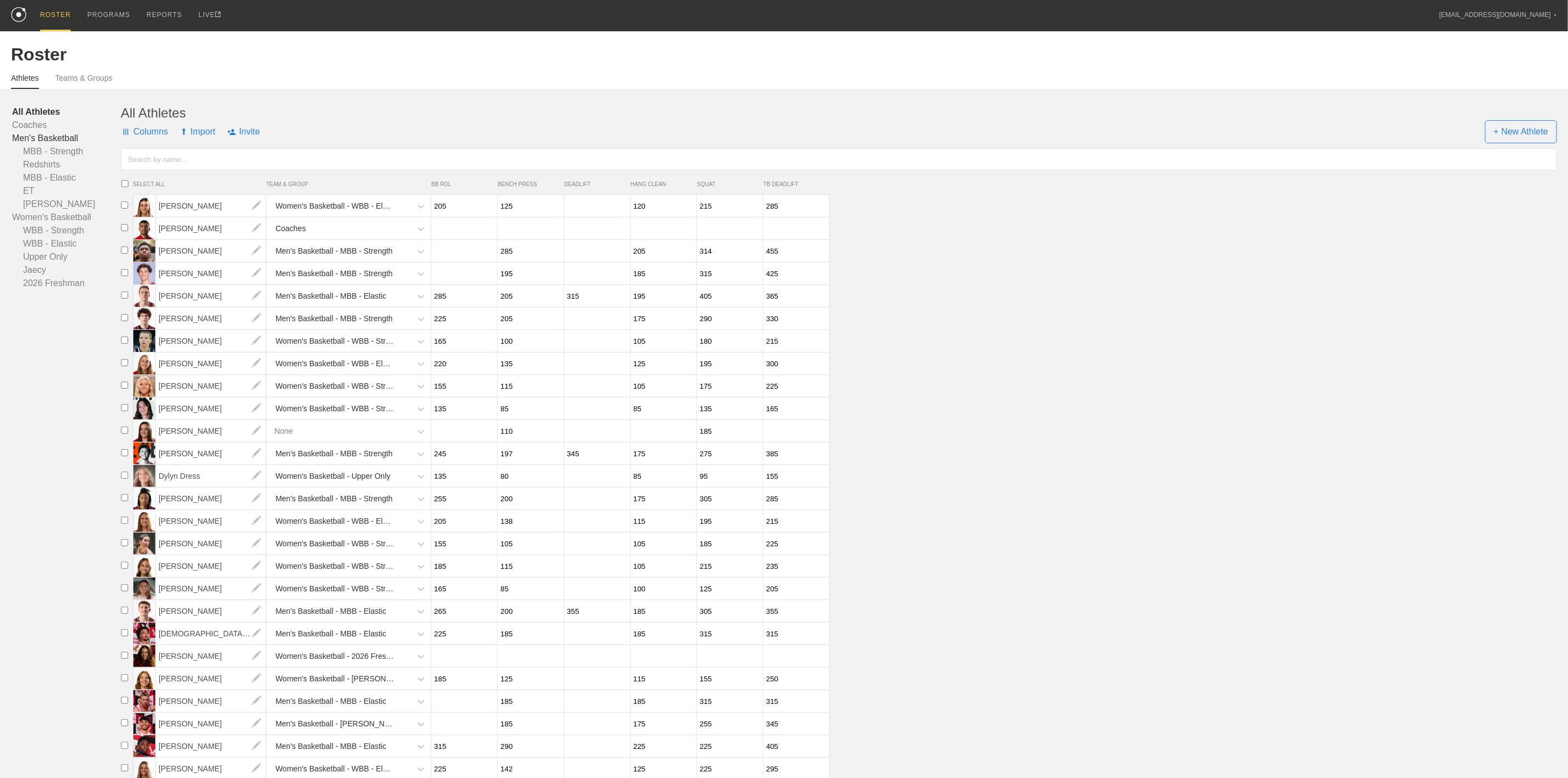
click at [28, 139] on link "Men's Basketball" at bounding box center [66, 138] width 109 height 13
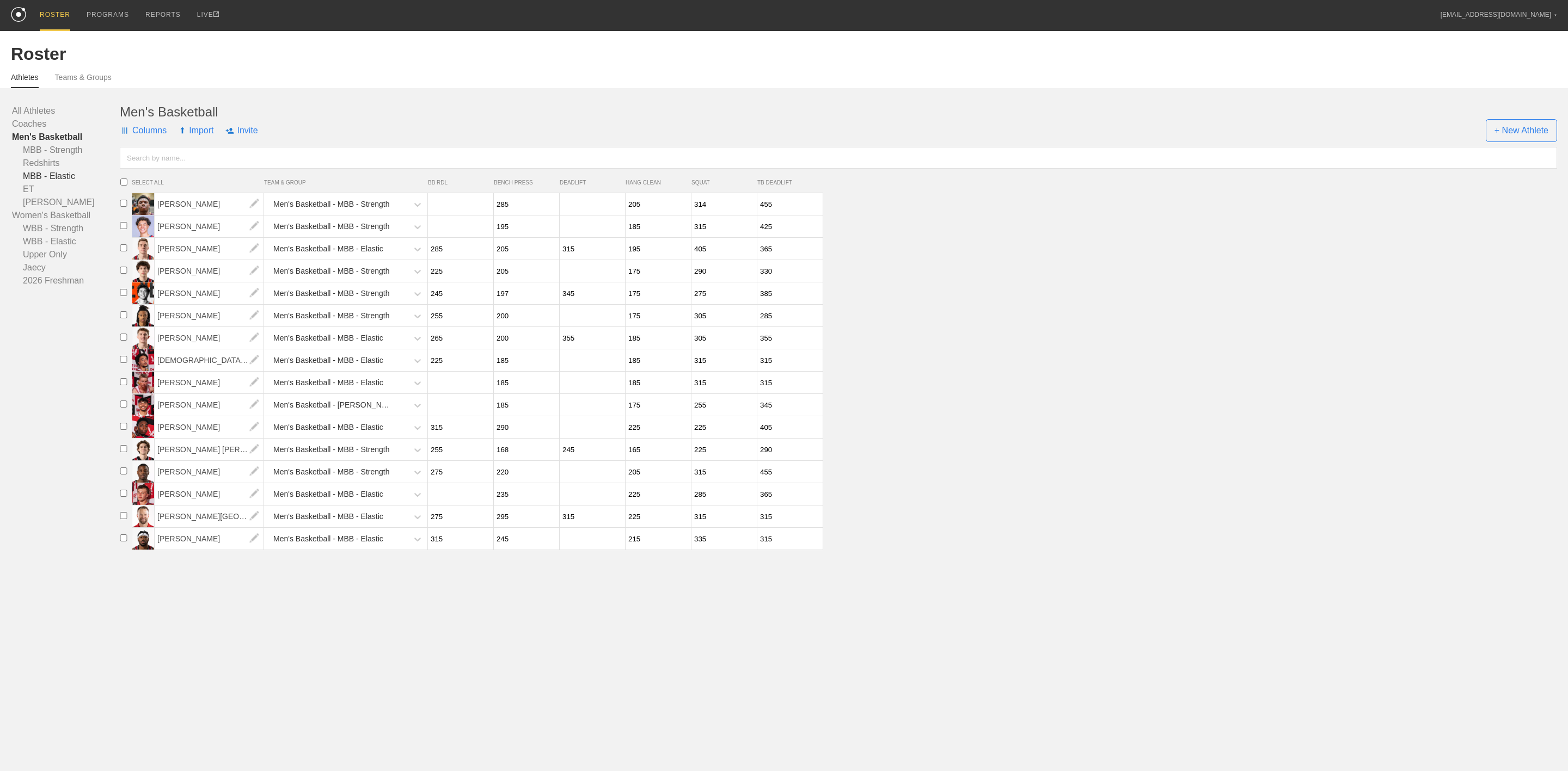
click at [55, 173] on link "MBB - Elastic" at bounding box center [66, 176] width 108 height 13
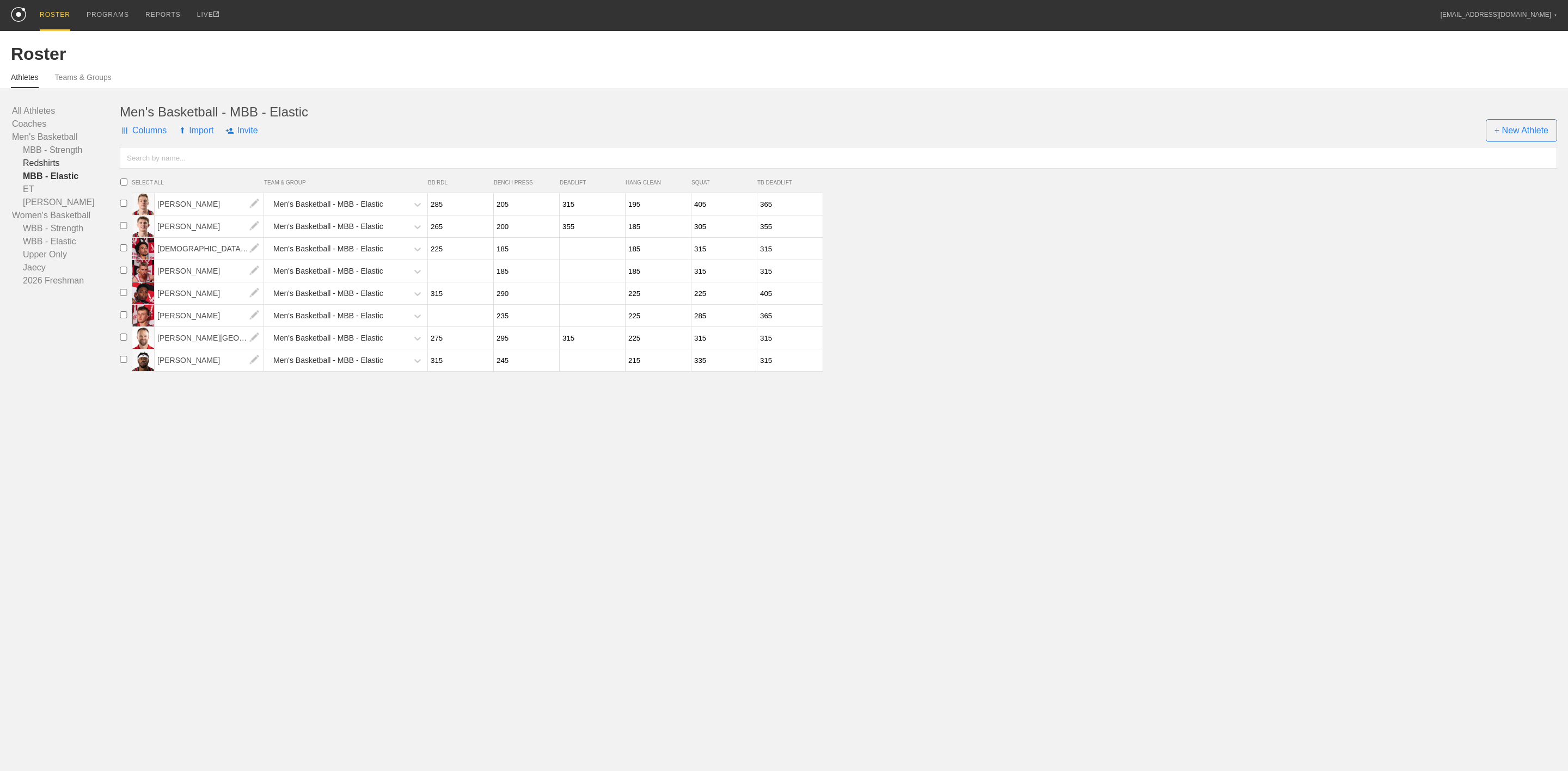
click at [37, 163] on link "Redshirts" at bounding box center [66, 163] width 108 height 13
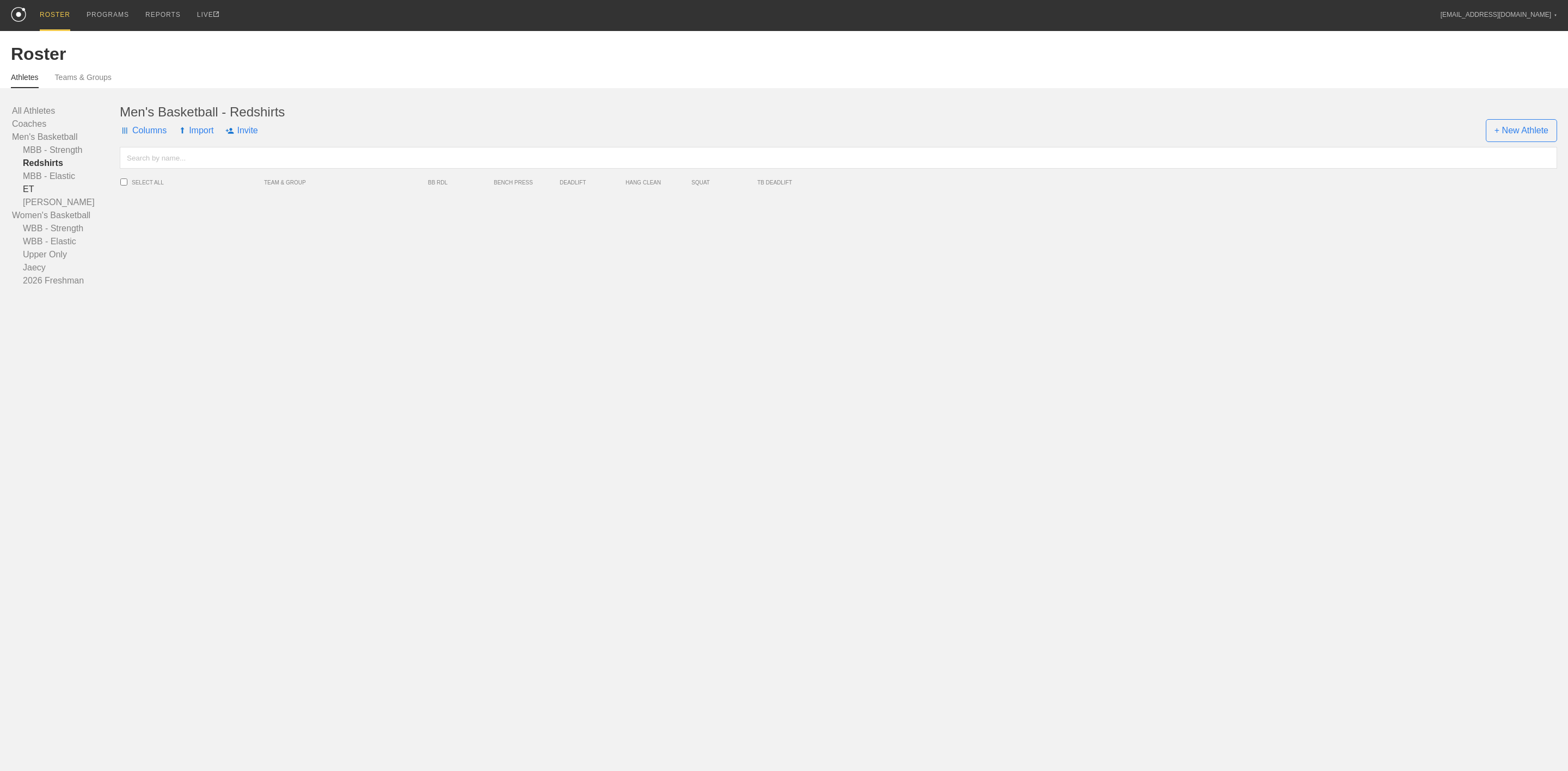
click at [30, 193] on link "ET" at bounding box center [66, 189] width 108 height 13
click at [28, 206] on link "[PERSON_NAME]" at bounding box center [66, 202] width 108 height 13
click at [44, 177] on link "MBB - Elastic" at bounding box center [66, 176] width 108 height 13
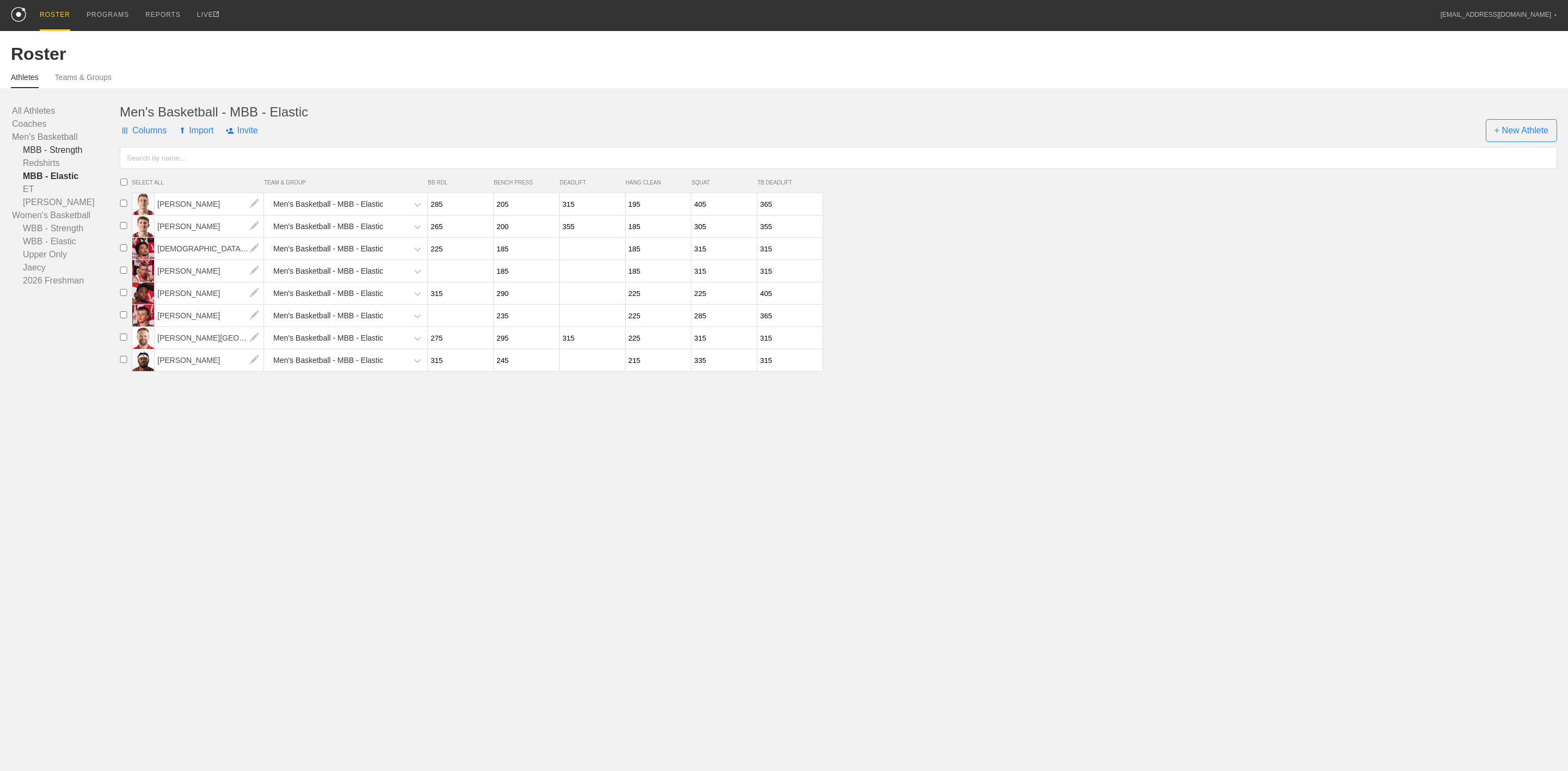
click at [61, 155] on link "MBB - Strength" at bounding box center [66, 150] width 108 height 13
click at [217, 342] on html "ROSTER PROGRAMS REPORTS LIVE [EMAIL_ADDRESS][DOMAIN_NAME] ▼ Settings Logout Ros…" at bounding box center [784, 171] width 1568 height 342
click at [41, 136] on link "Men's Basketball" at bounding box center [66, 137] width 108 height 13
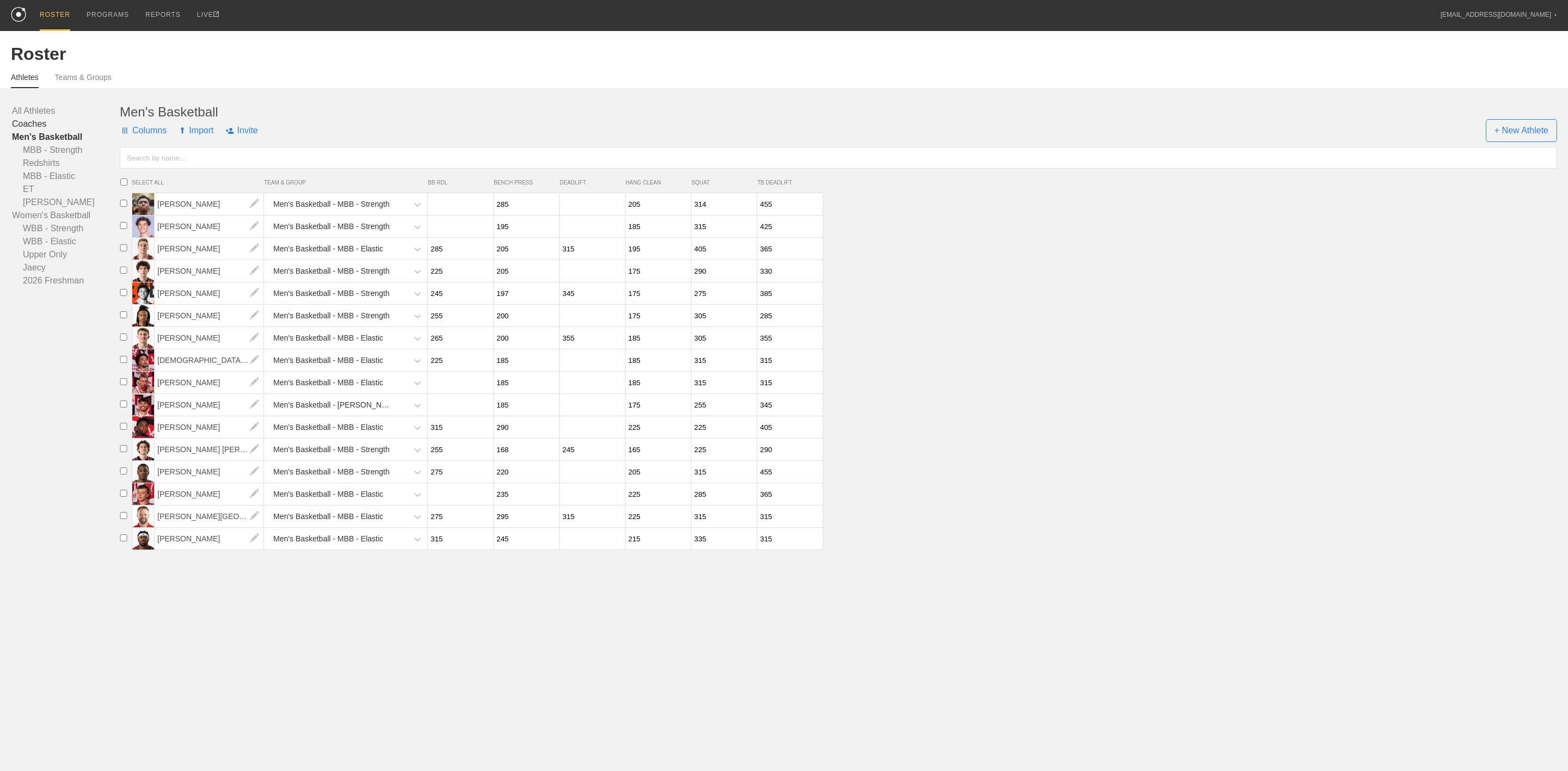
click at [30, 124] on link "Coaches" at bounding box center [66, 124] width 108 height 13
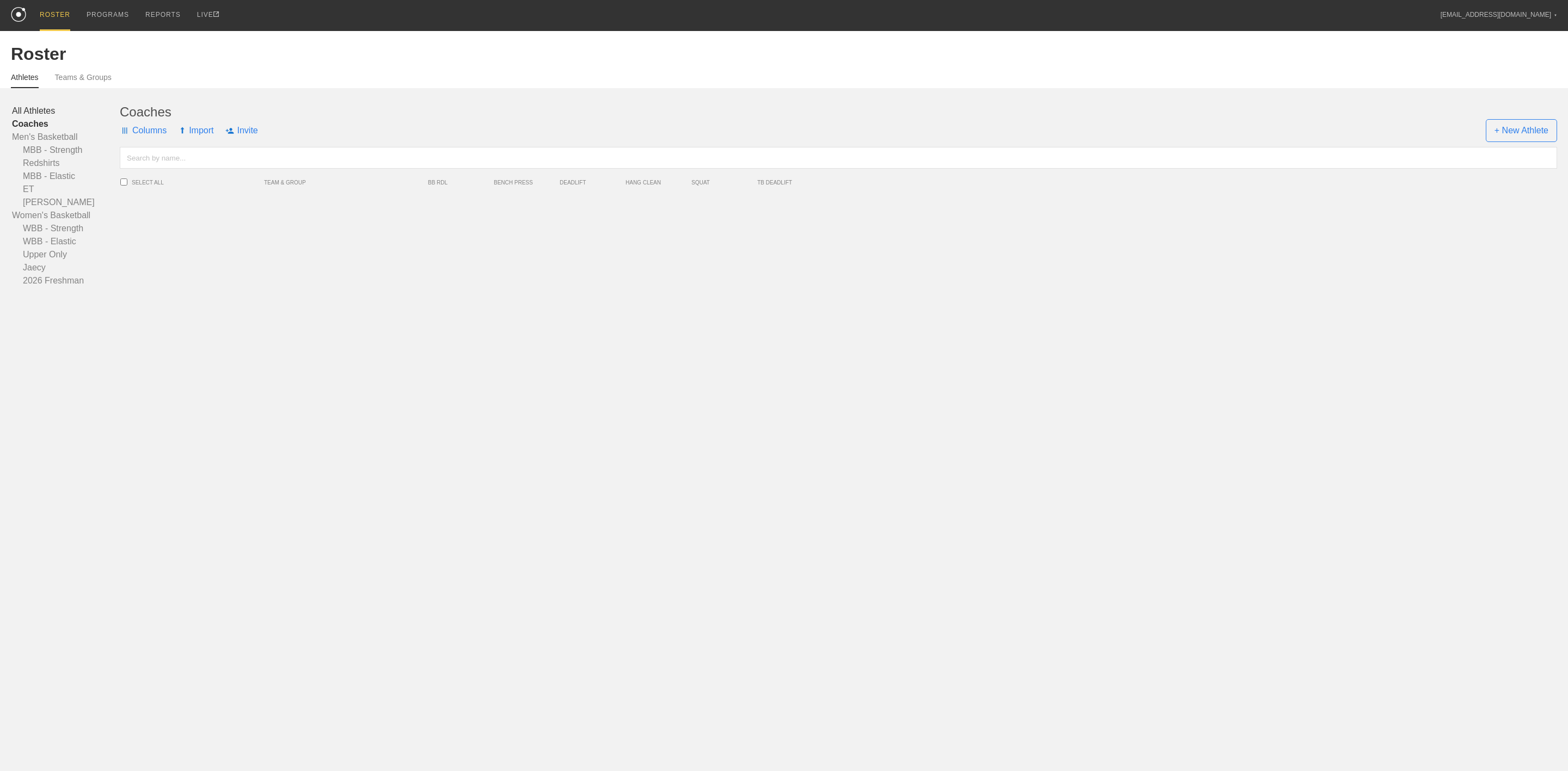
click at [29, 106] on link "All Athletes" at bounding box center [66, 111] width 108 height 13
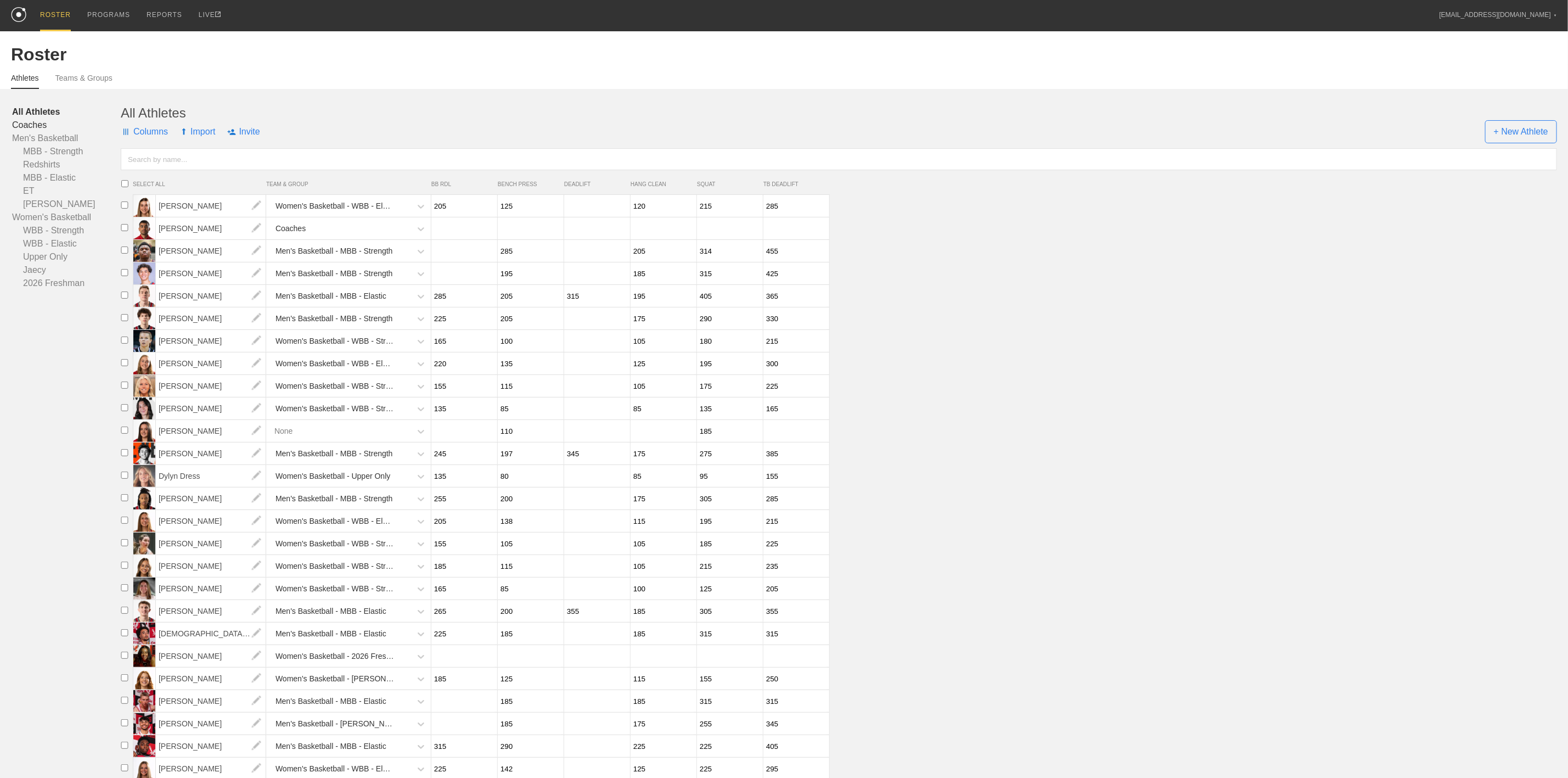
click at [35, 125] on link "Coaches" at bounding box center [66, 125] width 109 height 13
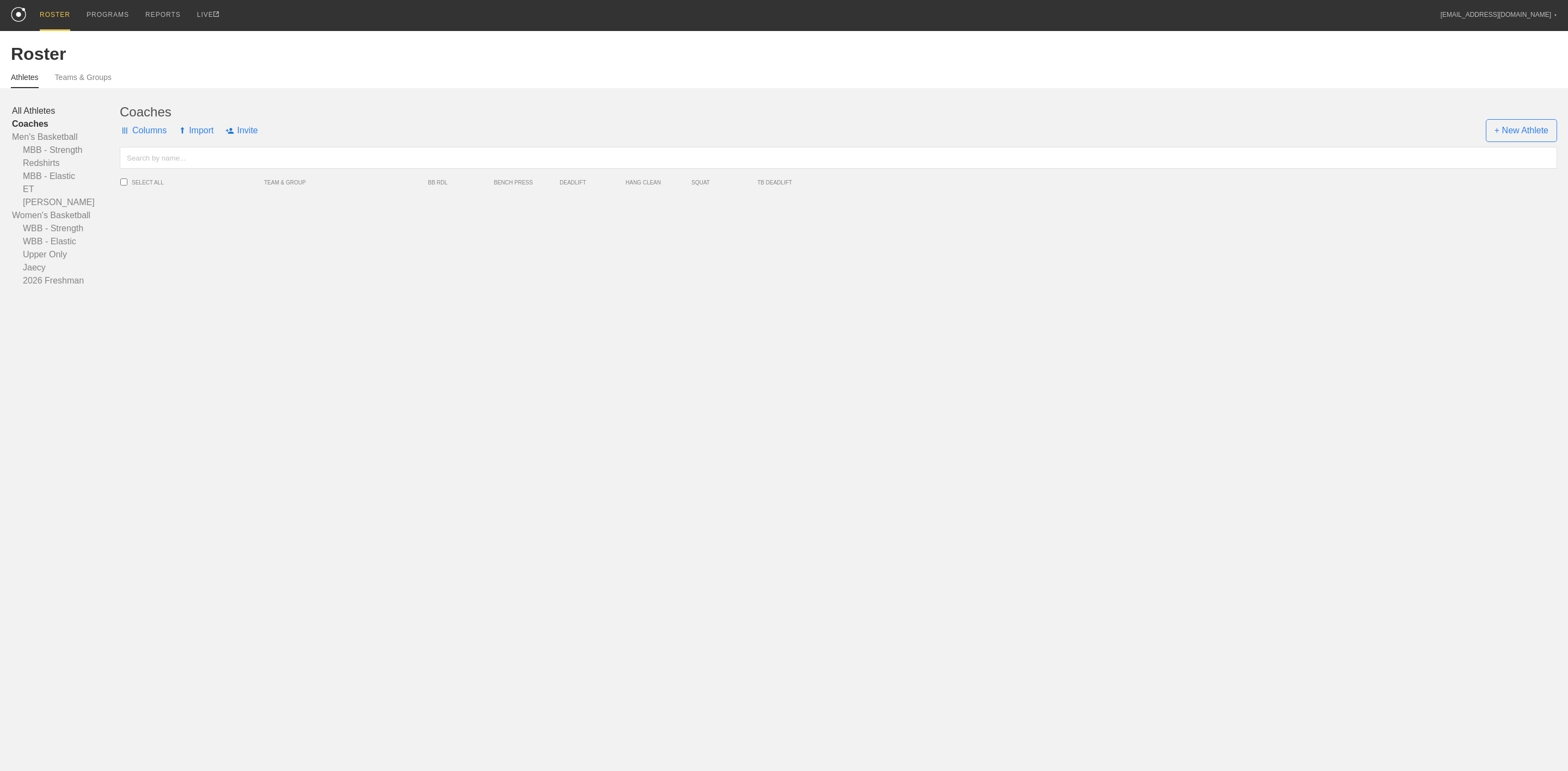
click at [40, 111] on link "All Athletes" at bounding box center [66, 111] width 108 height 13
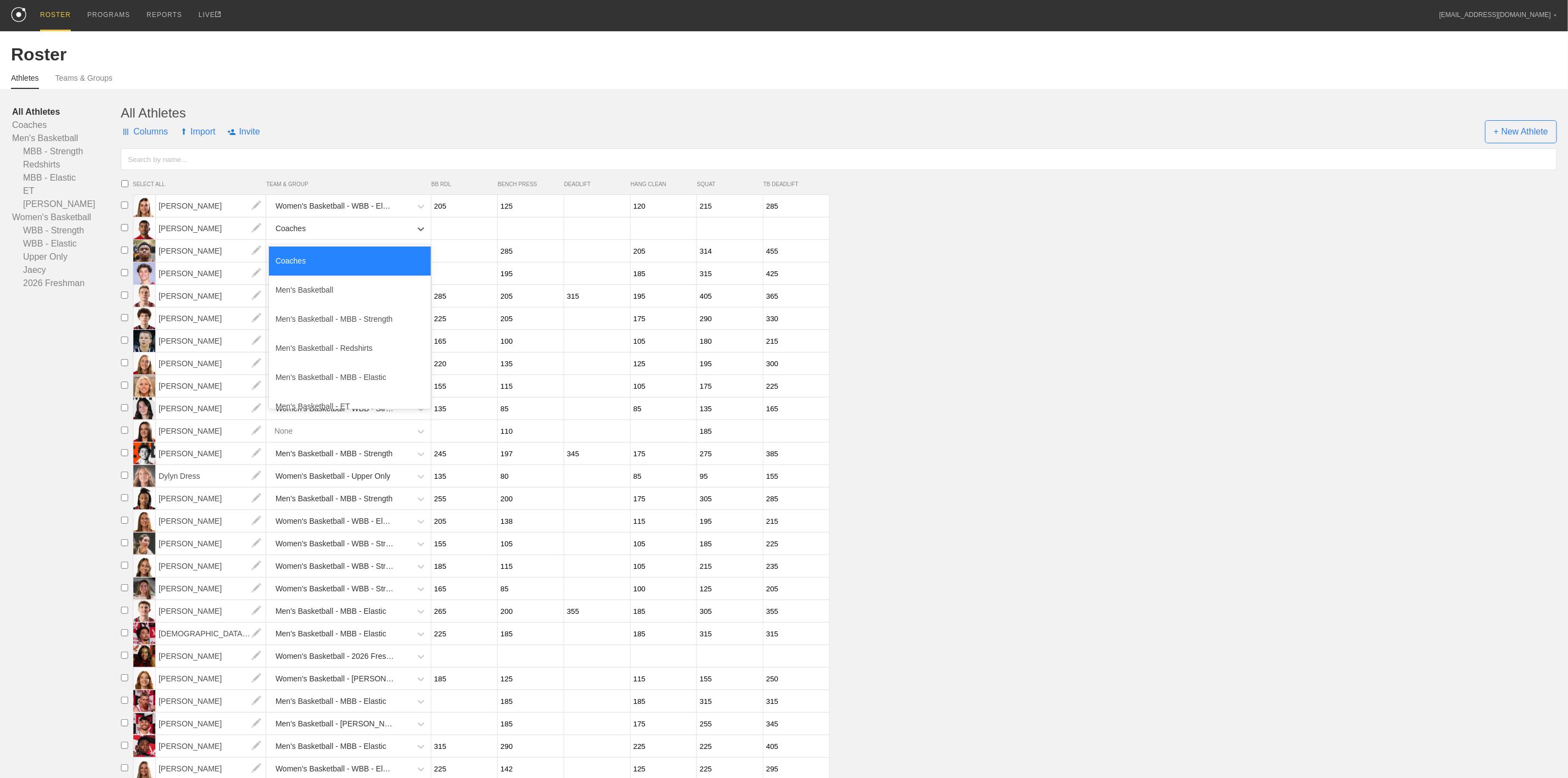
click at [325, 233] on div "Coaches" at bounding box center [340, 228] width 142 height 23
click at [328, 259] on div "Coaches" at bounding box center [350, 261] width 162 height 29
click at [28, 121] on link "Coaches" at bounding box center [66, 125] width 109 height 13
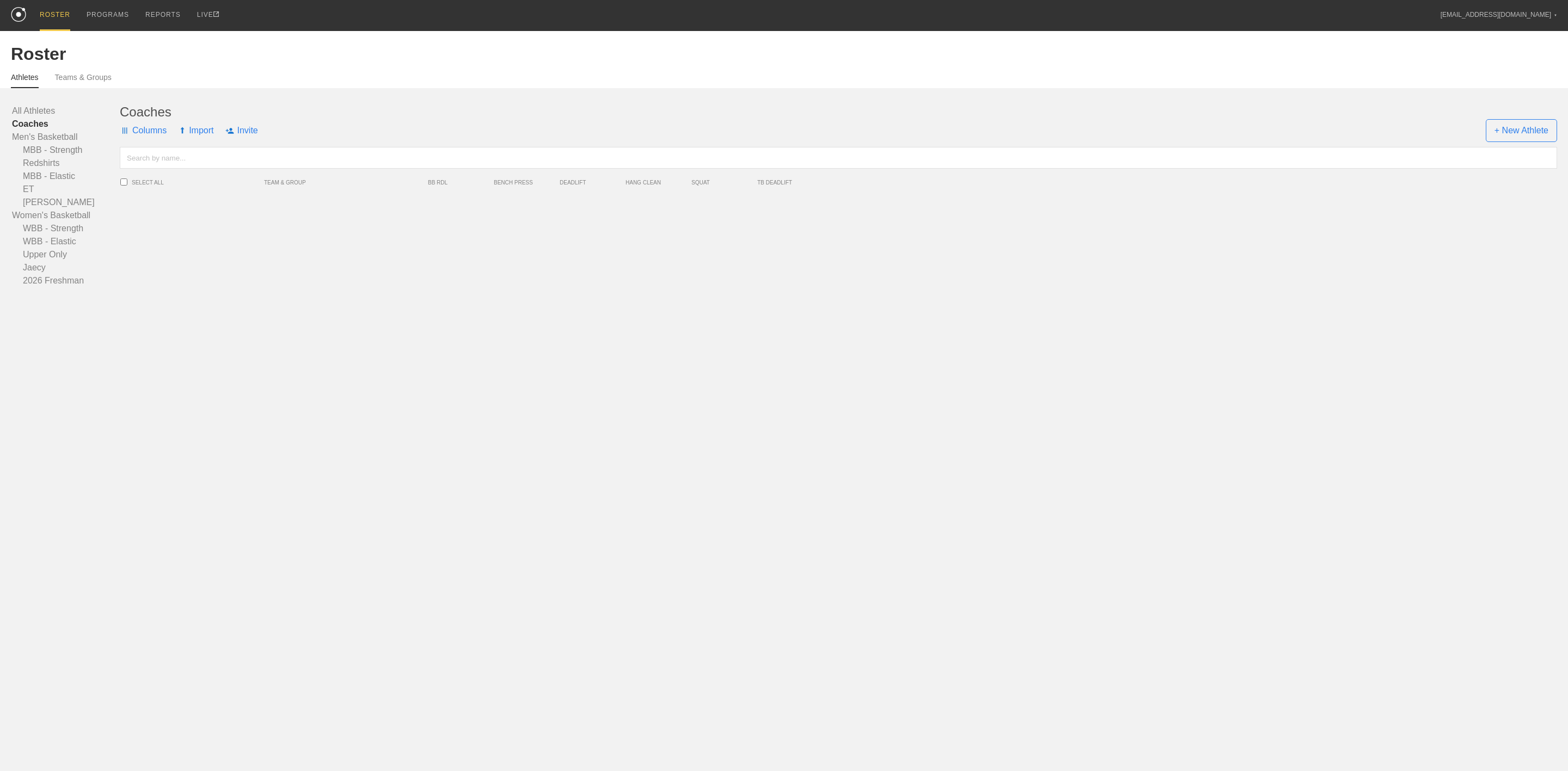
click at [29, 120] on link "Coaches" at bounding box center [66, 124] width 108 height 13
click at [36, 134] on link "Men's Basketball" at bounding box center [66, 137] width 108 height 13
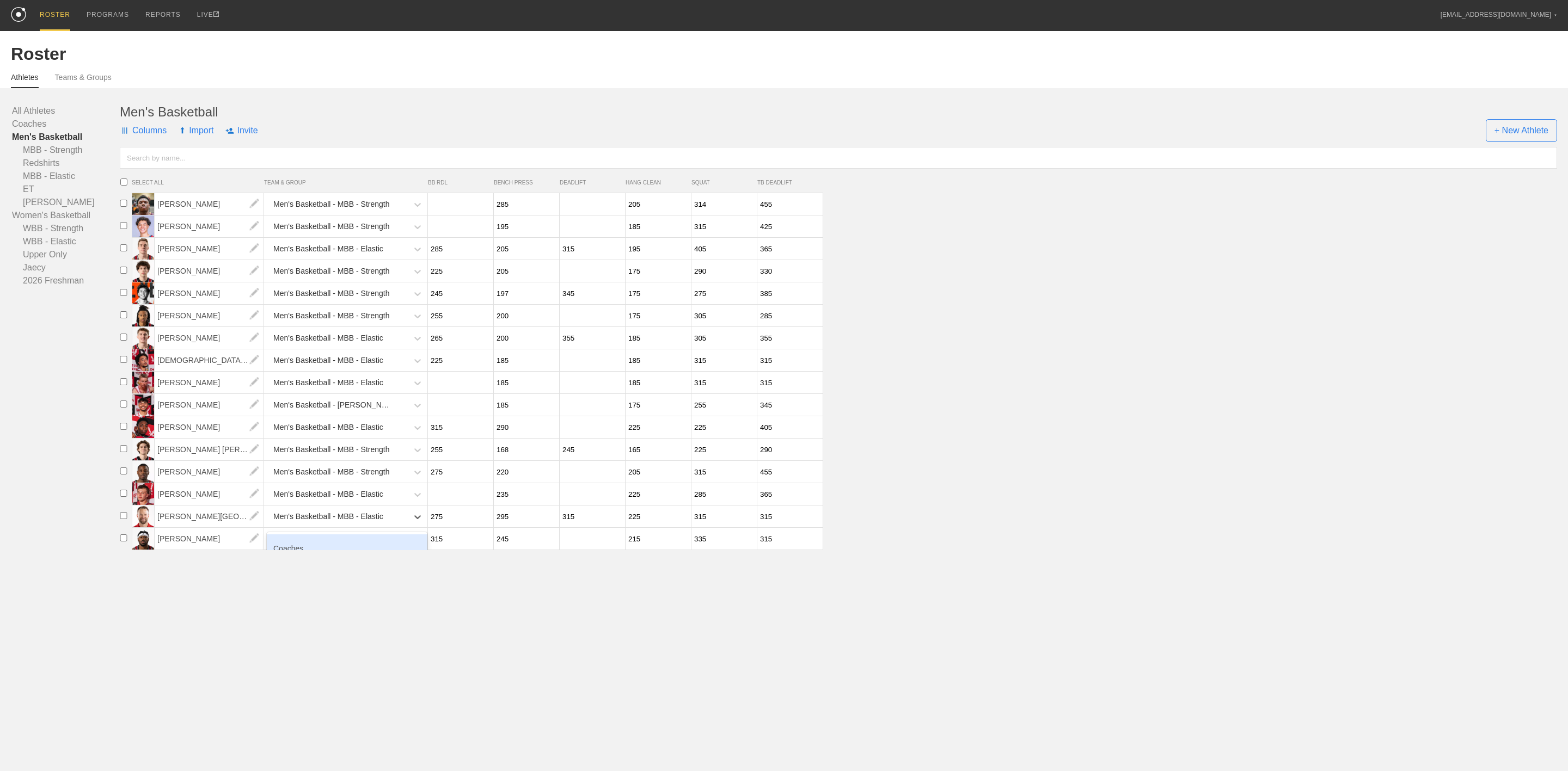
click at [381, 528] on div "Men's Basketball - MBB - Elastic" at bounding box center [337, 517] width 141 height 23
click at [322, 554] on div "Coaches" at bounding box center [347, 548] width 161 height 29
click at [29, 125] on link "Coaches" at bounding box center [66, 124] width 108 height 13
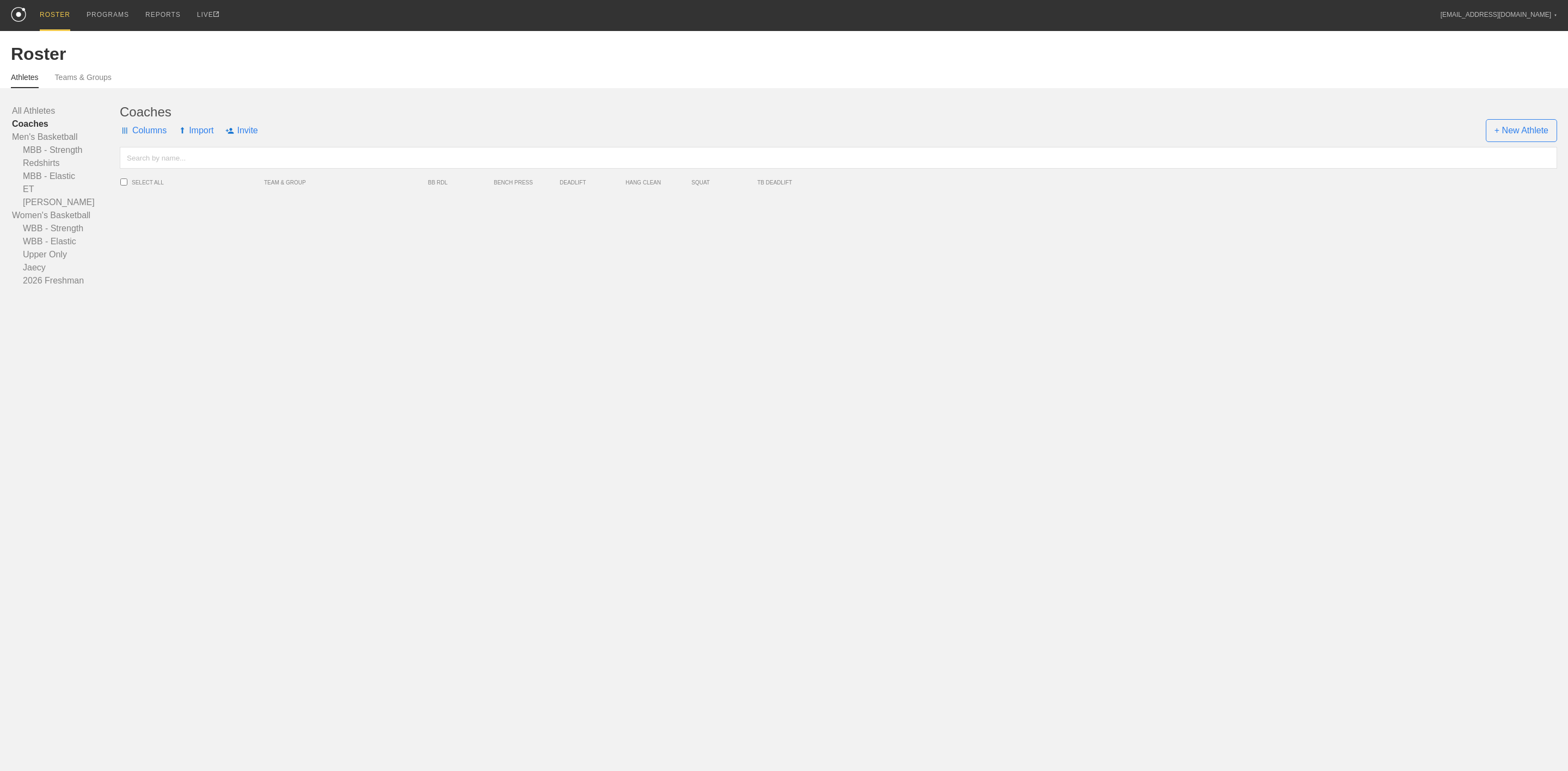
click at [29, 125] on link "Coaches" at bounding box center [66, 124] width 108 height 13
click at [30, 134] on link "Men's Basketball" at bounding box center [66, 137] width 108 height 13
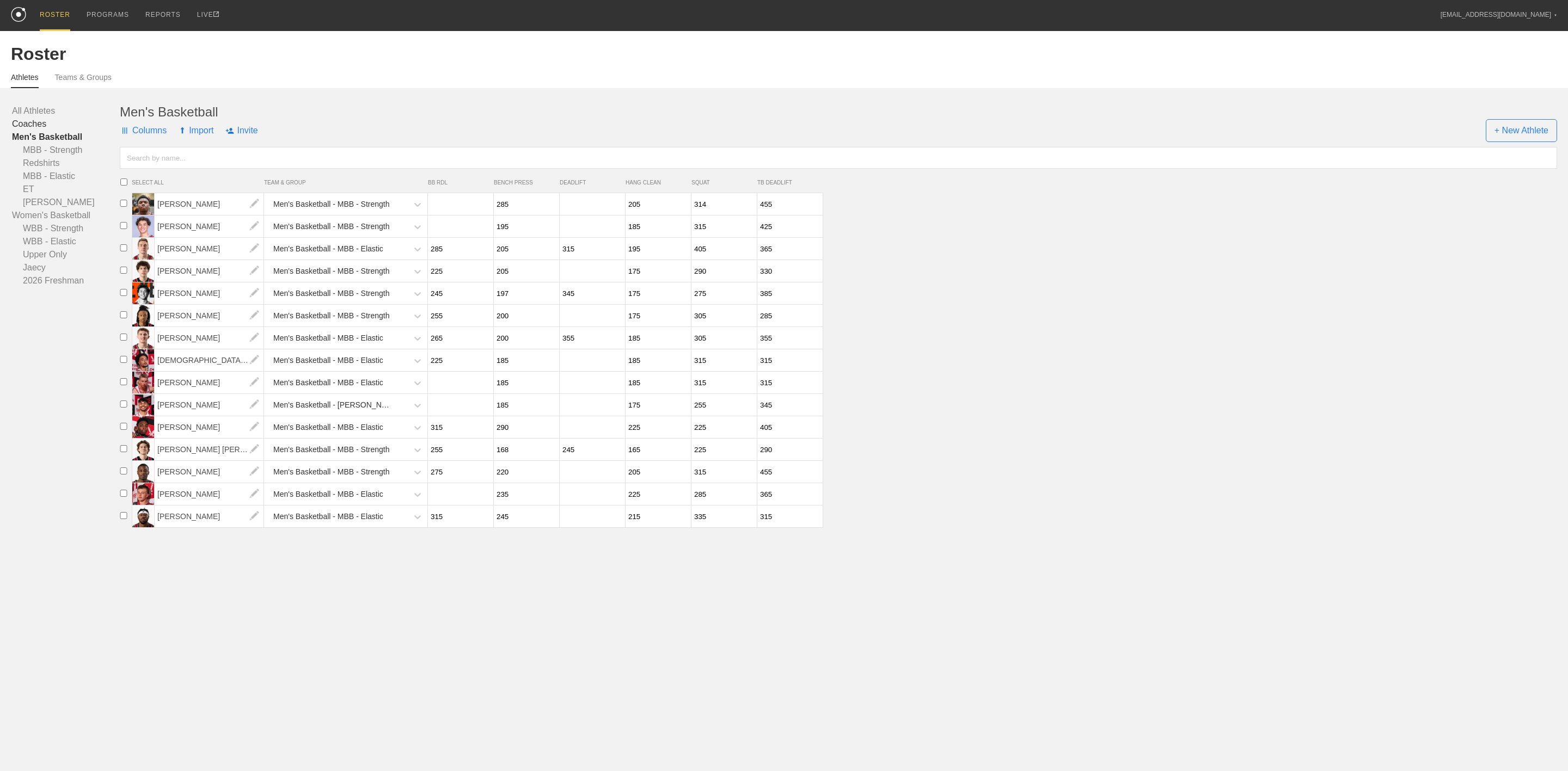
click at [27, 125] on link "Coaches" at bounding box center [66, 124] width 108 height 13
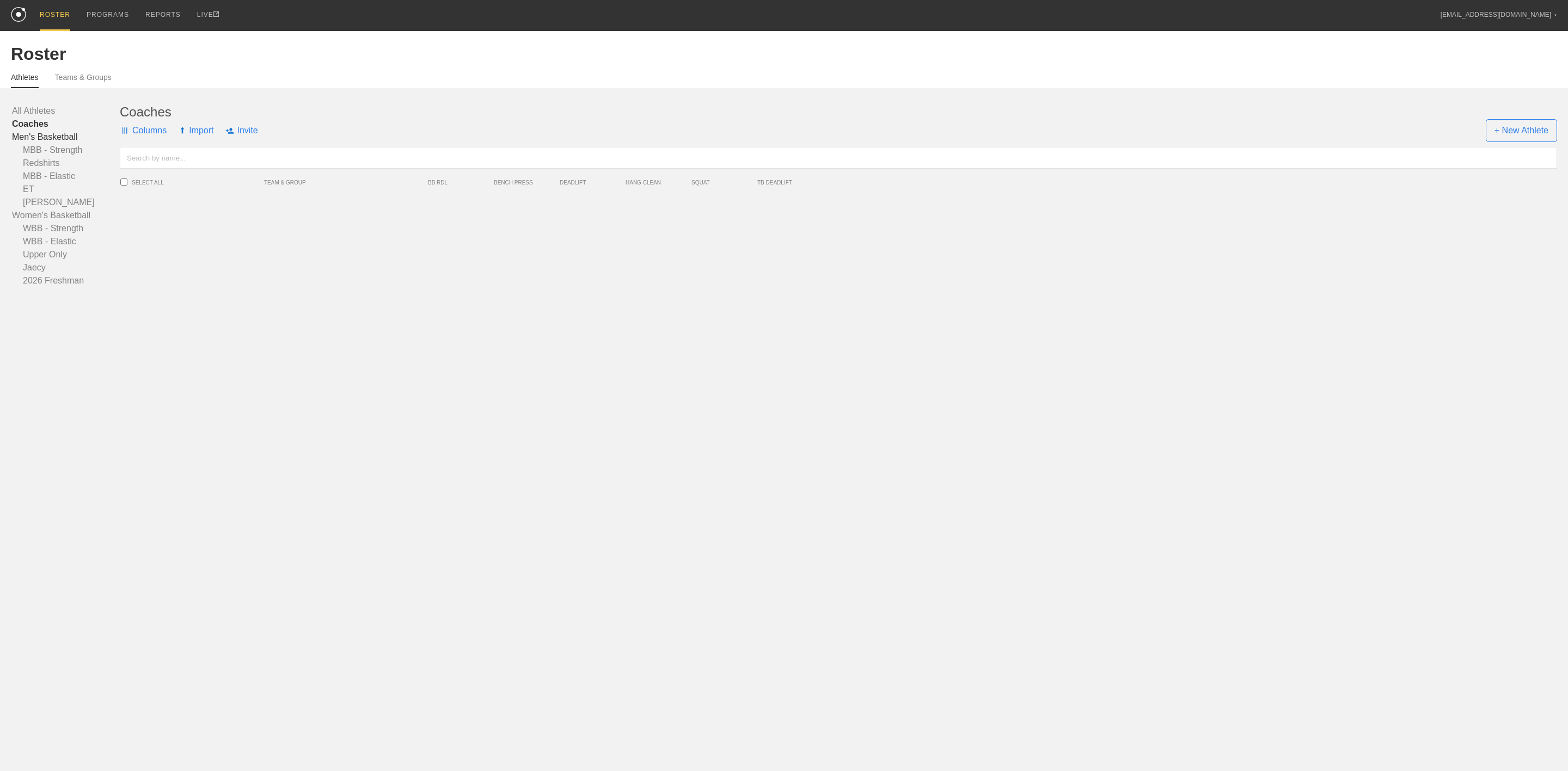
click at [59, 134] on link "Men's Basketball" at bounding box center [66, 137] width 108 height 13
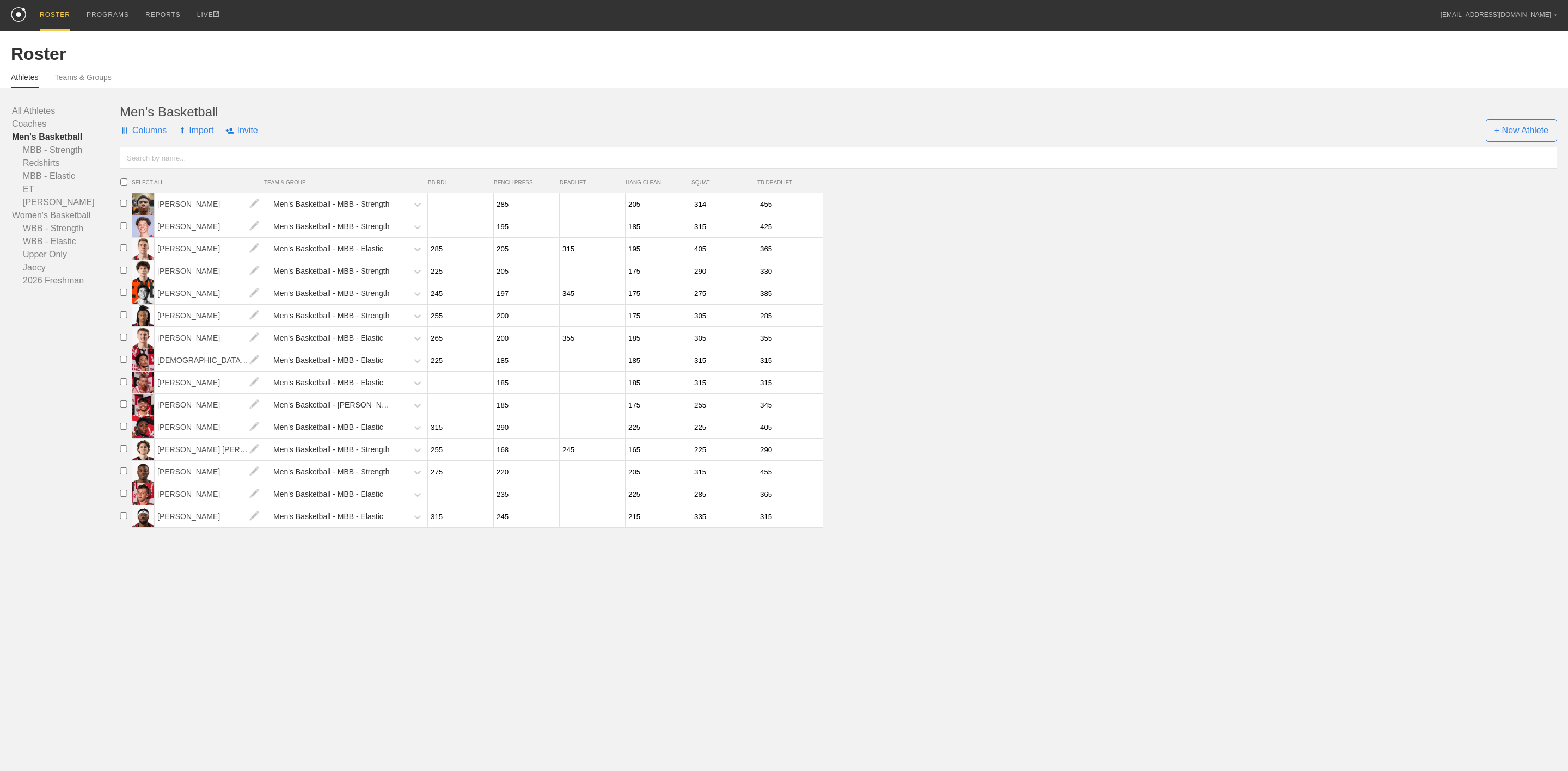
click at [52, 142] on link "Men's Basketball" at bounding box center [66, 137] width 108 height 13
click at [54, 136] on link "Men's Basketball" at bounding box center [66, 137] width 108 height 13
click at [63, 150] on link "MBB - Strength" at bounding box center [66, 150] width 108 height 13
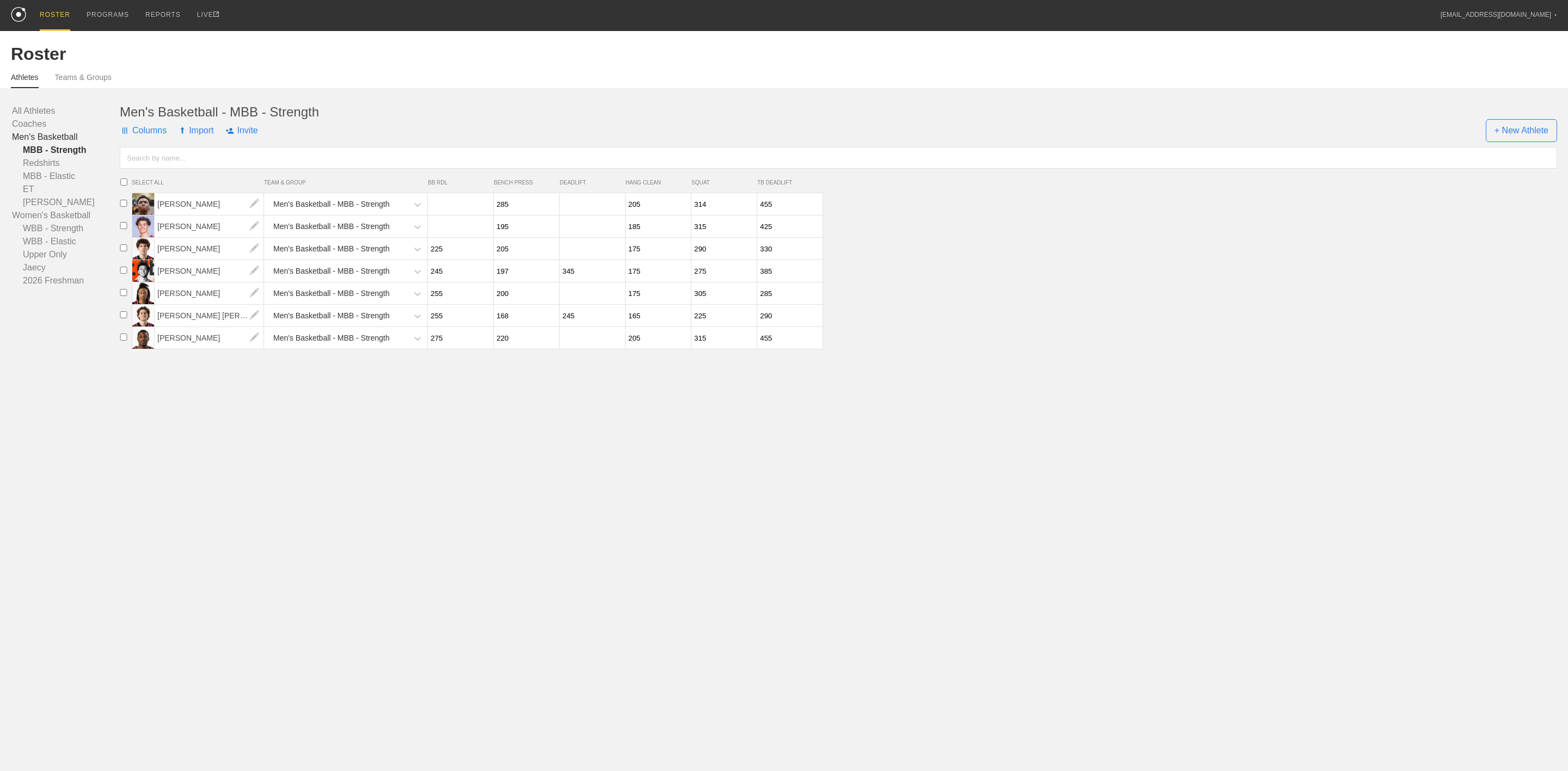
click at [63, 137] on link "Men's Basketball" at bounding box center [66, 137] width 108 height 13
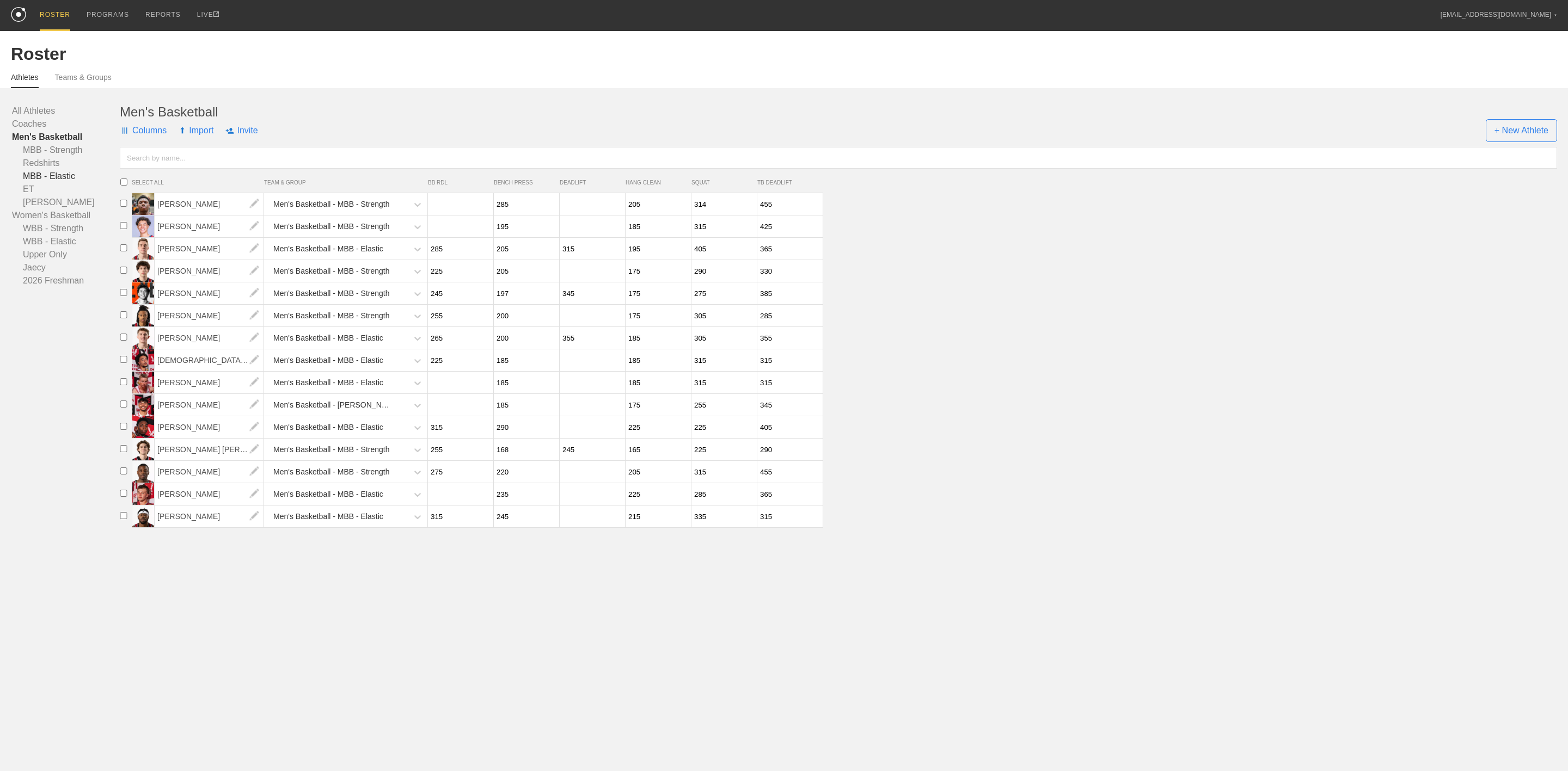
click at [59, 170] on link "MBB - Elastic" at bounding box center [66, 176] width 108 height 13
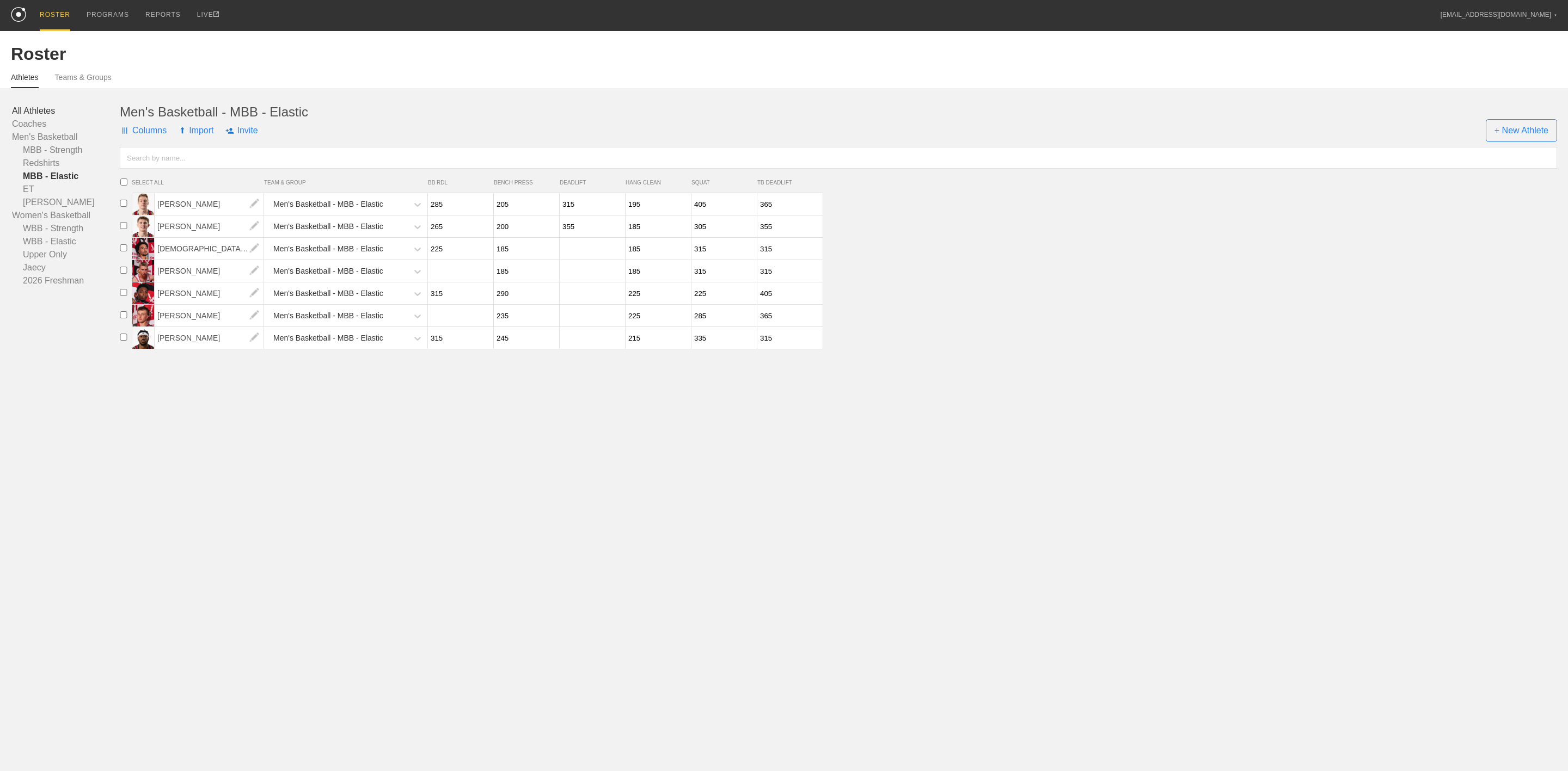
click at [30, 111] on link "All Athletes" at bounding box center [66, 111] width 108 height 13
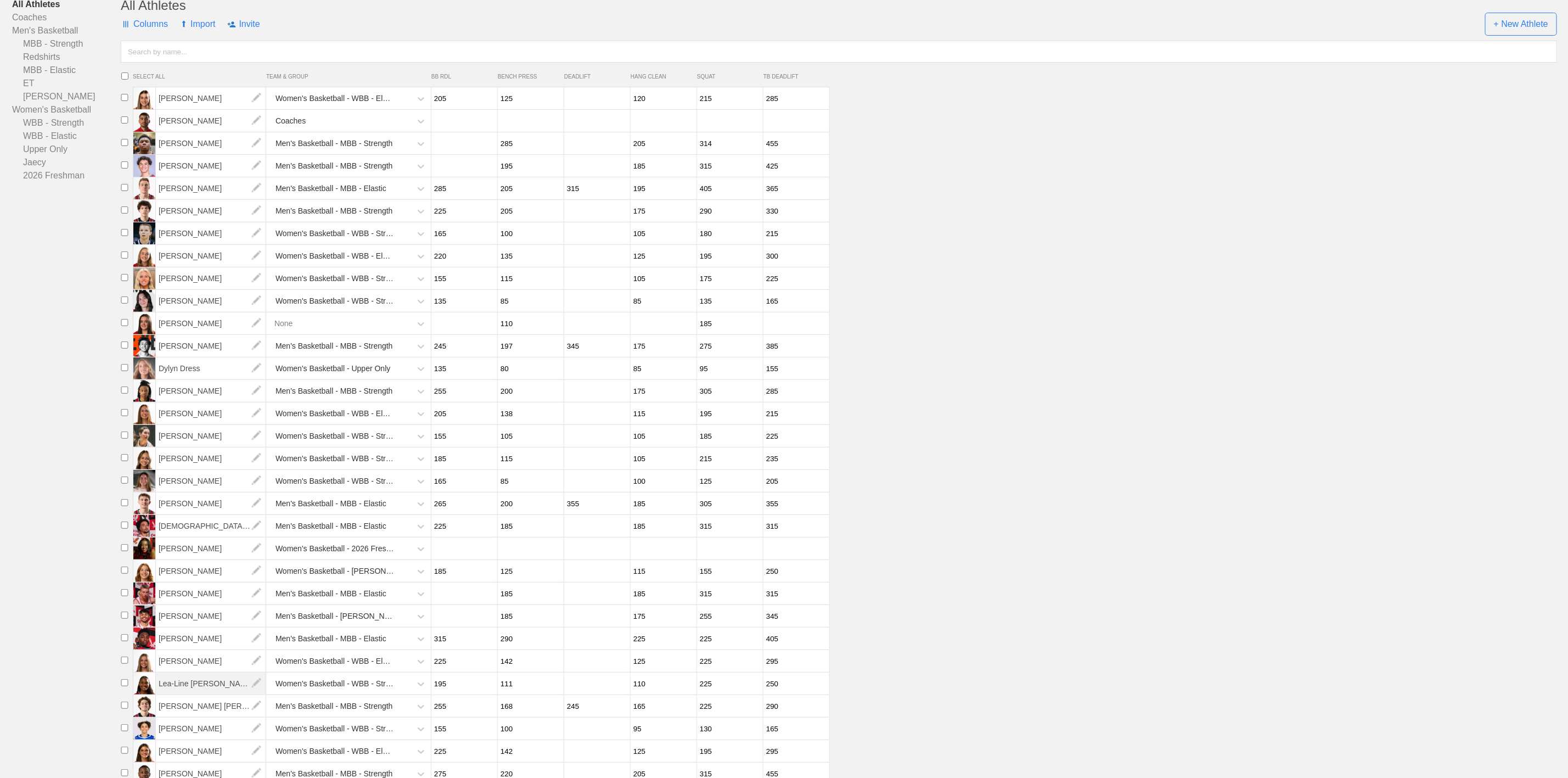
scroll to position [211, 0]
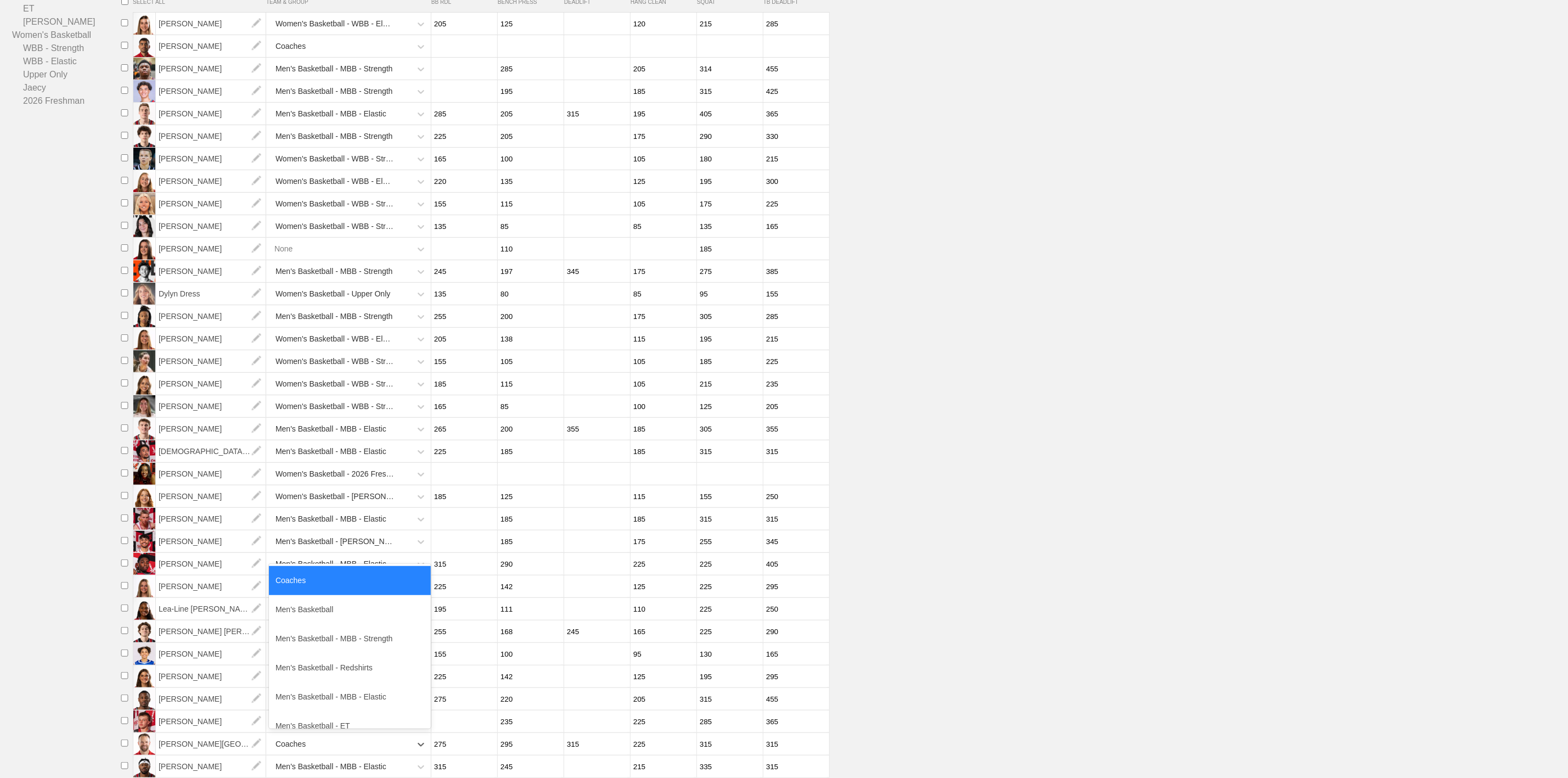
click at [402, 752] on div "Coaches" at bounding box center [340, 744] width 142 height 23
click at [353, 638] on div "Men's Basketball - MBB - Strength" at bounding box center [350, 639] width 162 height 29
click at [1005, 656] on li "[PERSON_NAME] Women's Basketball - WBB - Strength 155 100 95 130 165" at bounding box center [843, 654] width 1452 height 23
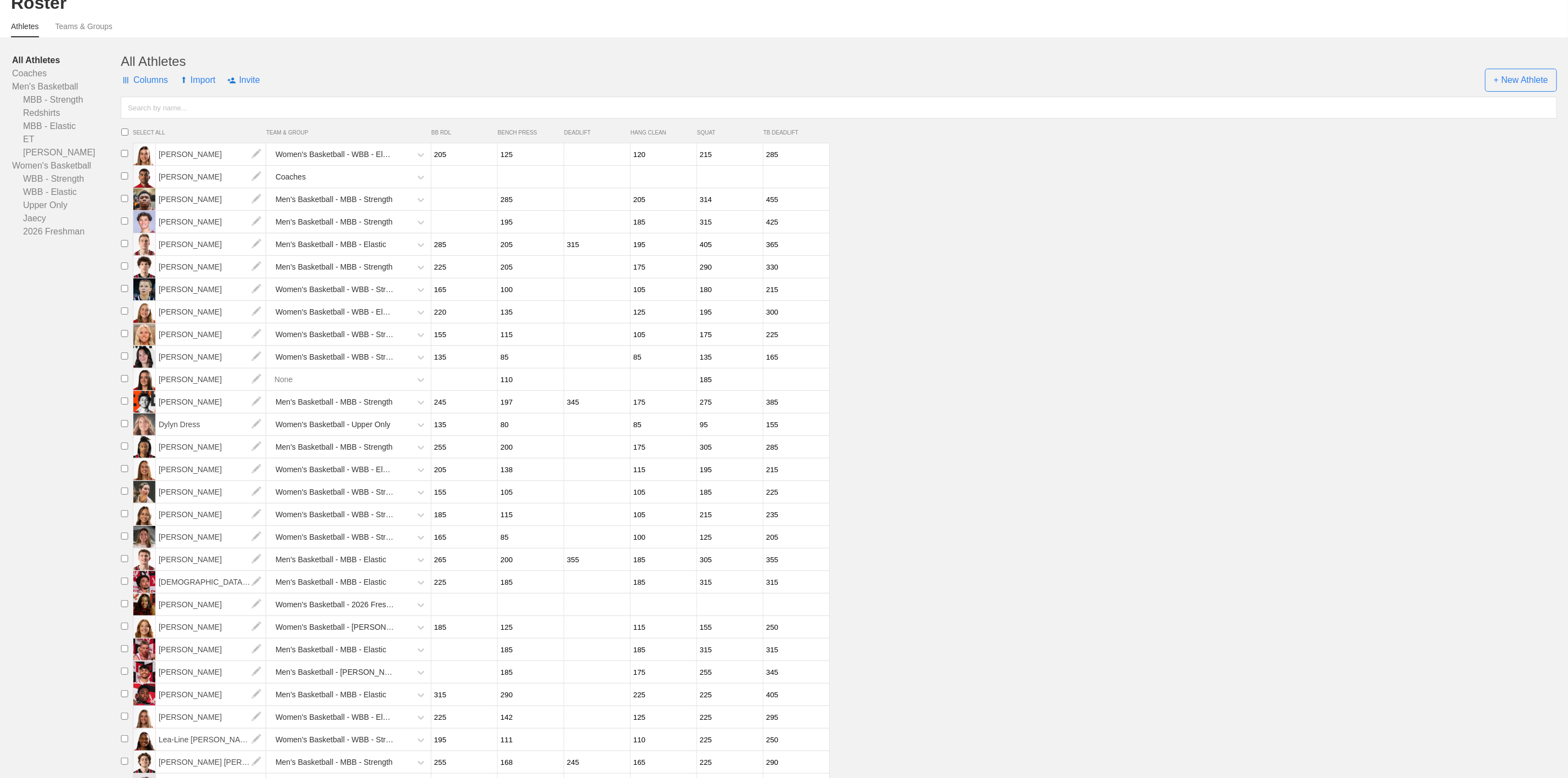
scroll to position [0, 0]
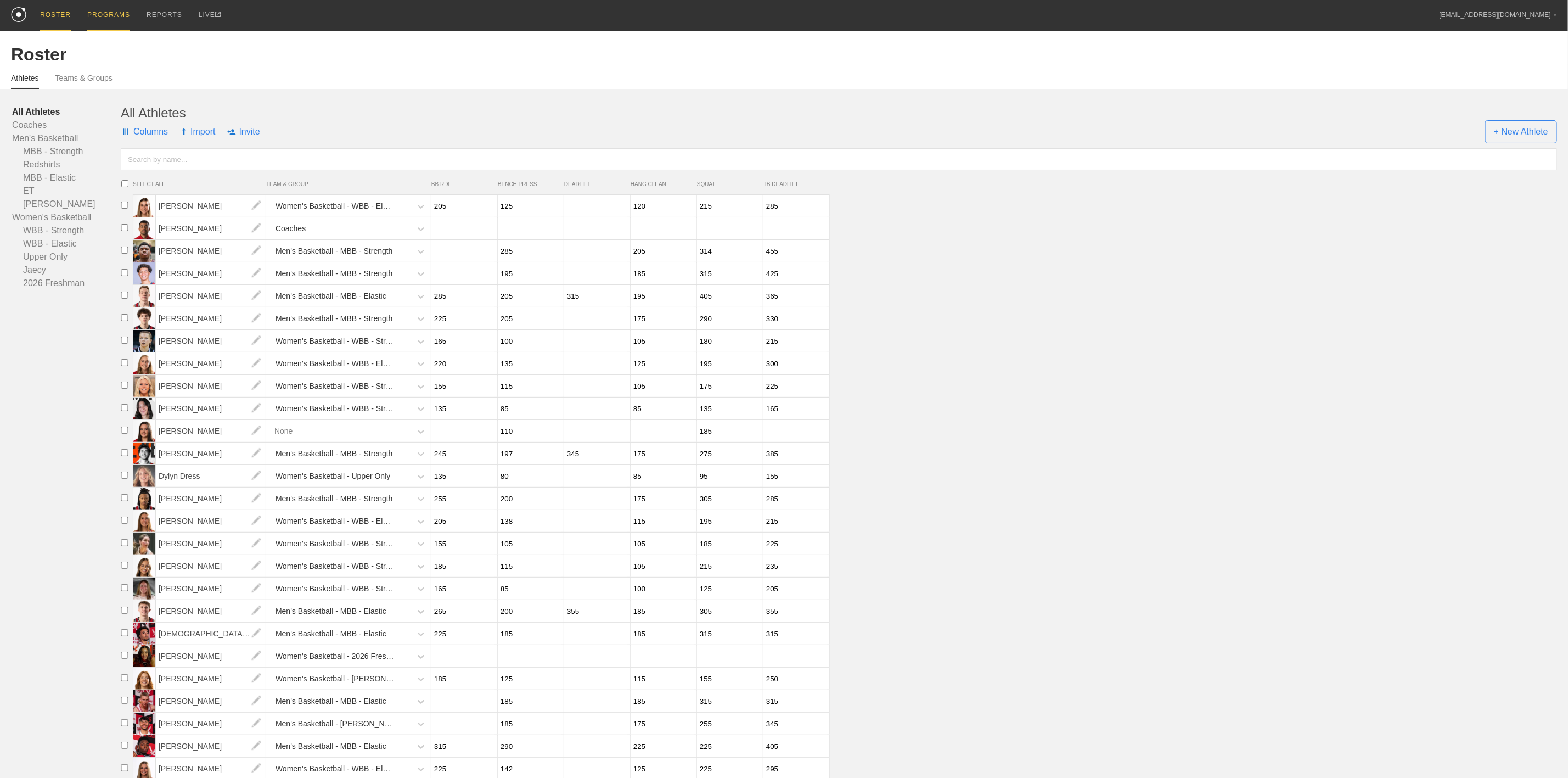
click at [102, 13] on div "PROGRAMS" at bounding box center [109, 15] width 43 height 31
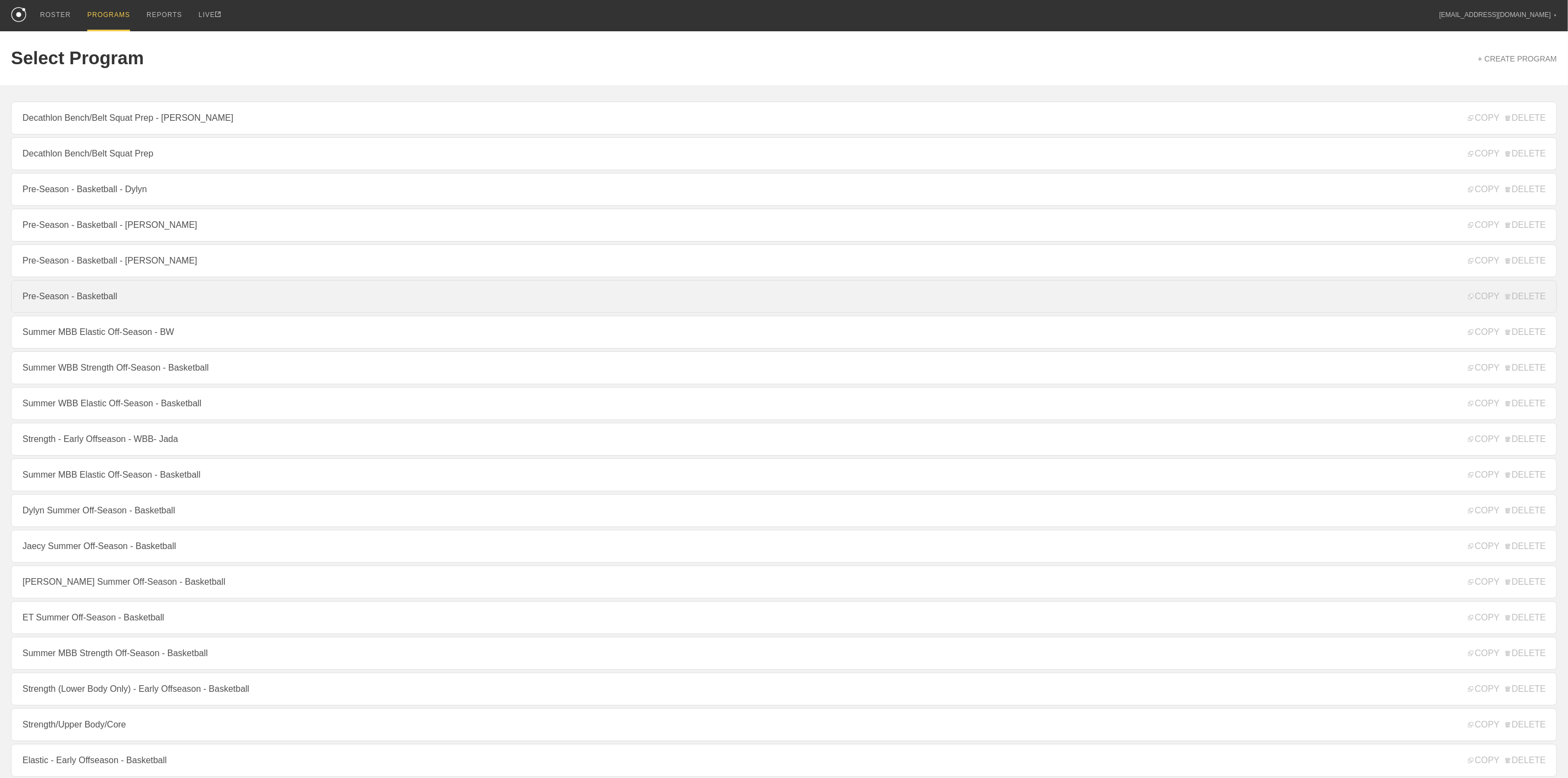
click at [96, 299] on link "Pre-Season - Basketball" at bounding box center [784, 297] width 1547 height 33
type textarea "x"
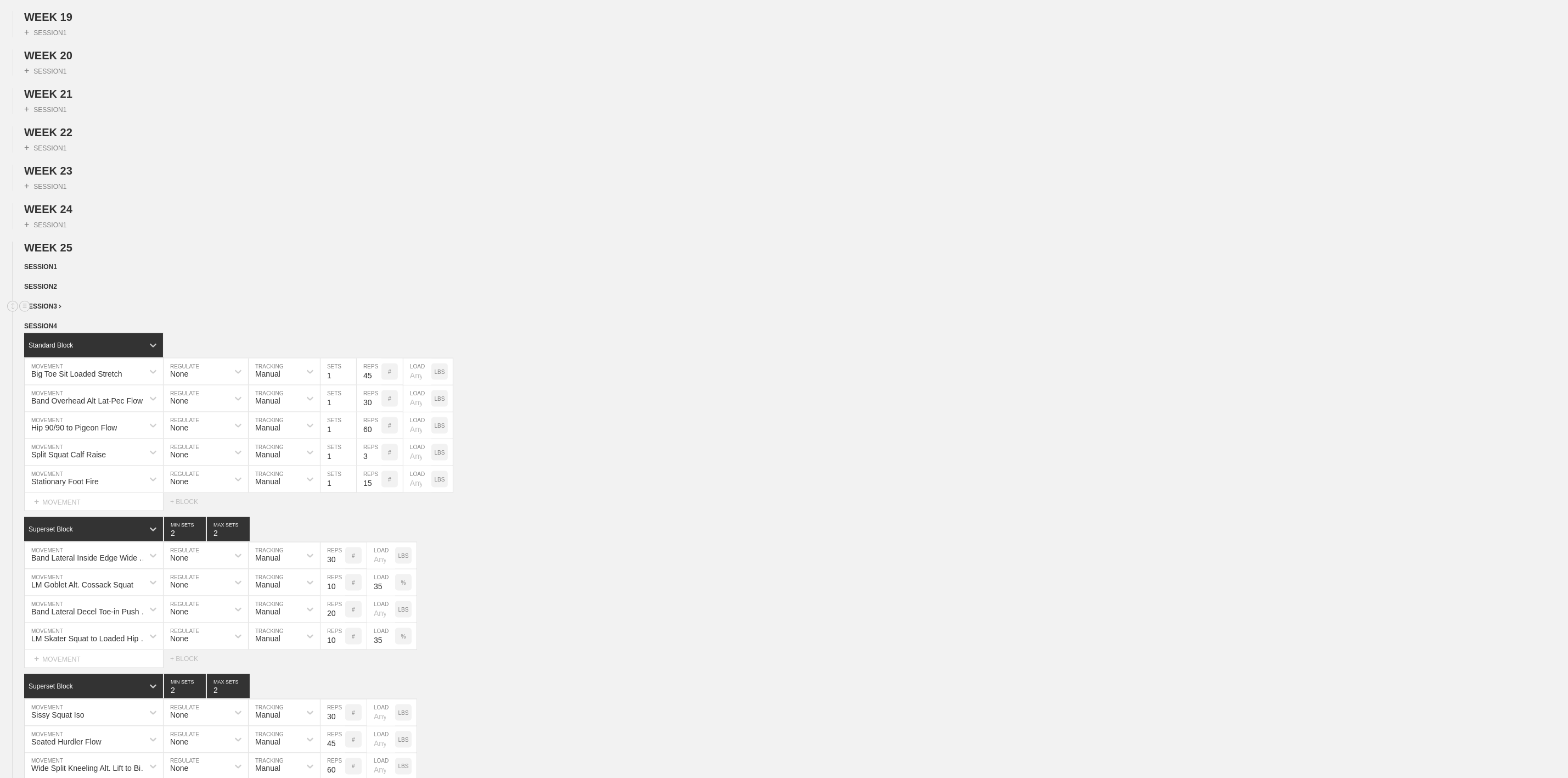
scroll to position [790, 0]
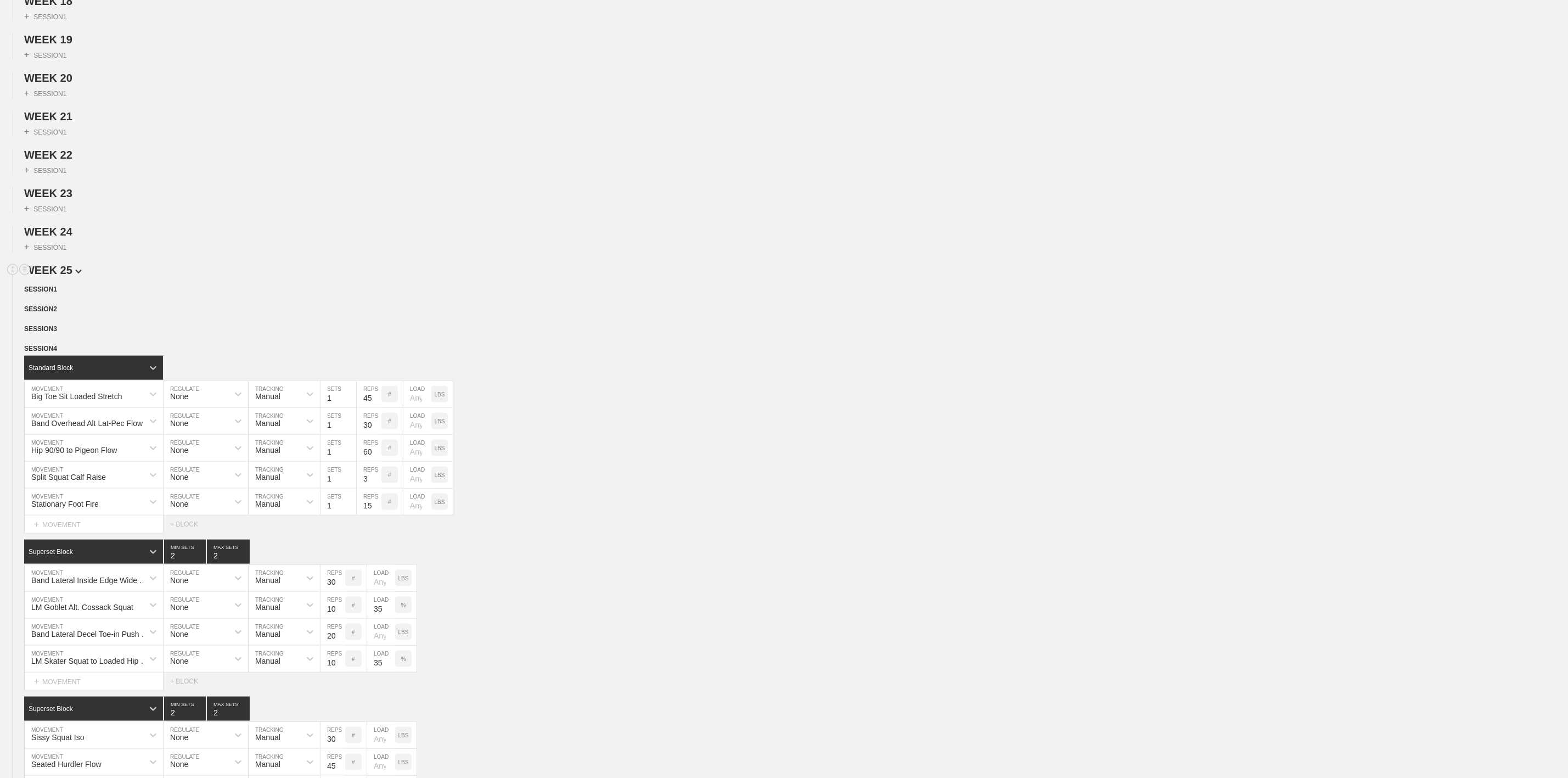
click at [75, 274] on img at bounding box center [79, 271] width 7 height 4
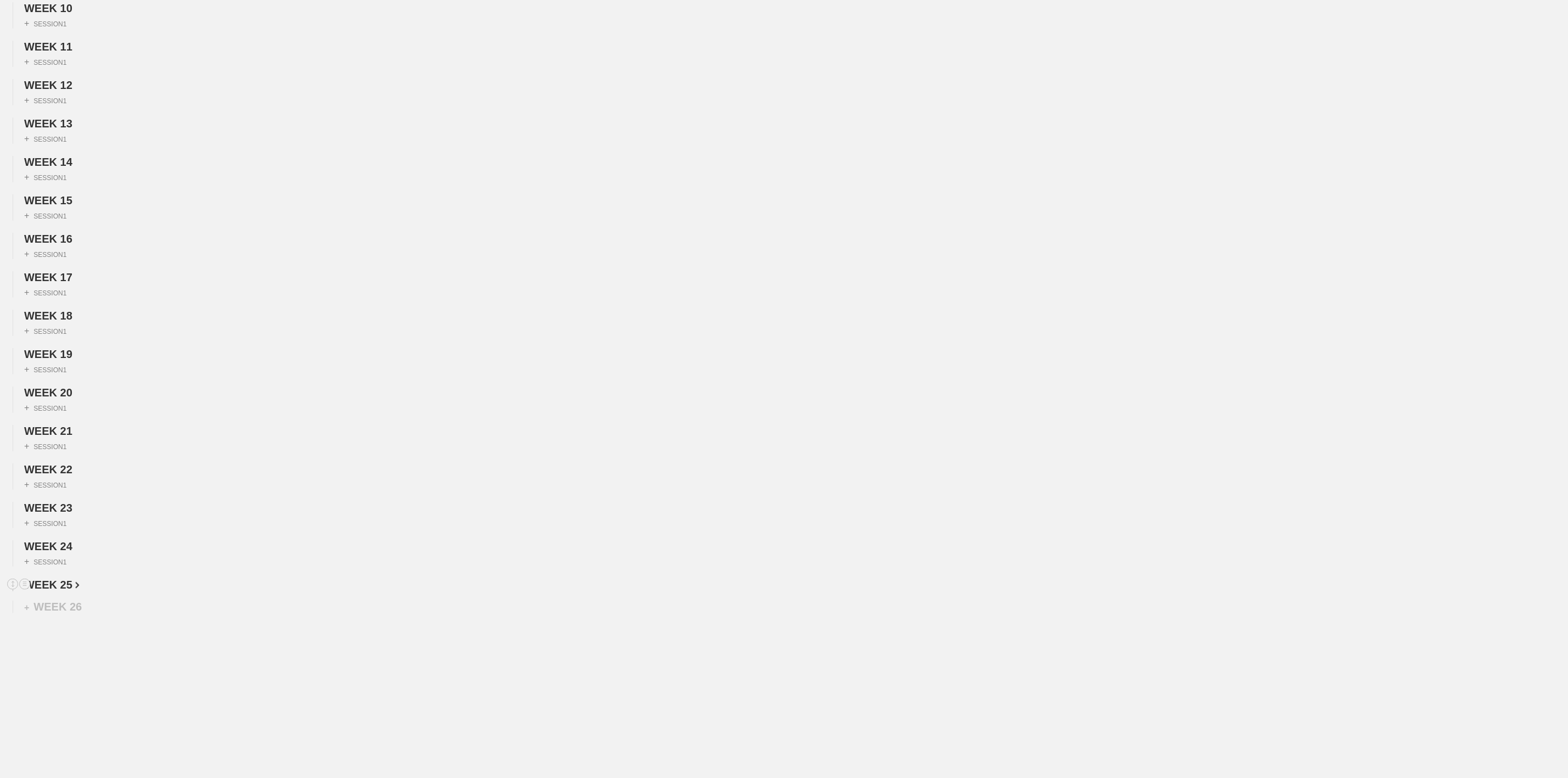
click at [0, 0] on img at bounding box center [0, 0] width 0 height 0
click at [25, 584] on line at bounding box center [25, 584] width 4 height 0
click at [79, 596] on div "DUPLICATE" at bounding box center [77, 596] width 88 height 17
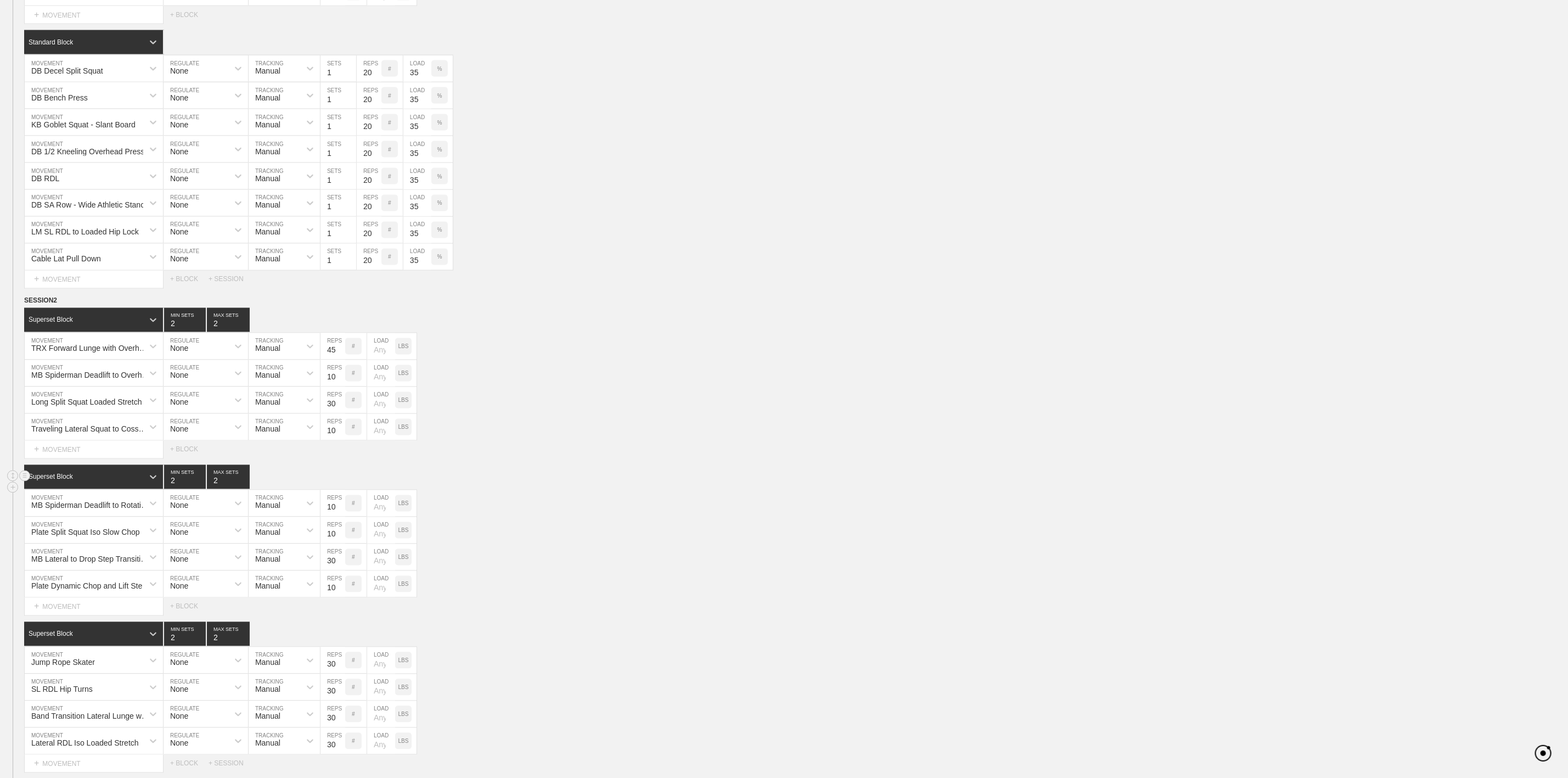
scroll to position [1073, 0]
